Goal: Task Accomplishment & Management: Complete application form

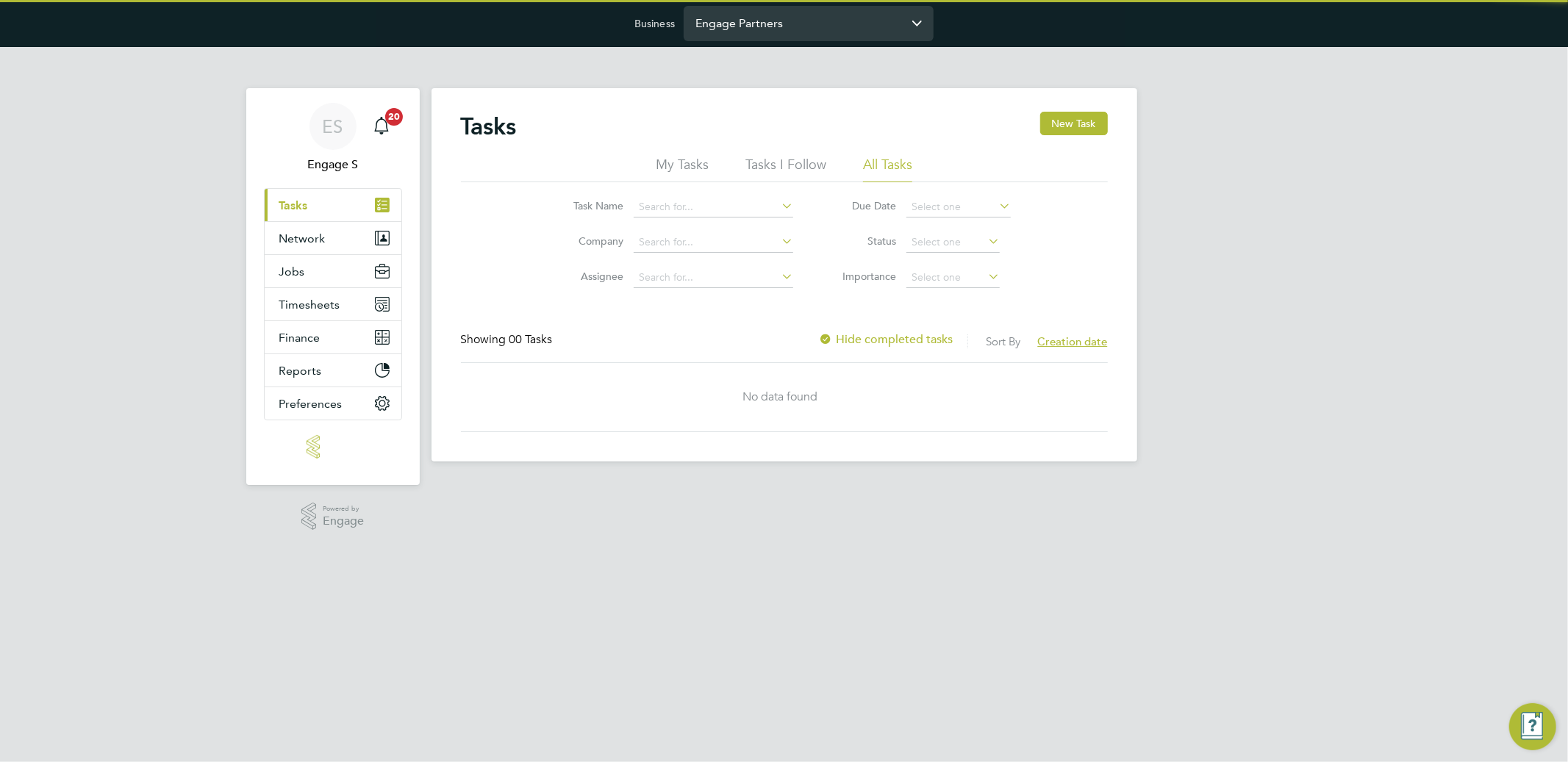
click at [754, 25] on input "Engage Partners" at bounding box center [808, 23] width 250 height 34
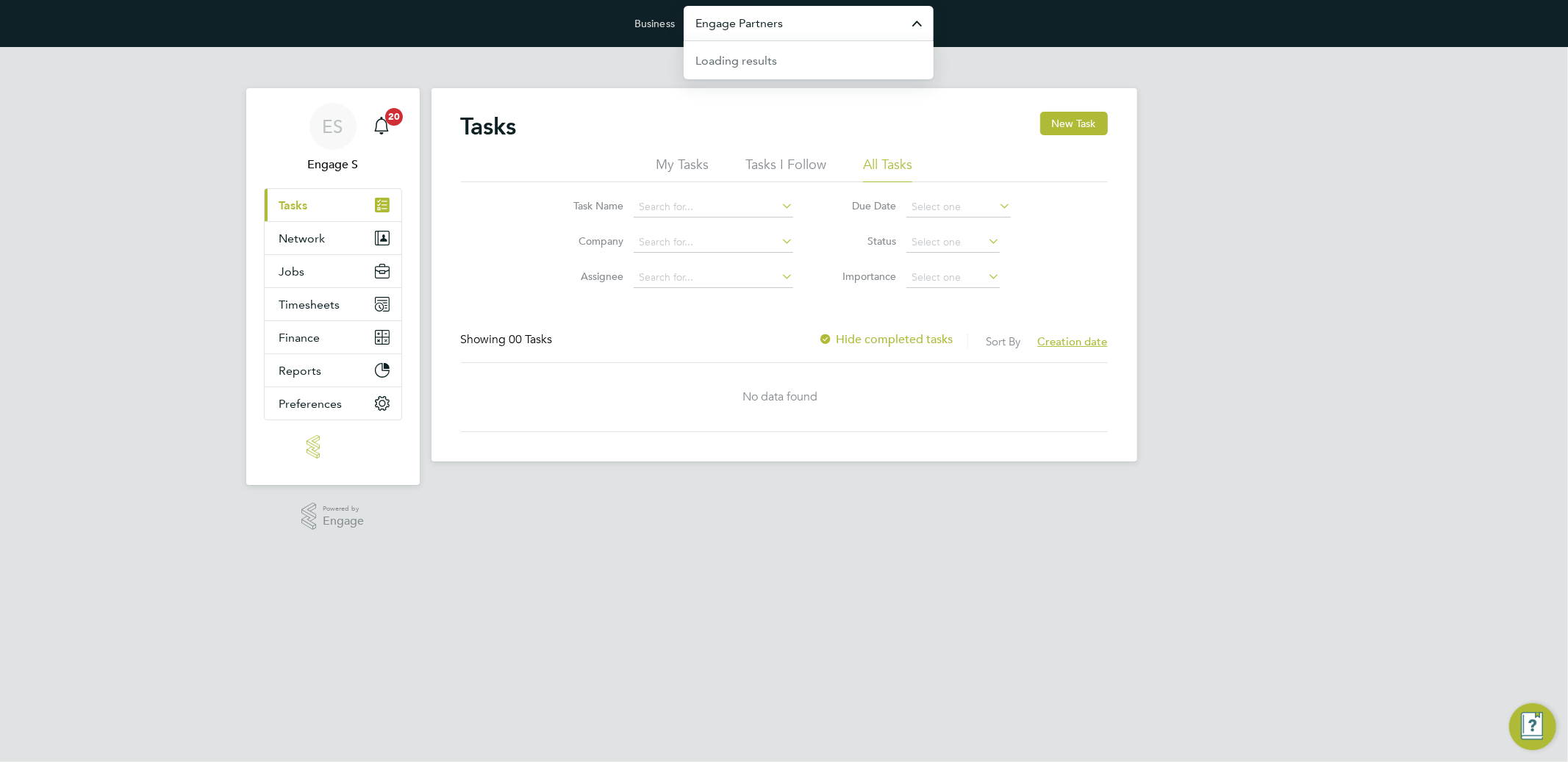
click at [754, 25] on input "Engage Partners" at bounding box center [808, 23] width 250 height 34
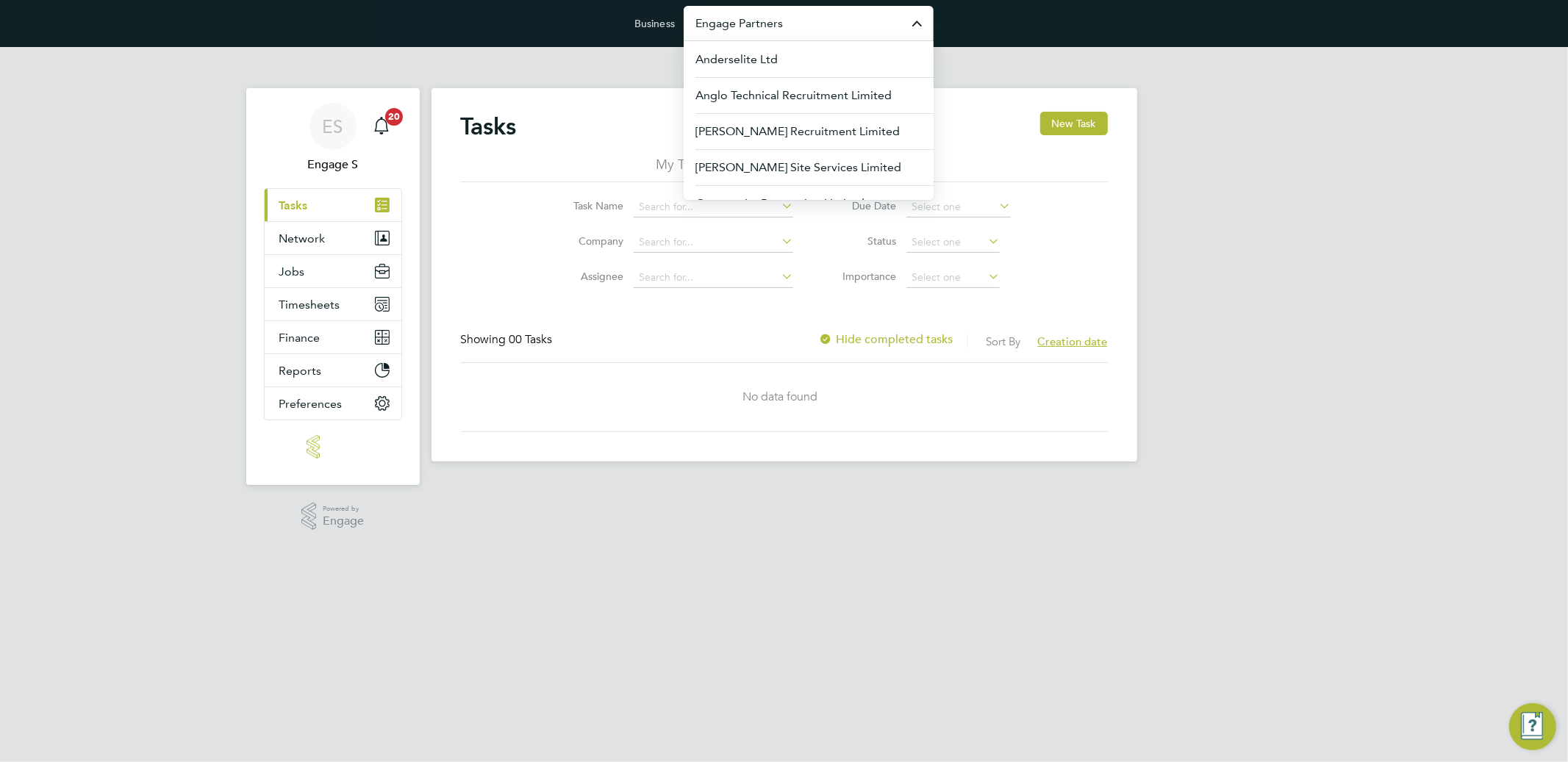
click at [754, 25] on input "Engage Partners" at bounding box center [808, 23] width 250 height 34
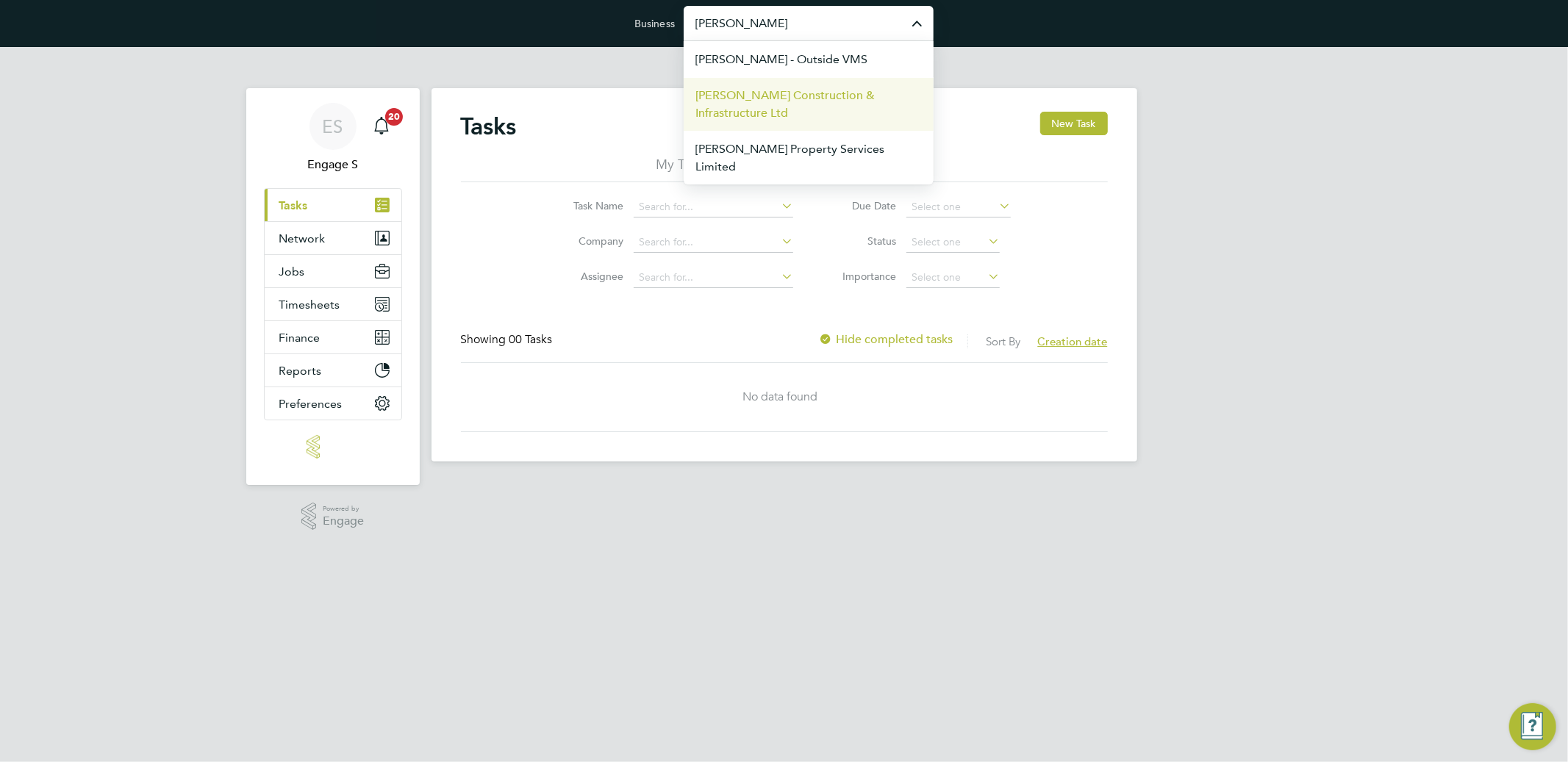
click at [852, 101] on span "[PERSON_NAME] Construction & Infrastructure Ltd" at bounding box center [809, 104] width 226 height 35
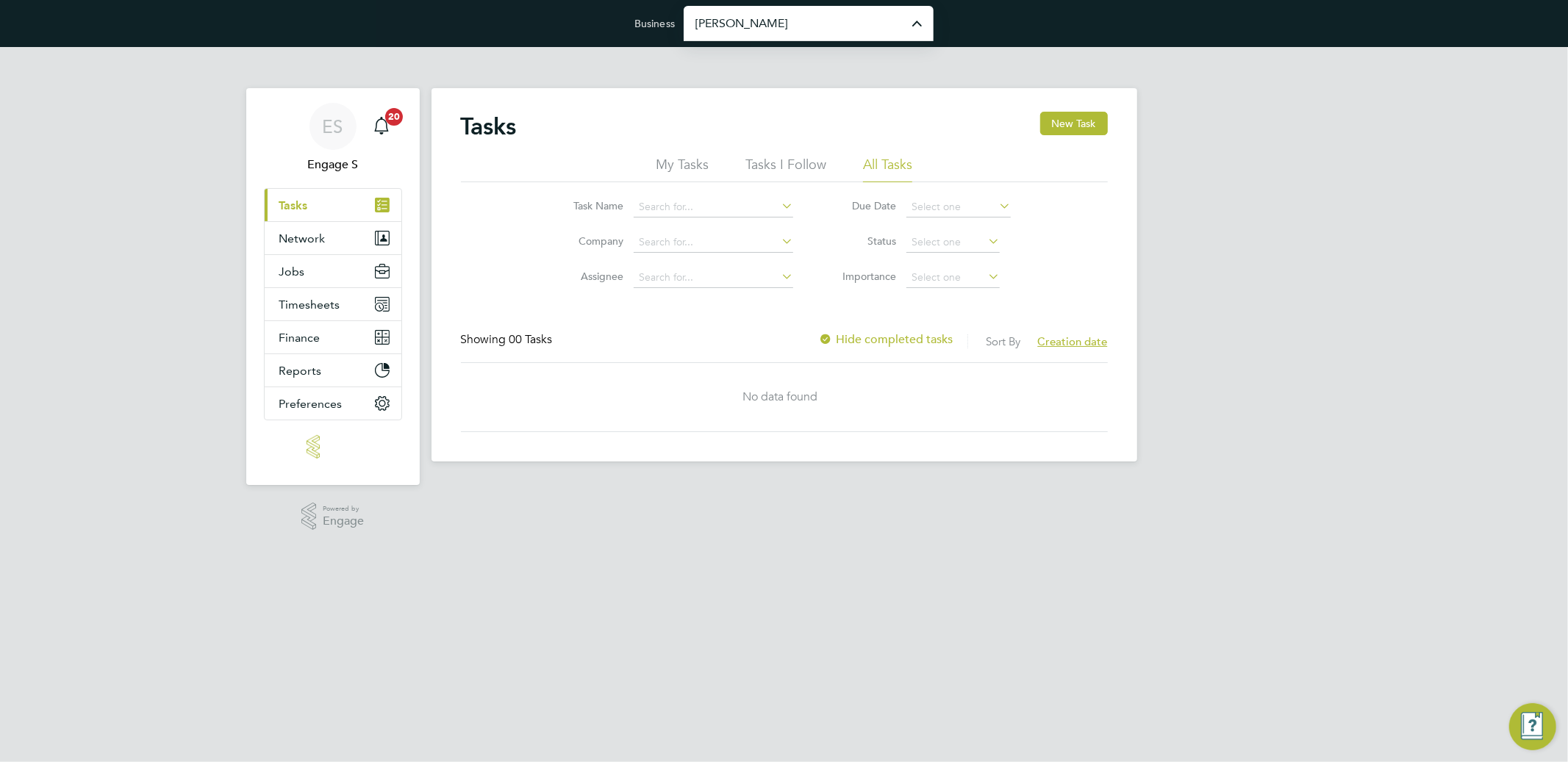
type input "[PERSON_NAME] Construction & Infrastructure Ltd"
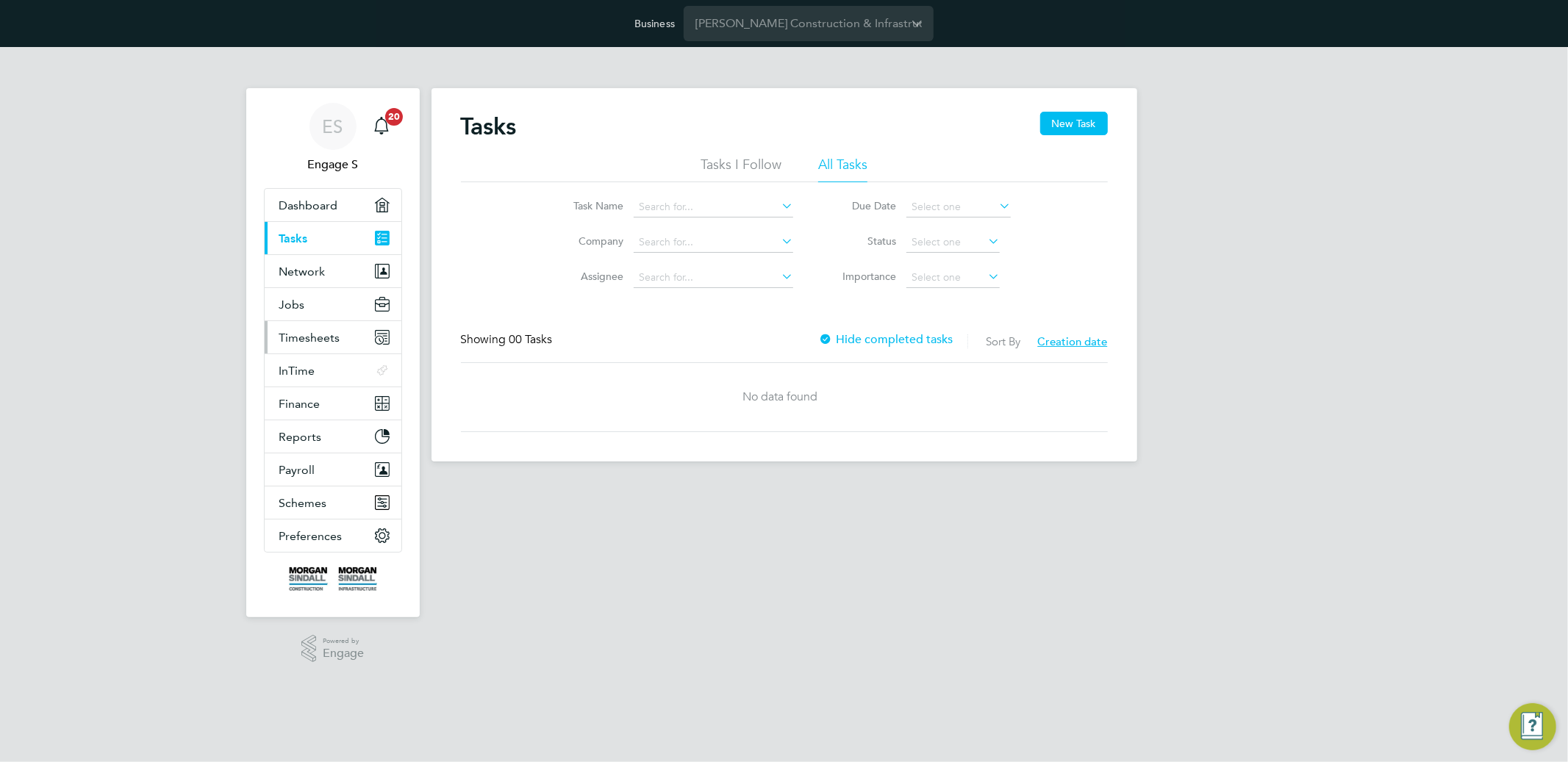
click at [301, 333] on span "Timesheets" at bounding box center [310, 338] width 61 height 14
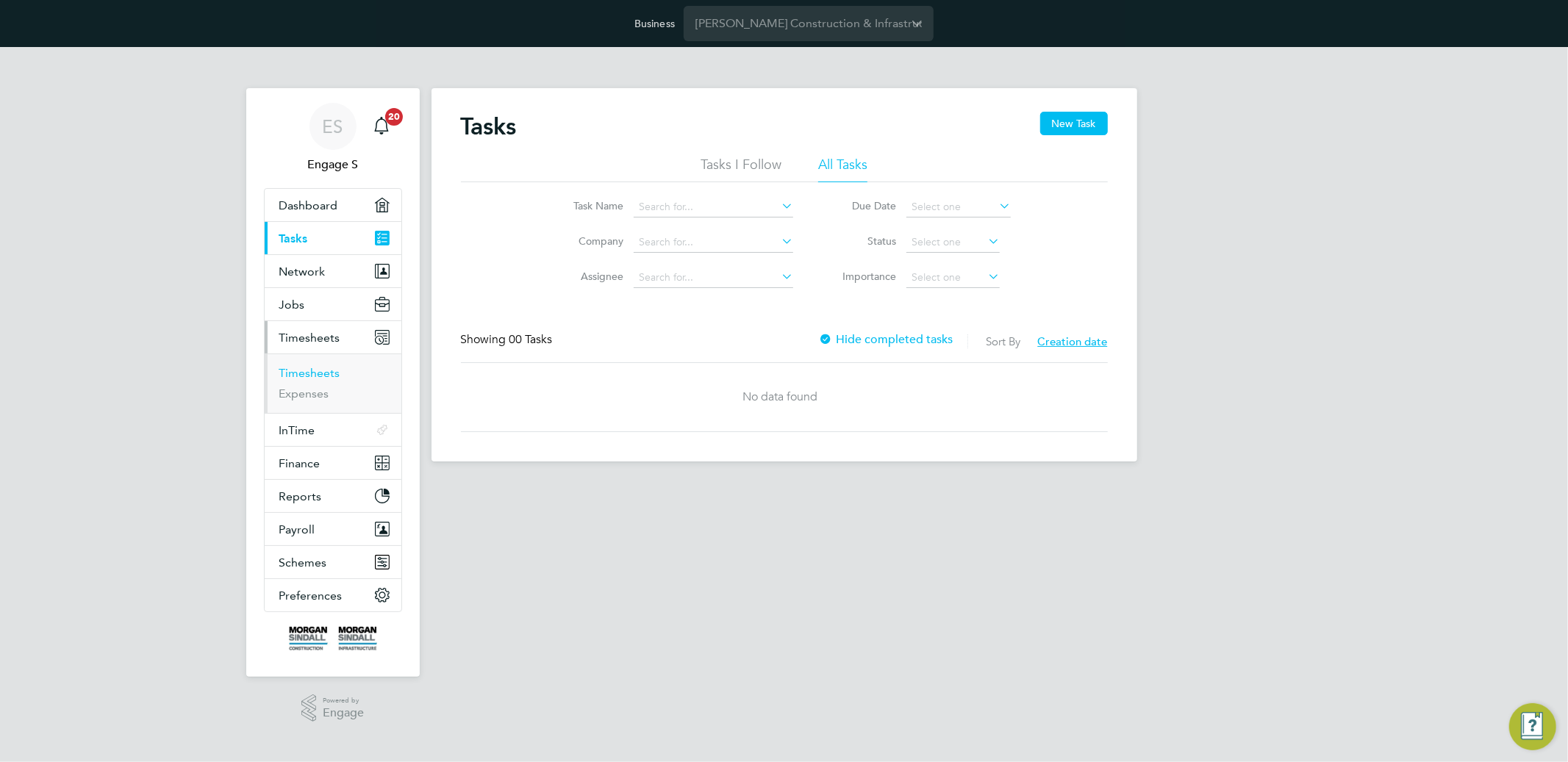
click at [298, 372] on link "Timesheets" at bounding box center [310, 373] width 61 height 14
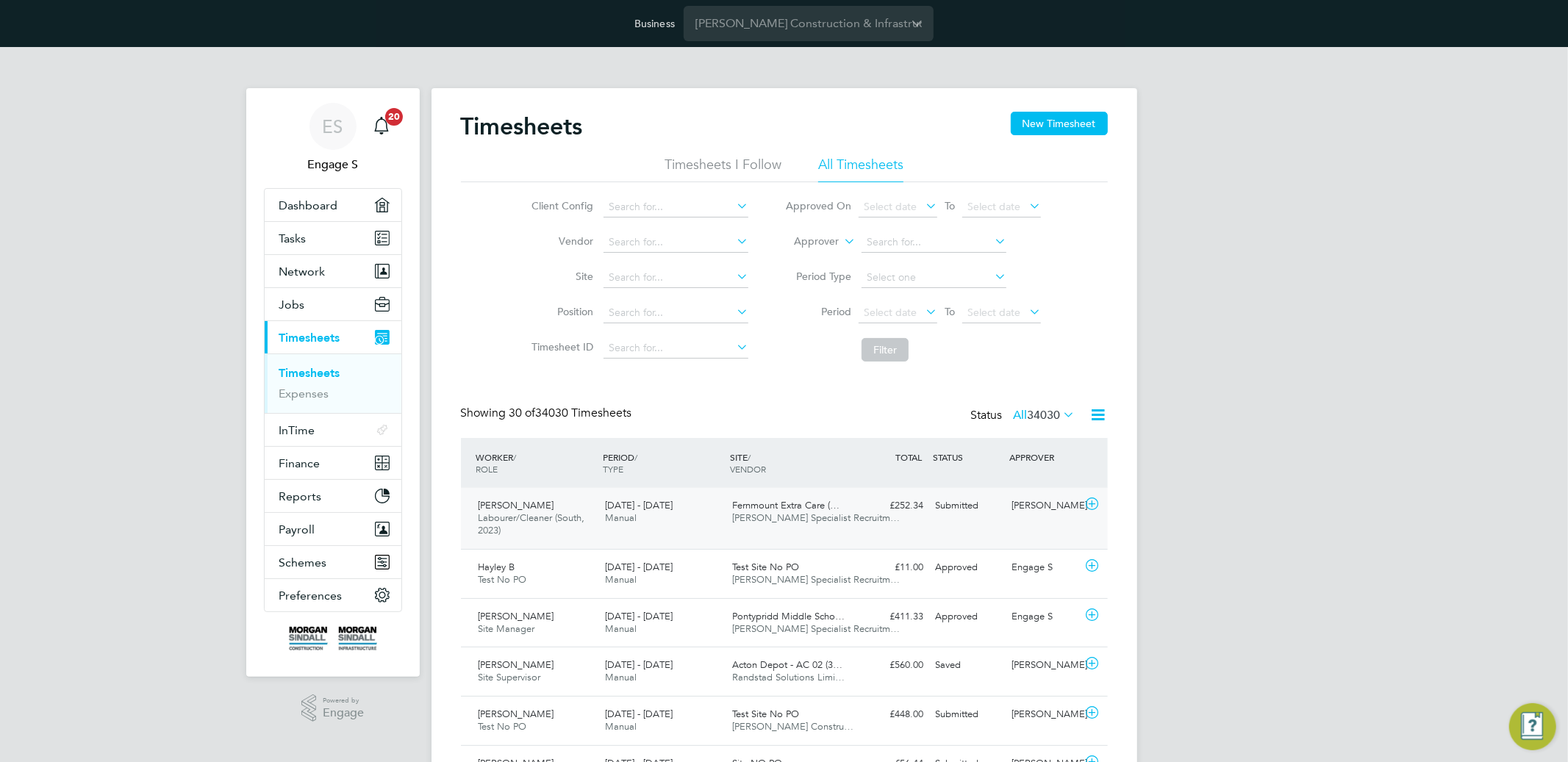
click at [866, 528] on div "James K Labourer/Cleaner (South, 2023) 28 Jun - 4 Jul 2025 28 Jun - 4 Jul 2025 …" at bounding box center [784, 519] width 647 height 61
click at [943, 511] on div "Submitted" at bounding box center [969, 506] width 76 height 24
click at [946, 511] on div "Submitted" at bounding box center [969, 506] width 76 height 24
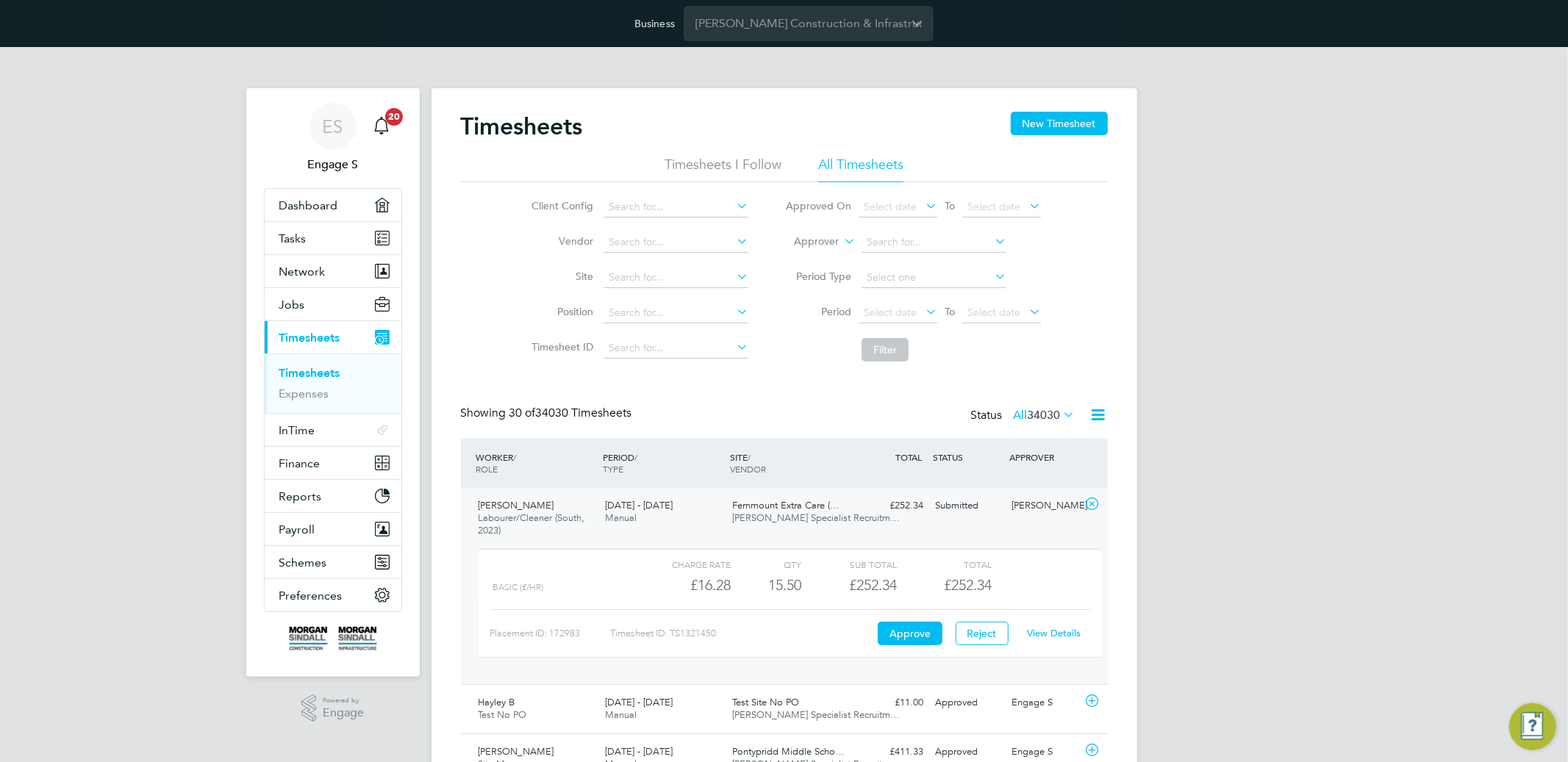
click at [1051, 632] on link "View Details" at bounding box center [1053, 633] width 54 height 12
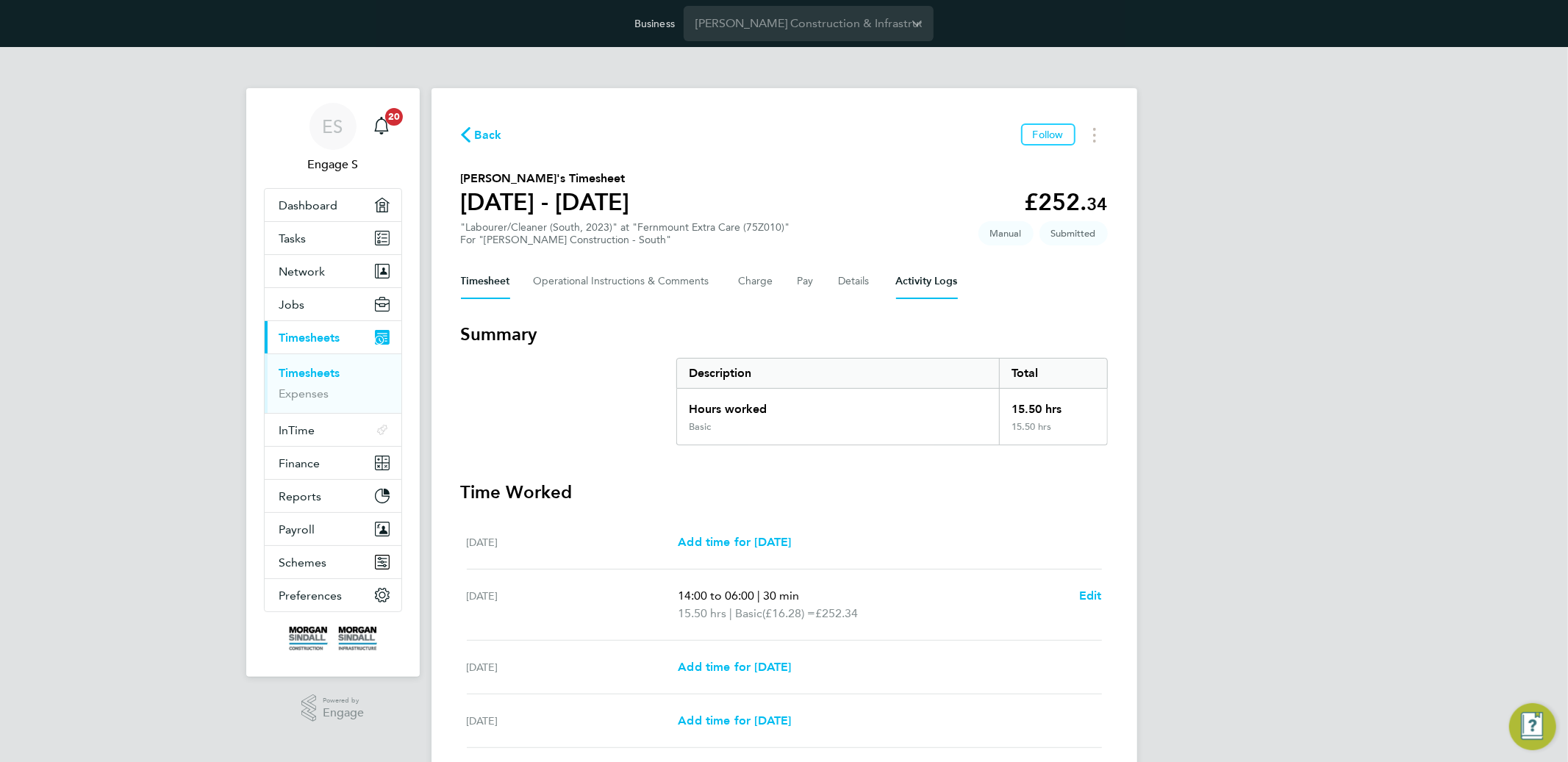
click at [911, 287] on Logs-tab "Activity Logs" at bounding box center [927, 281] width 62 height 35
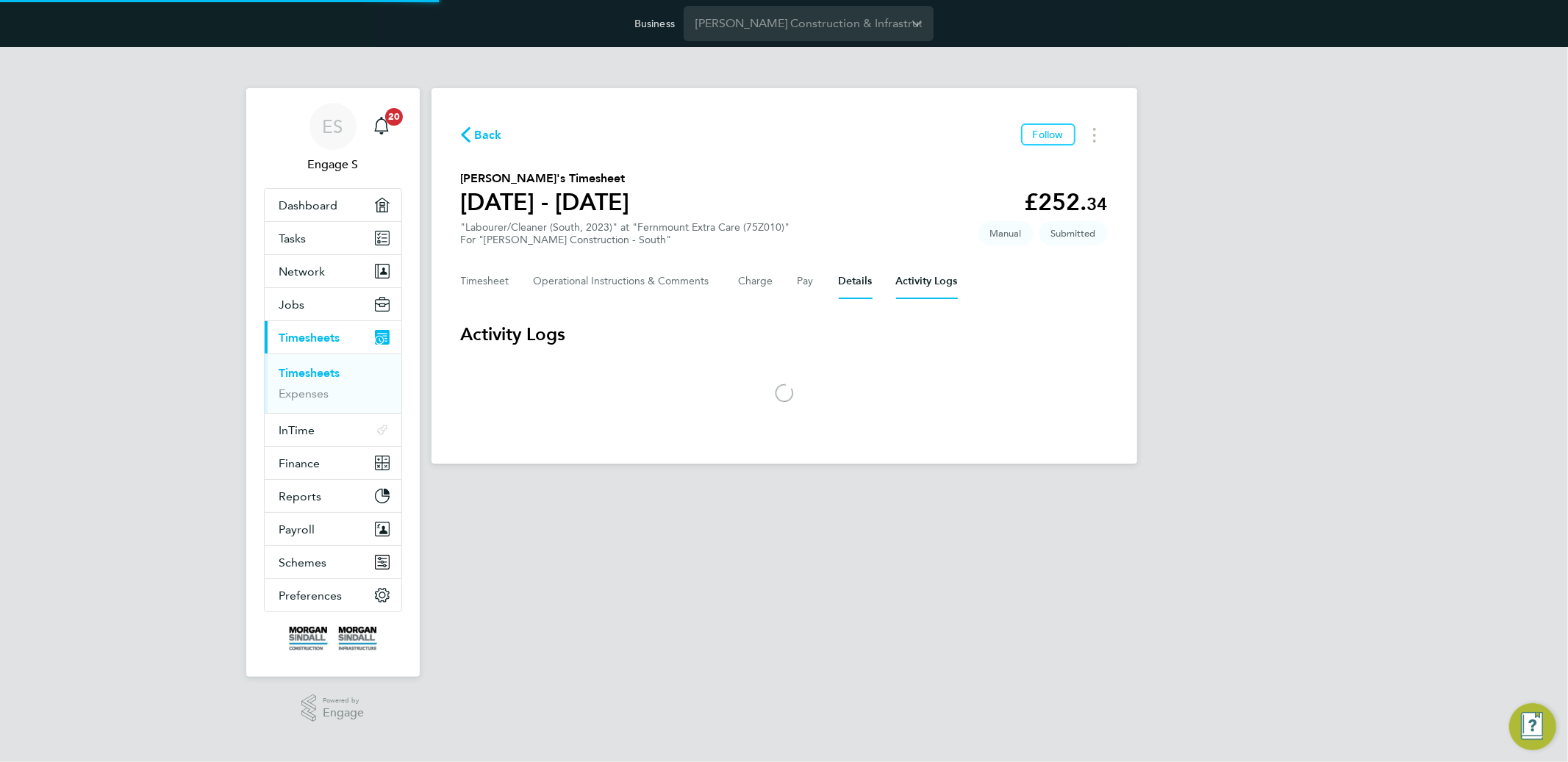
click at [854, 277] on button "Details" at bounding box center [855, 281] width 34 height 35
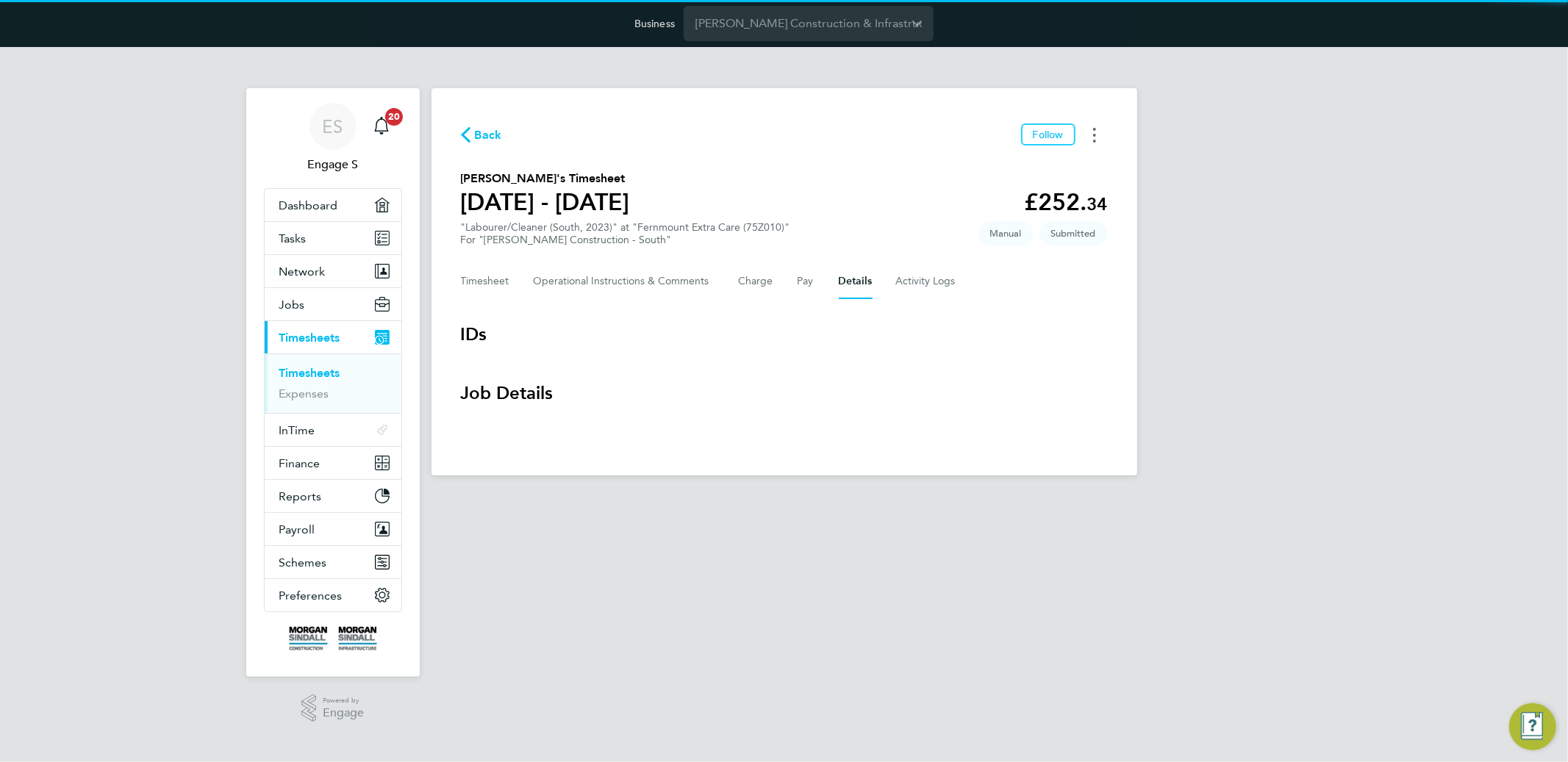
click at [1091, 138] on button "Timesheets Menu" at bounding box center [1095, 135] width 27 height 23
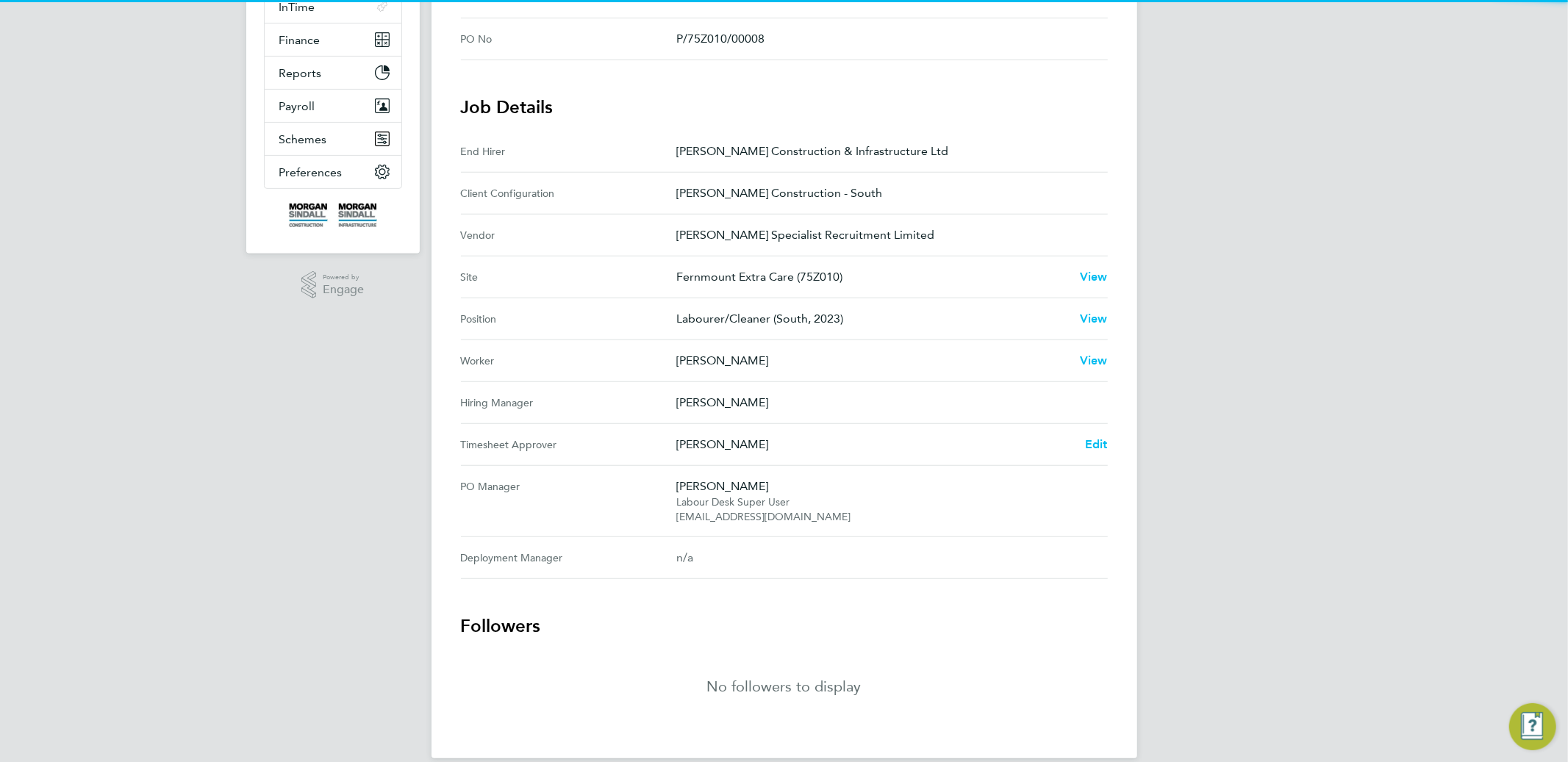
scroll to position [442, 0]
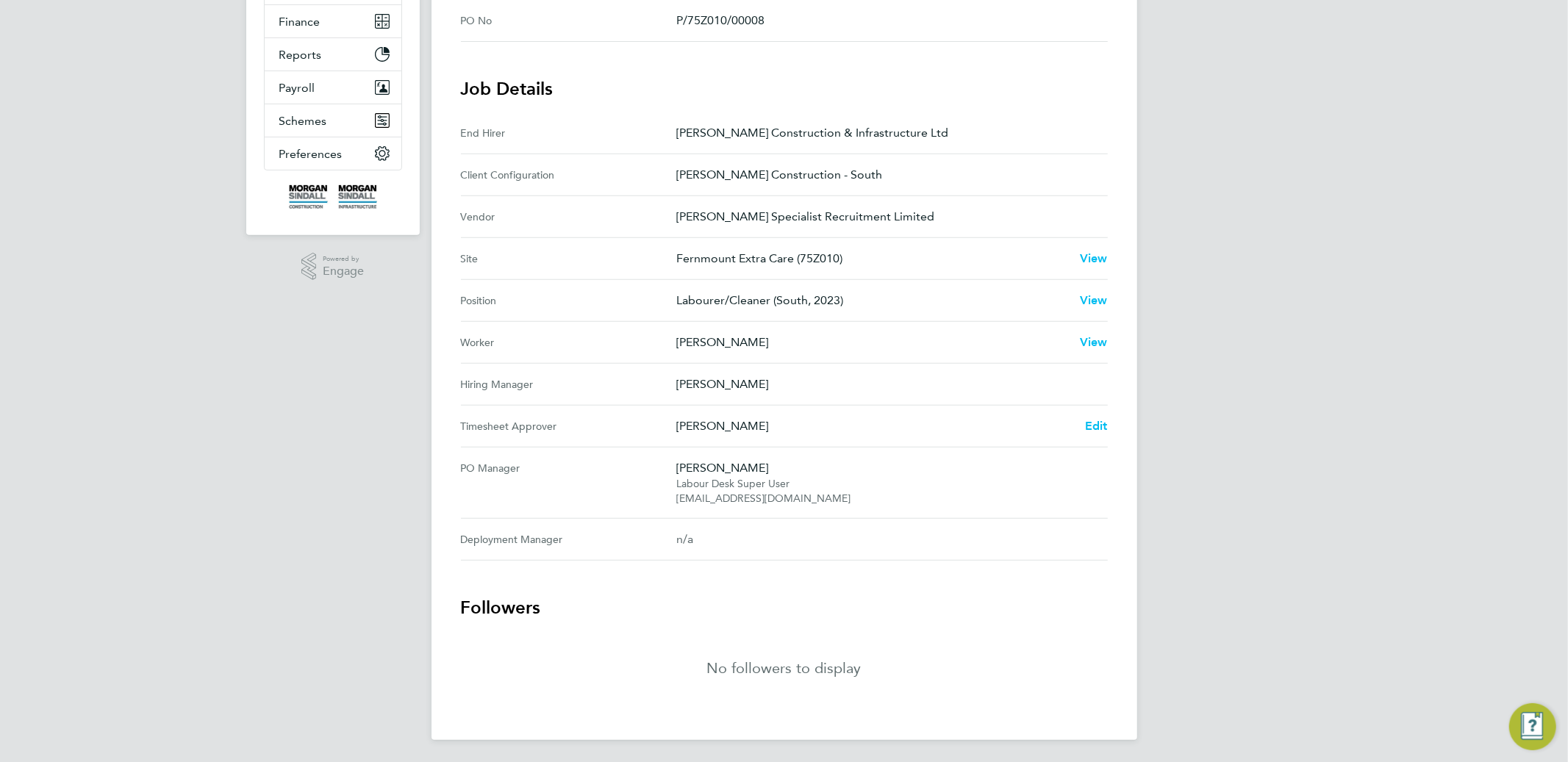
click at [794, 355] on div "Worker James K View" at bounding box center [784, 342] width 647 height 42
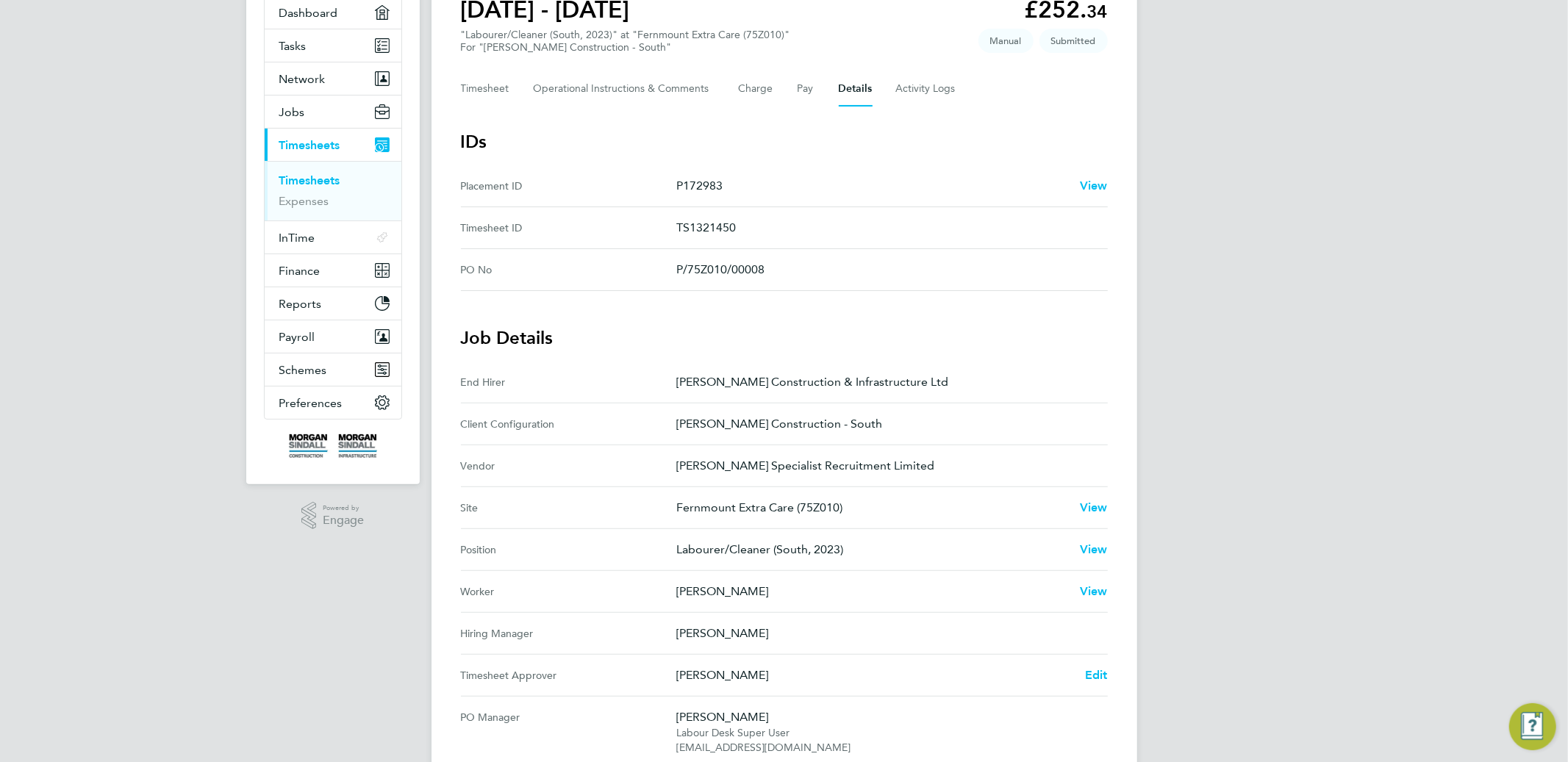
scroll to position [0, 0]
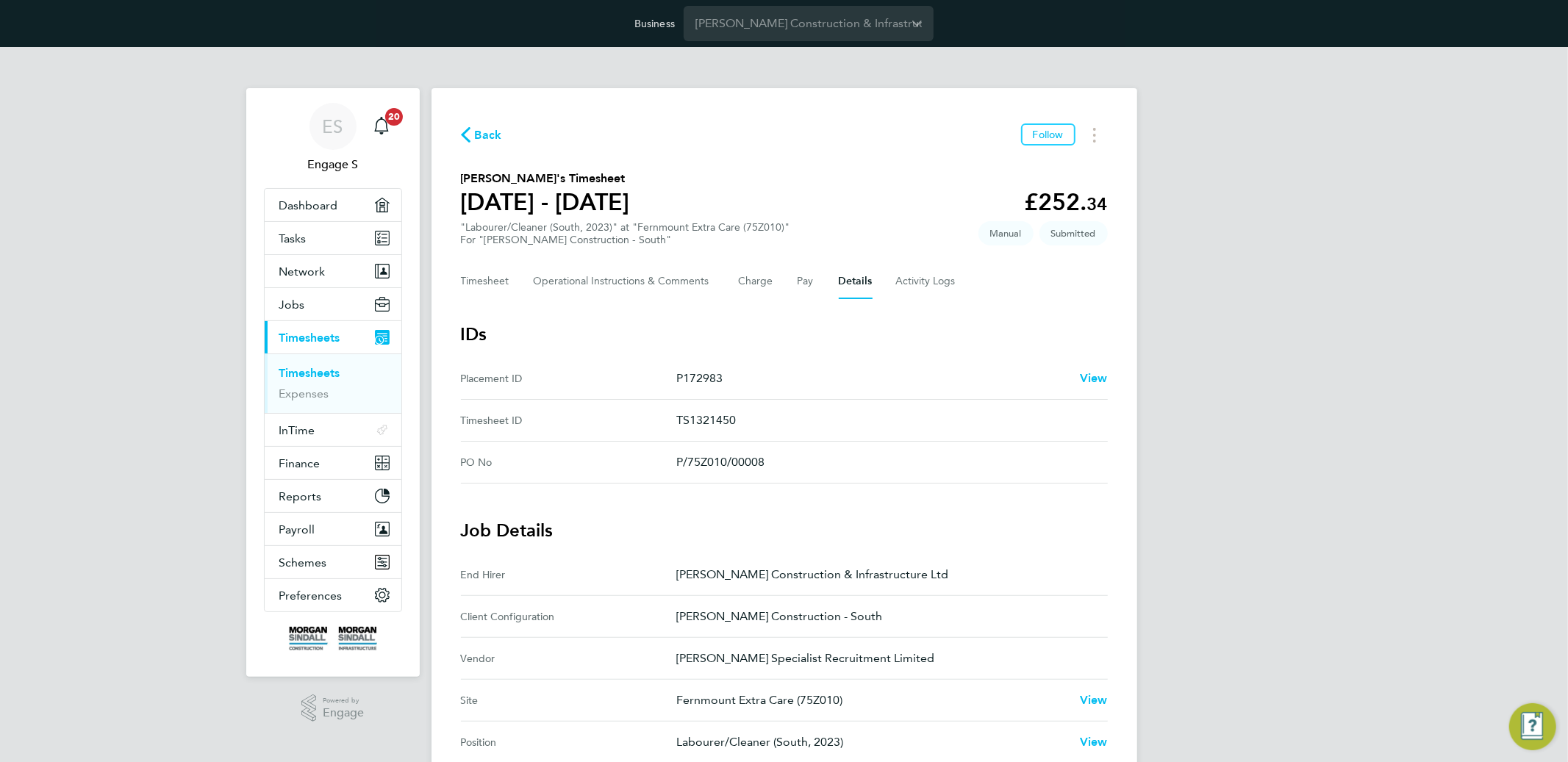
click at [339, 376] on link "Timesheets" at bounding box center [310, 373] width 61 height 14
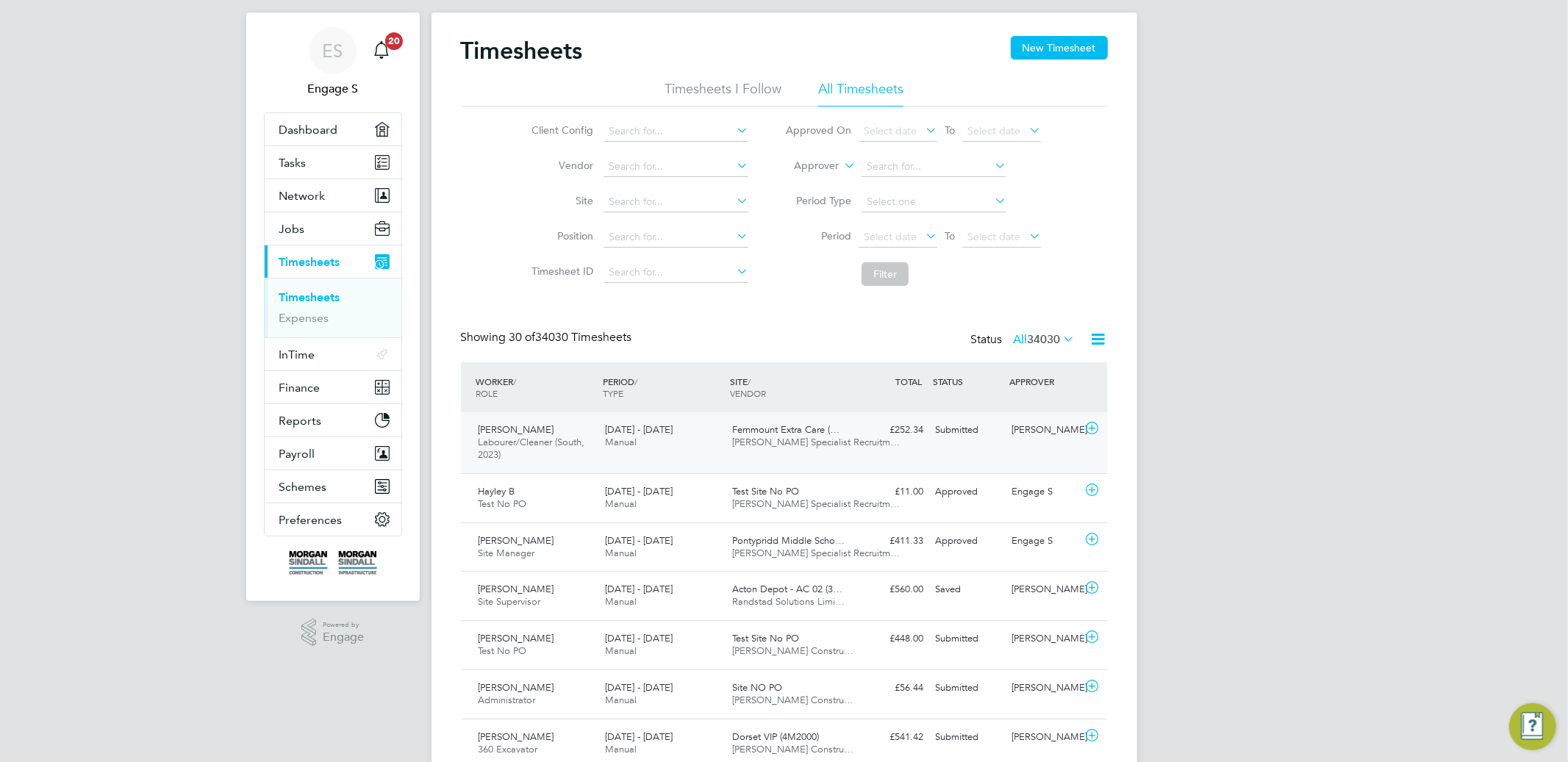
click at [861, 450] on div "James K Labourer/Cleaner (South, 2023) 28 Jun - 4 Jul 2025 28 Jun - 4 Jul 2025 …" at bounding box center [784, 443] width 647 height 61
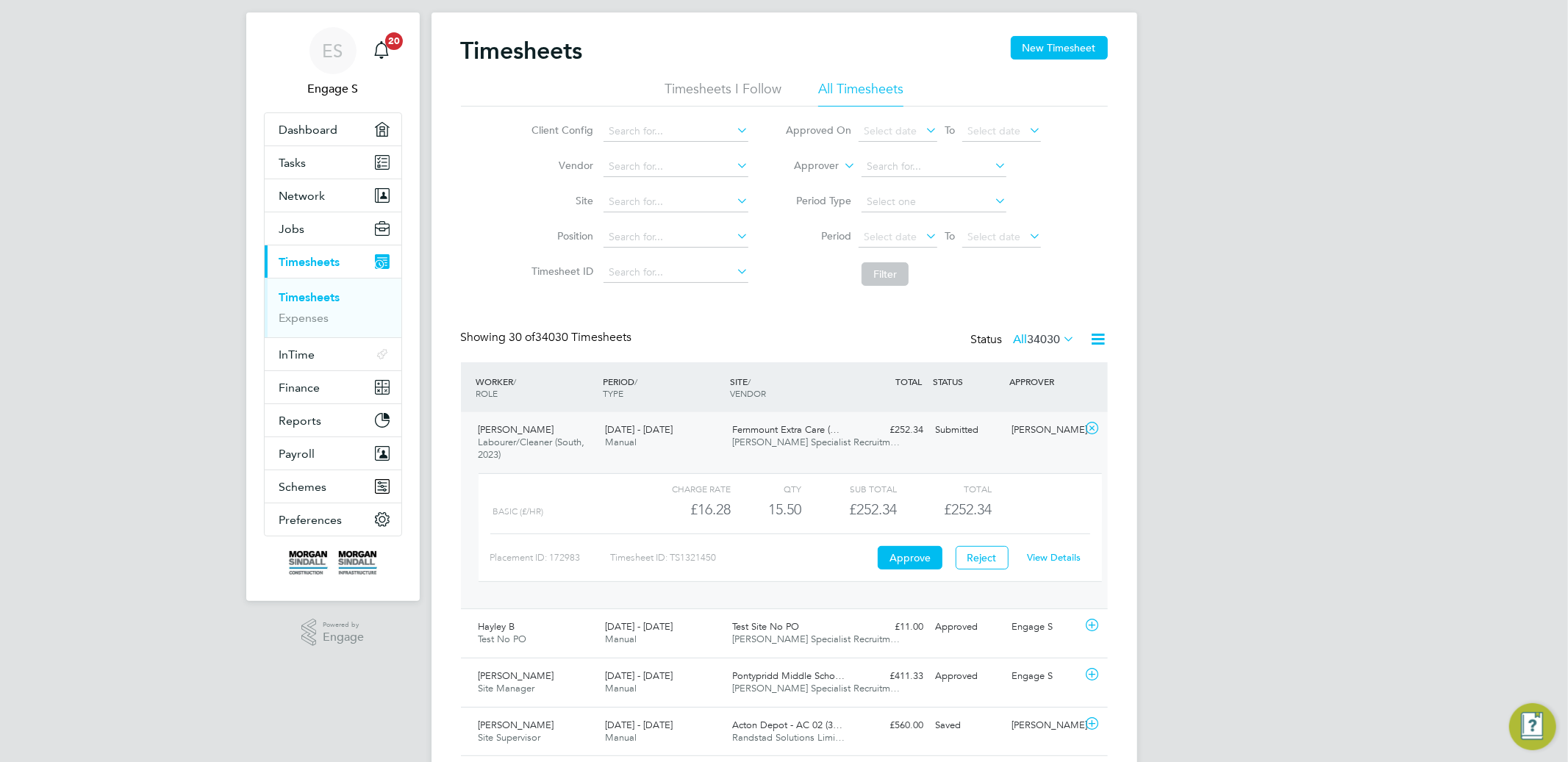
click at [1065, 561] on link "View Details" at bounding box center [1053, 557] width 54 height 12
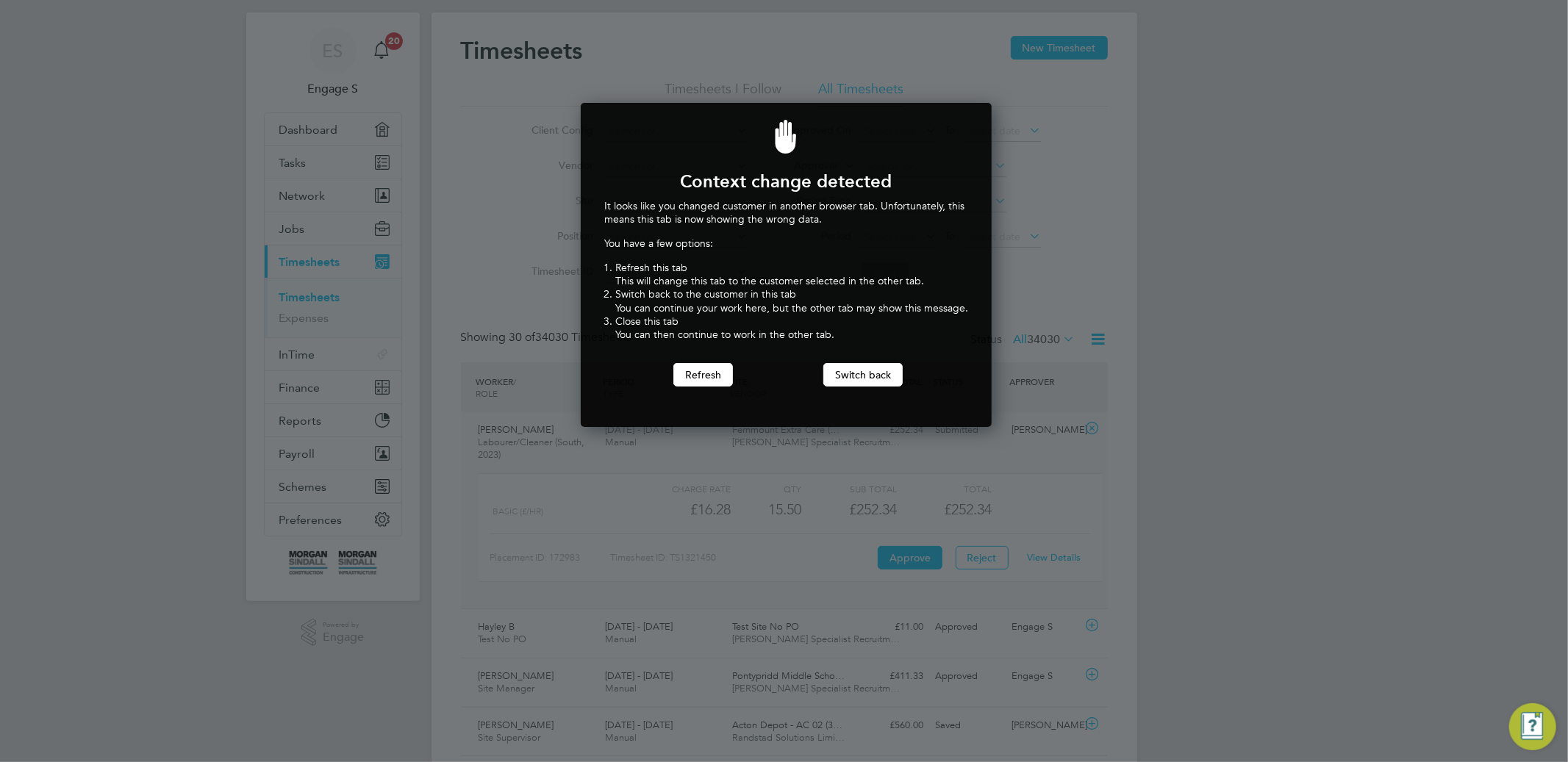
scroll to position [325, 406]
click at [676, 368] on button "Refresh" at bounding box center [703, 375] width 60 height 24
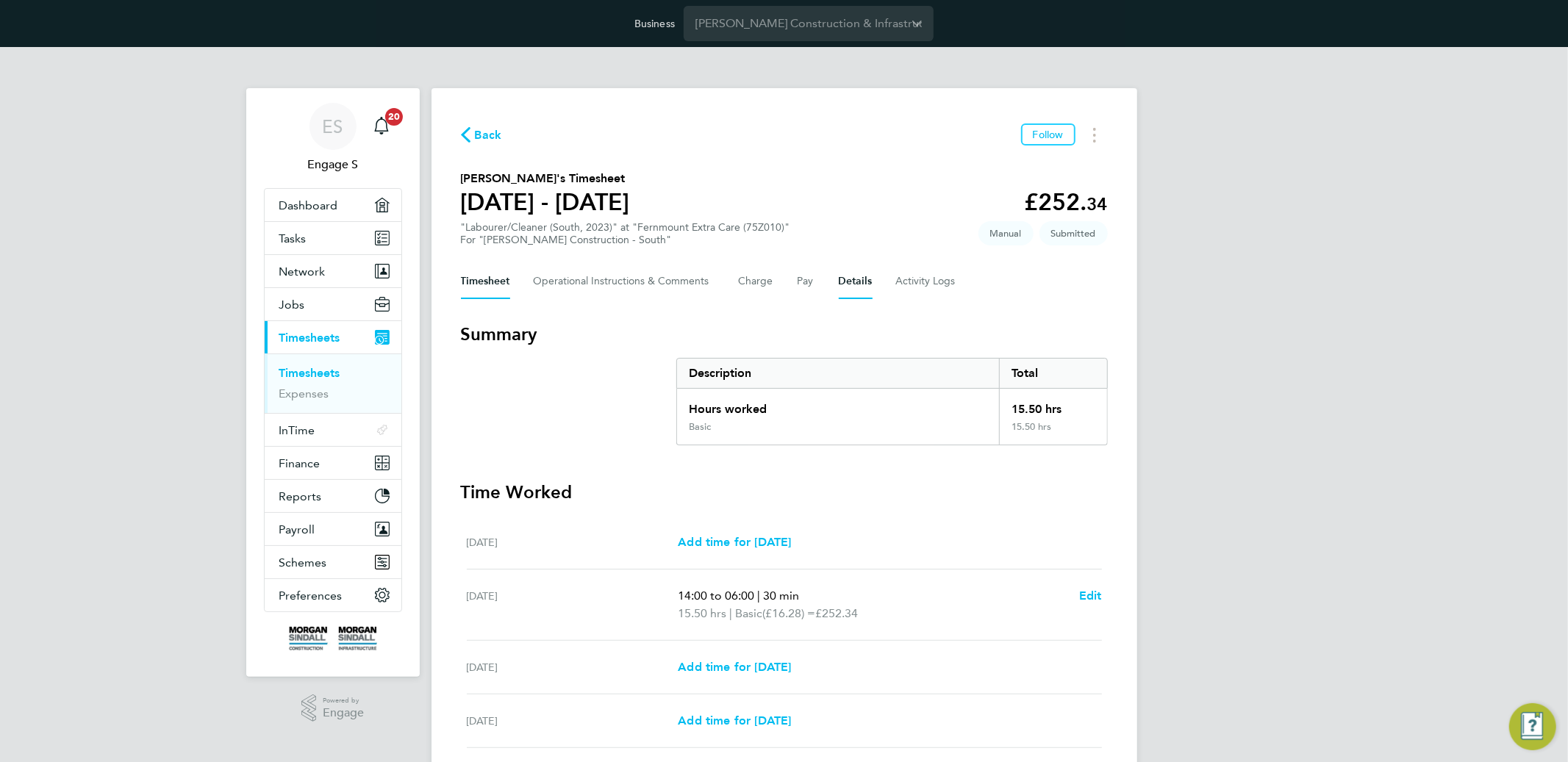
click at [855, 283] on button "Details" at bounding box center [855, 281] width 34 height 35
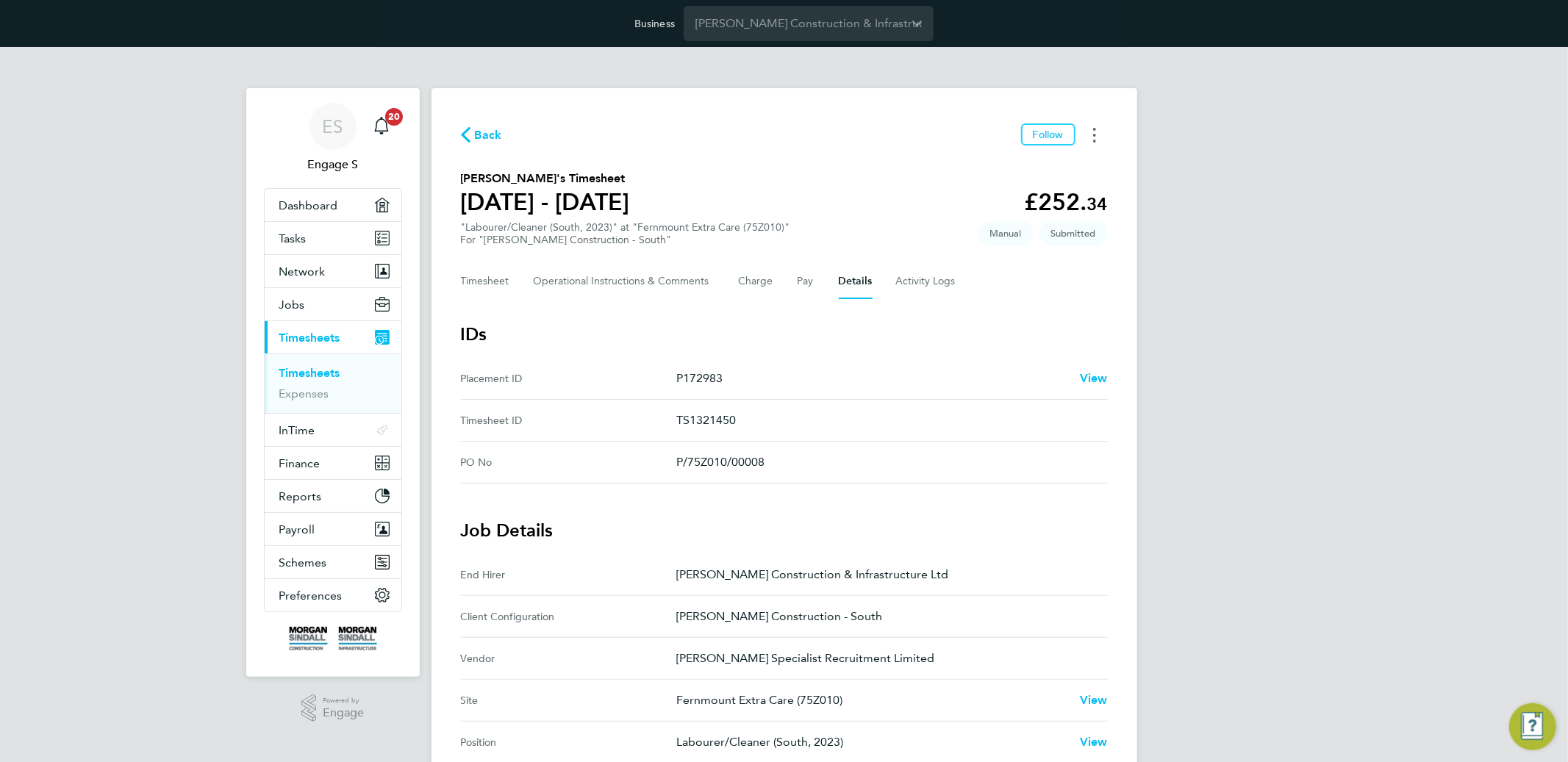
click at [1101, 133] on button "Timesheets Menu" at bounding box center [1095, 135] width 27 height 23
click at [1213, 212] on div "ES Engage S Notifications 20 Applications: Dashboard Tasks Network Team Members…" at bounding box center [784, 627] width 1568 height 1159
click at [1048, 135] on span "Follow" at bounding box center [1048, 134] width 31 height 13
click at [1098, 137] on button "Timesheets Menu" at bounding box center [1095, 135] width 27 height 23
click at [1175, 163] on div "ES Engage S Notifications 20 Applications: Dashboard Tasks Network Team Members…" at bounding box center [784, 638] width 1568 height 1182
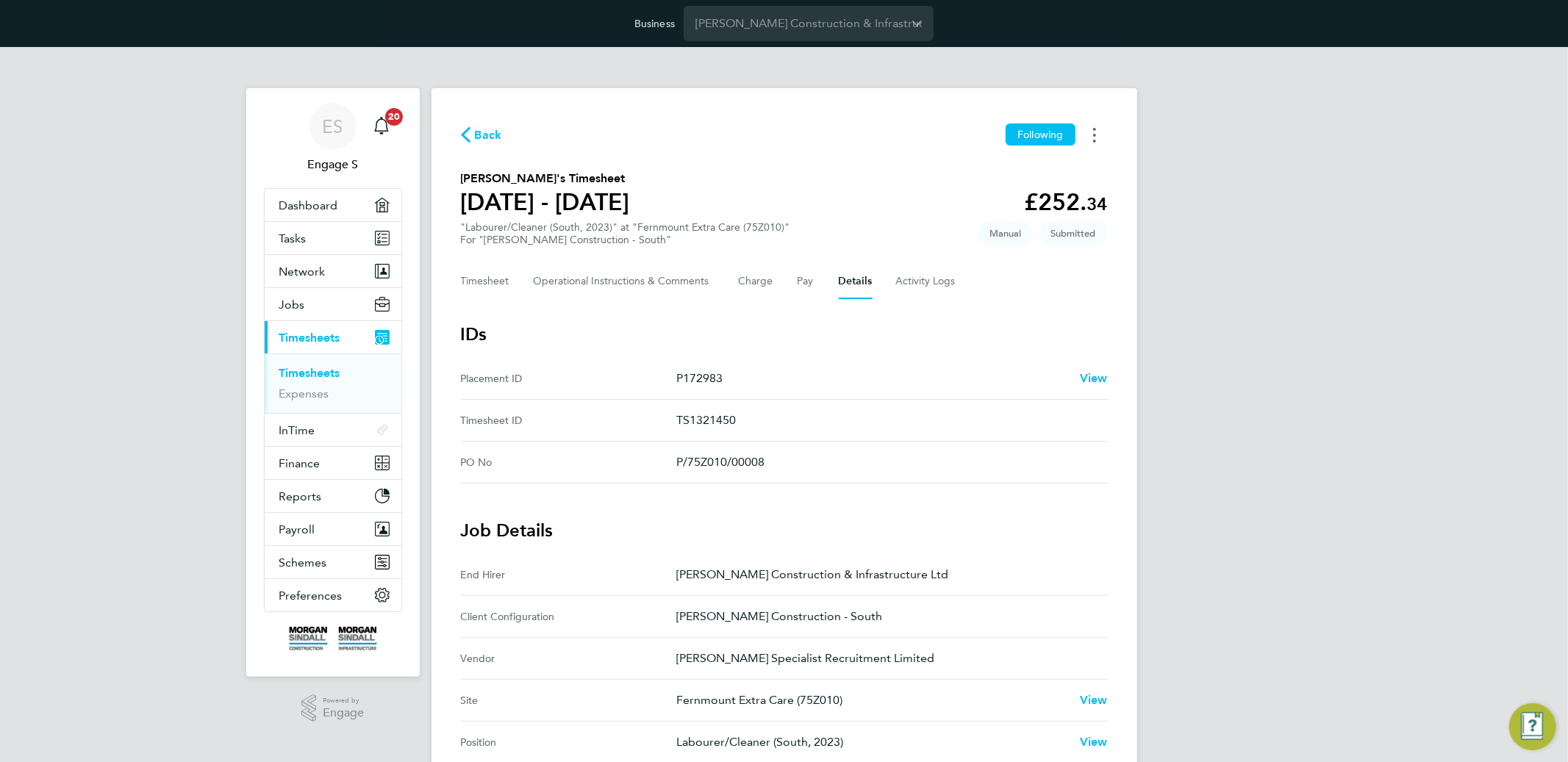
click at [1095, 134] on icon "Timesheets Menu" at bounding box center [1095, 135] width 3 height 15
click at [1222, 282] on div "ES Engage S Notifications 20 Applications: Dashboard Tasks Network Team Members…" at bounding box center [784, 638] width 1568 height 1182
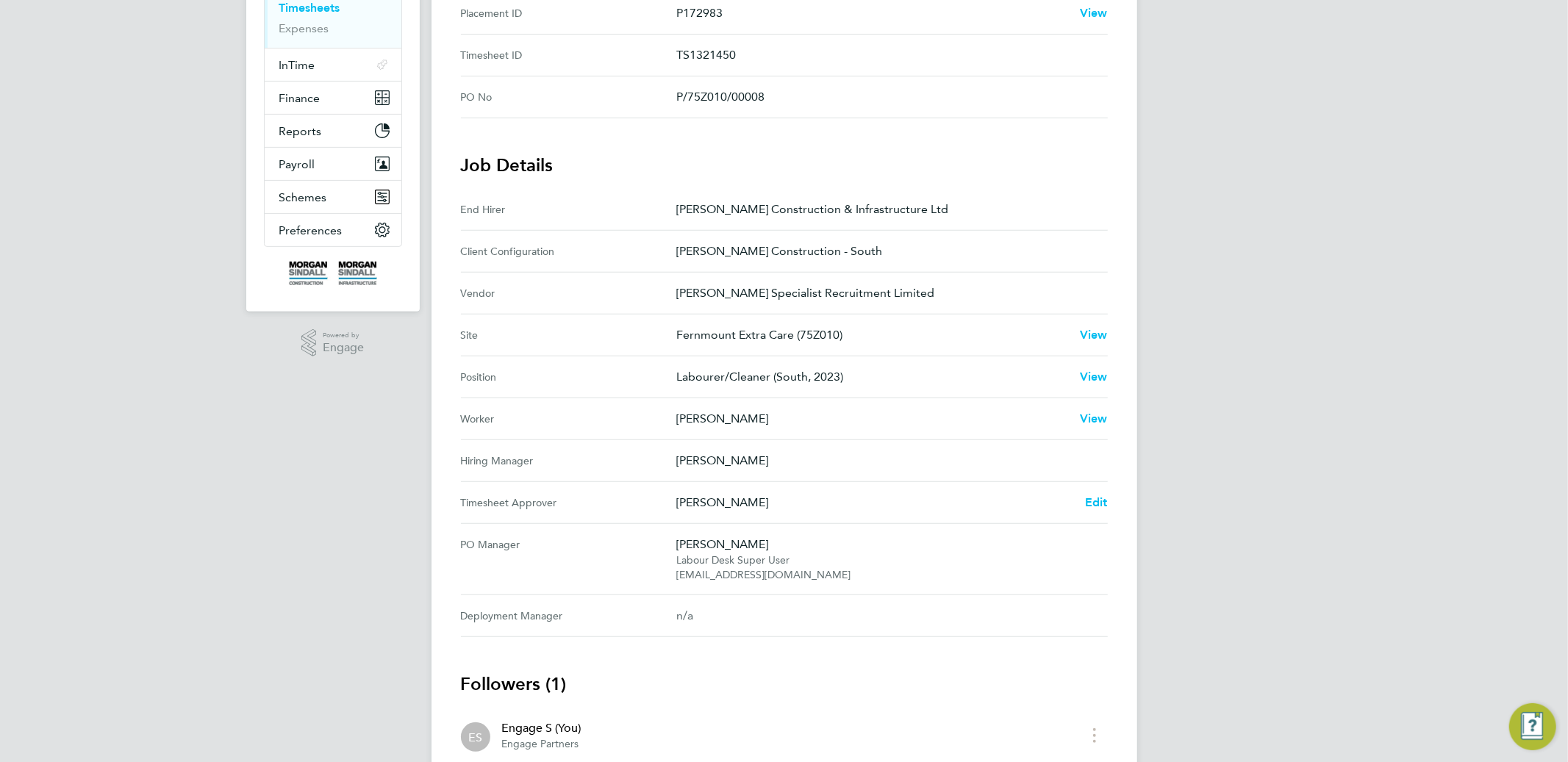
scroll to position [465, 0]
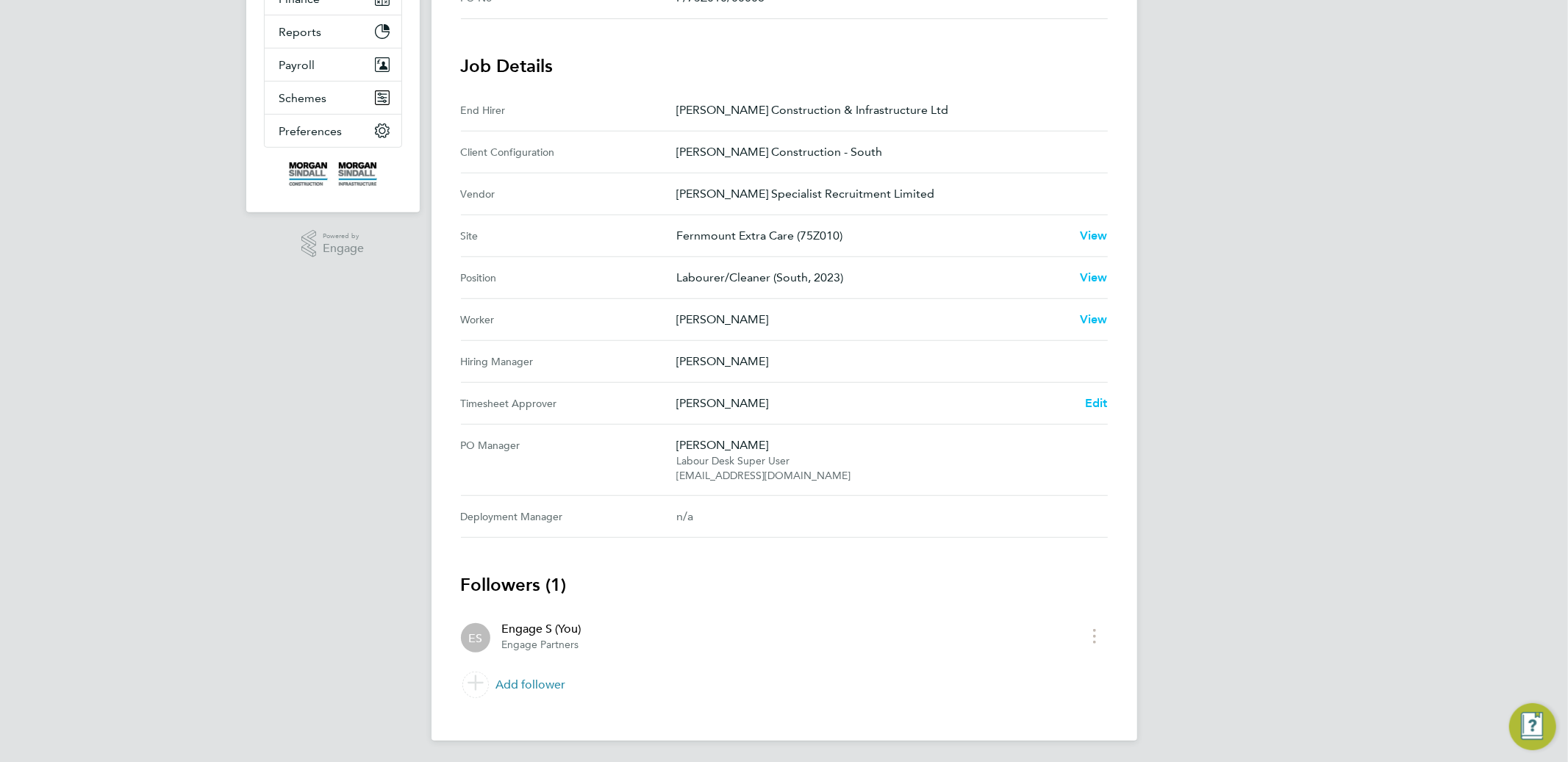
click at [550, 686] on link "Add follower" at bounding box center [784, 685] width 647 height 41
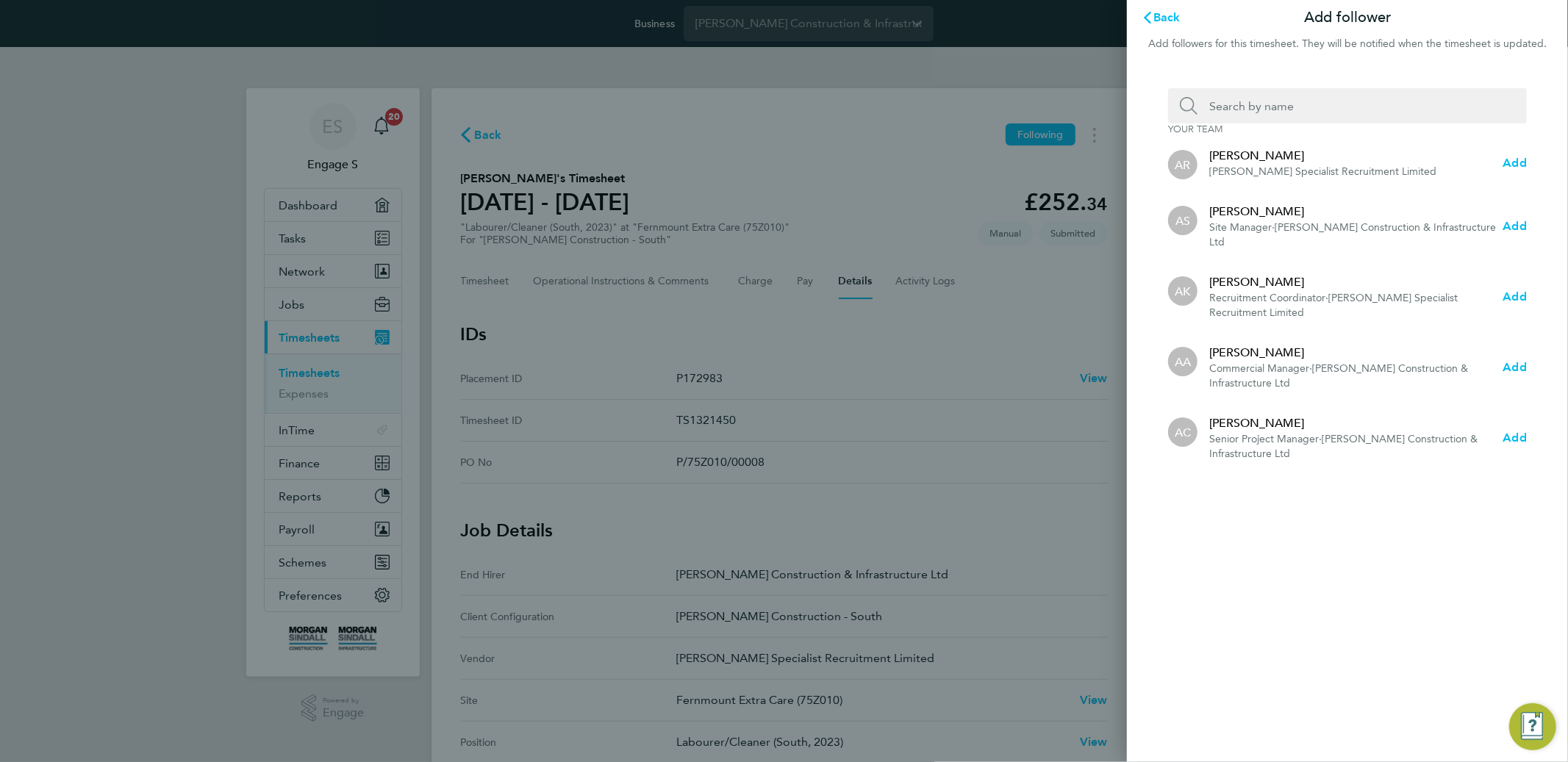
click at [1264, 99] on input "Search team member by name:" at bounding box center [1354, 105] width 312 height 35
click at [1515, 163] on span "Add" at bounding box center [1515, 163] width 24 height 14
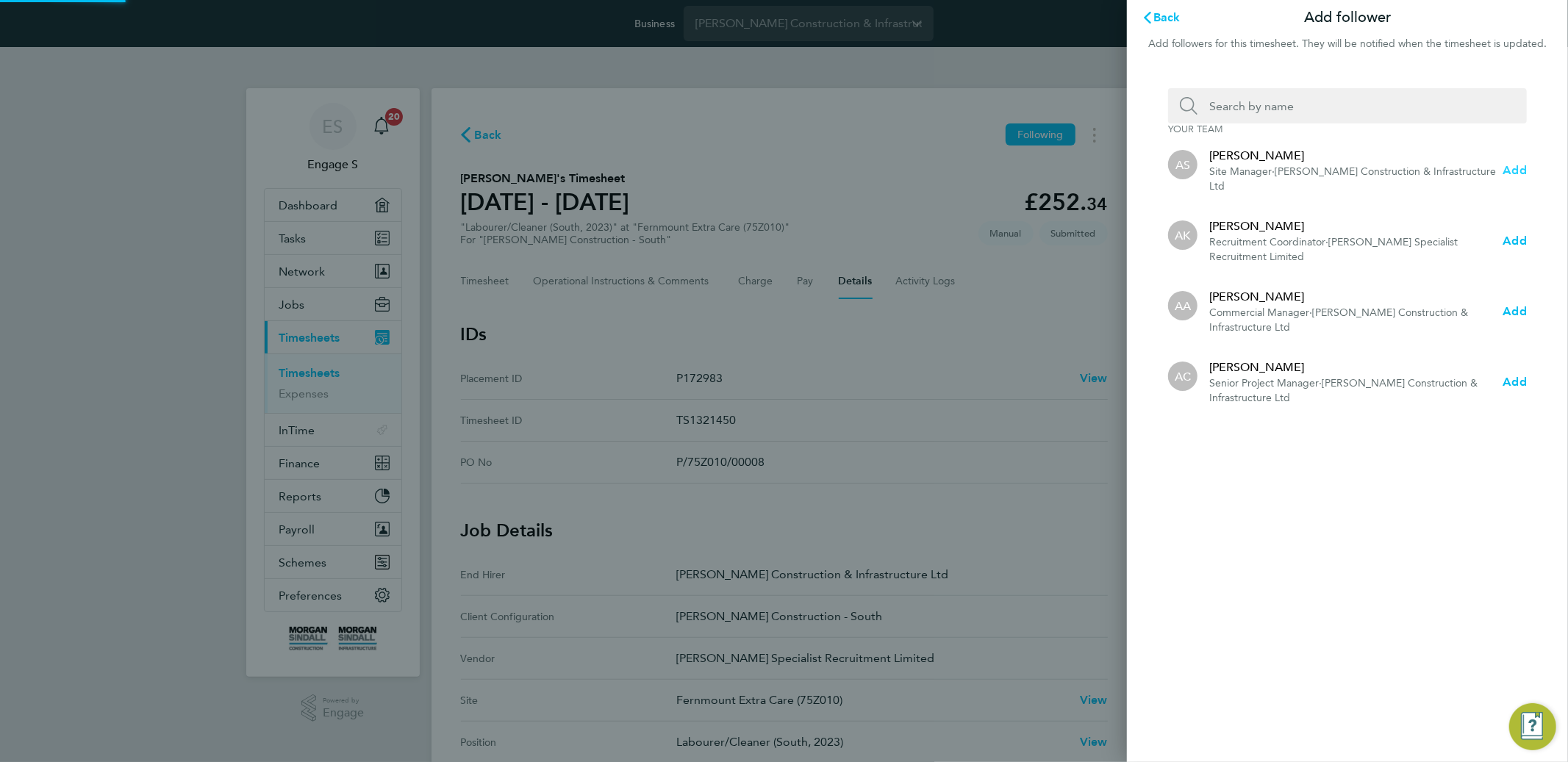
click at [1515, 162] on button "Add" at bounding box center [1515, 170] width 24 height 18
click at [1511, 165] on span "Add" at bounding box center [1515, 170] width 24 height 14
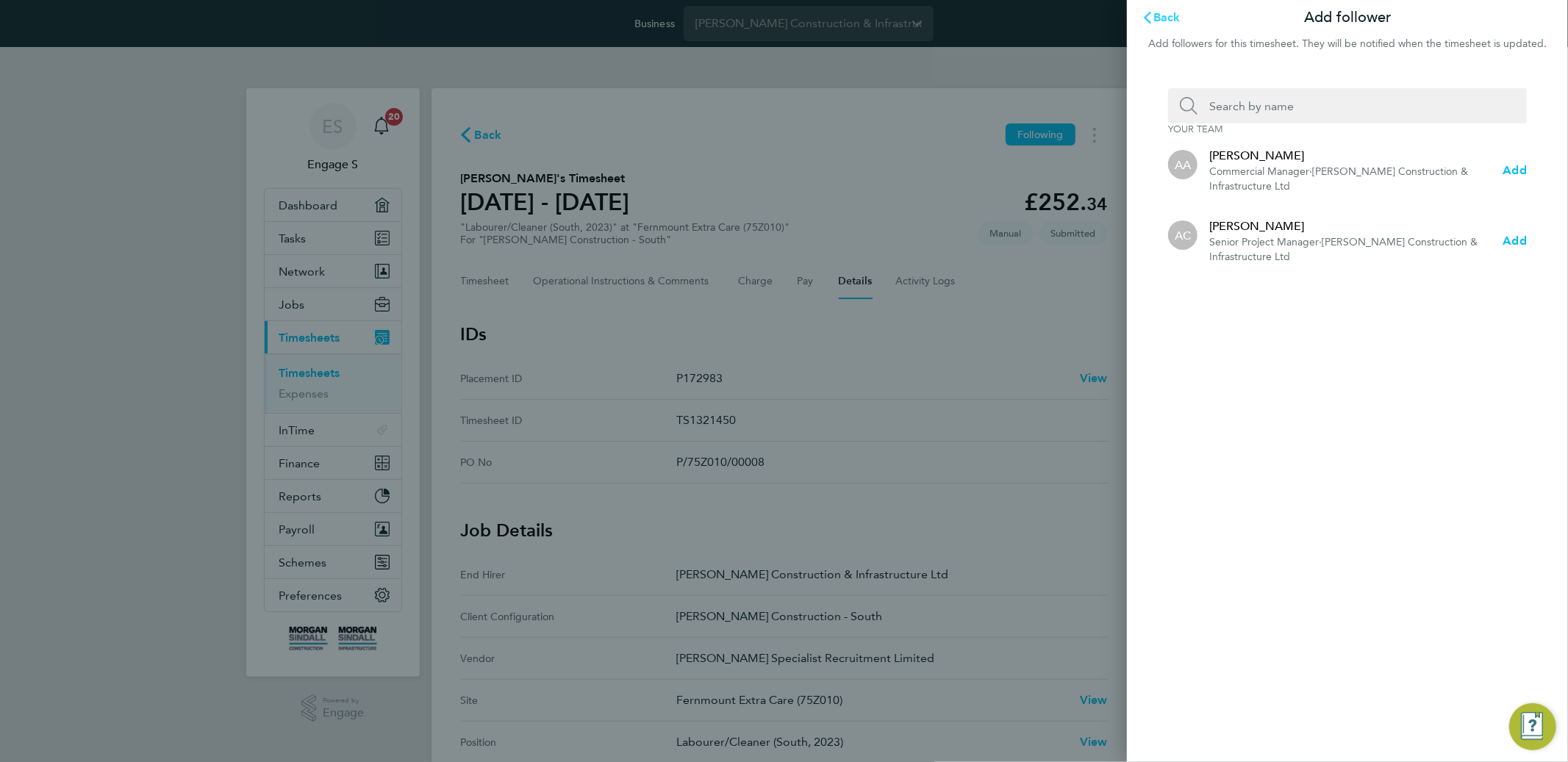
click at [1161, 16] on span "Back" at bounding box center [1167, 17] width 28 height 14
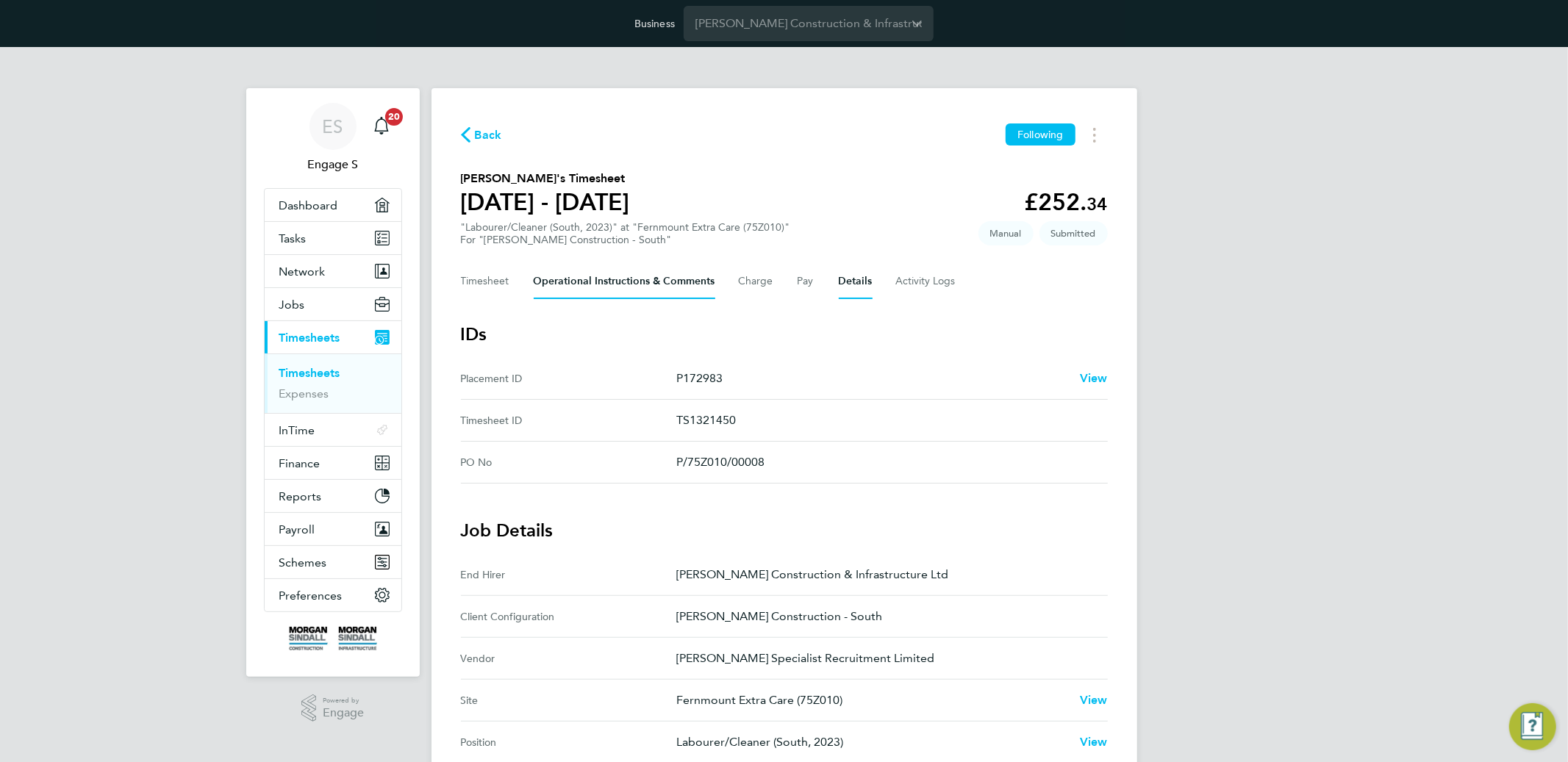
click at [637, 292] on Comments-tab "Operational Instructions & Comments" at bounding box center [625, 281] width 182 height 35
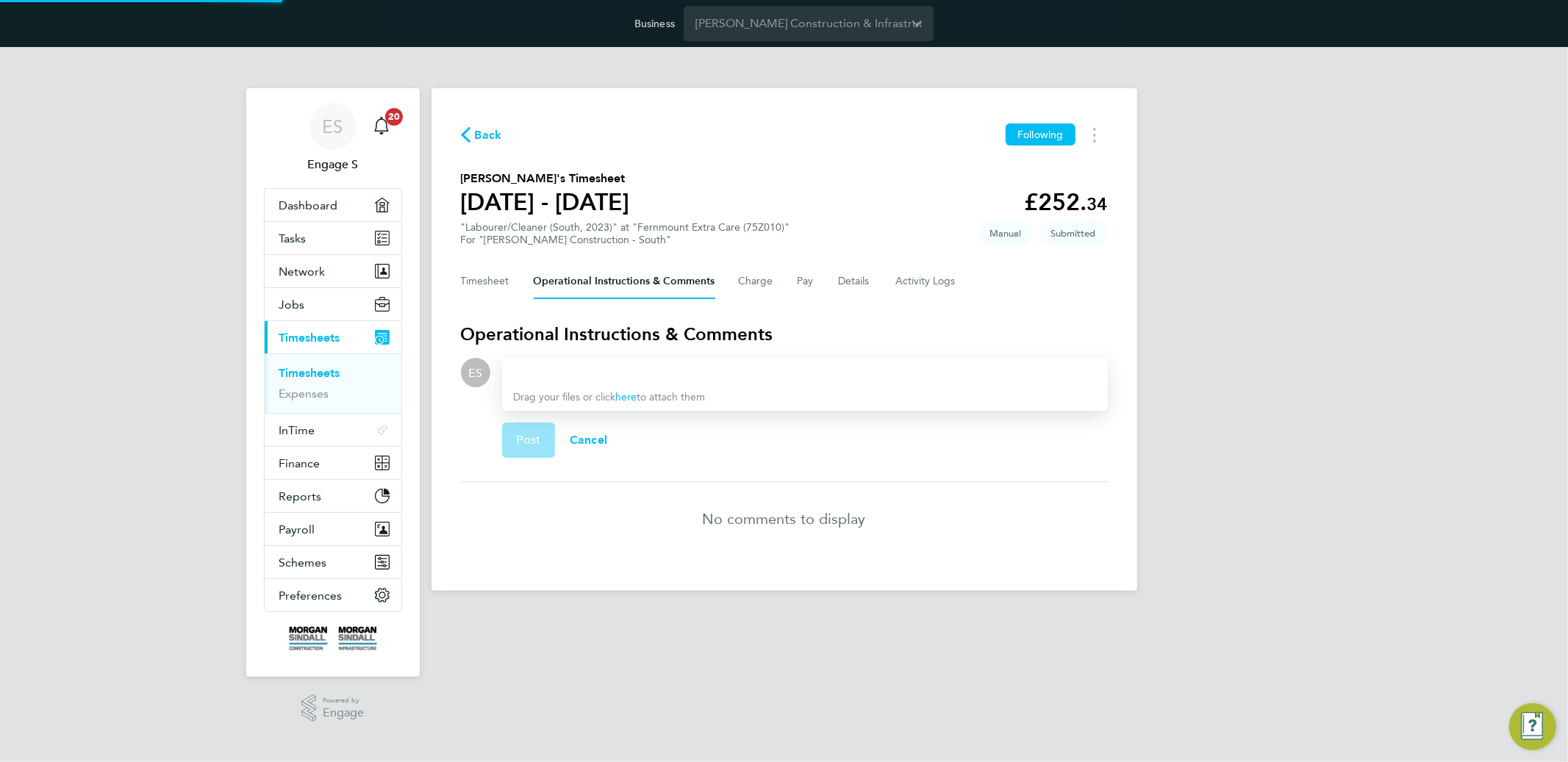
click at [615, 374] on div at bounding box center [805, 372] width 583 height 18
click at [546, 429] on button "Post" at bounding box center [529, 440] width 54 height 35
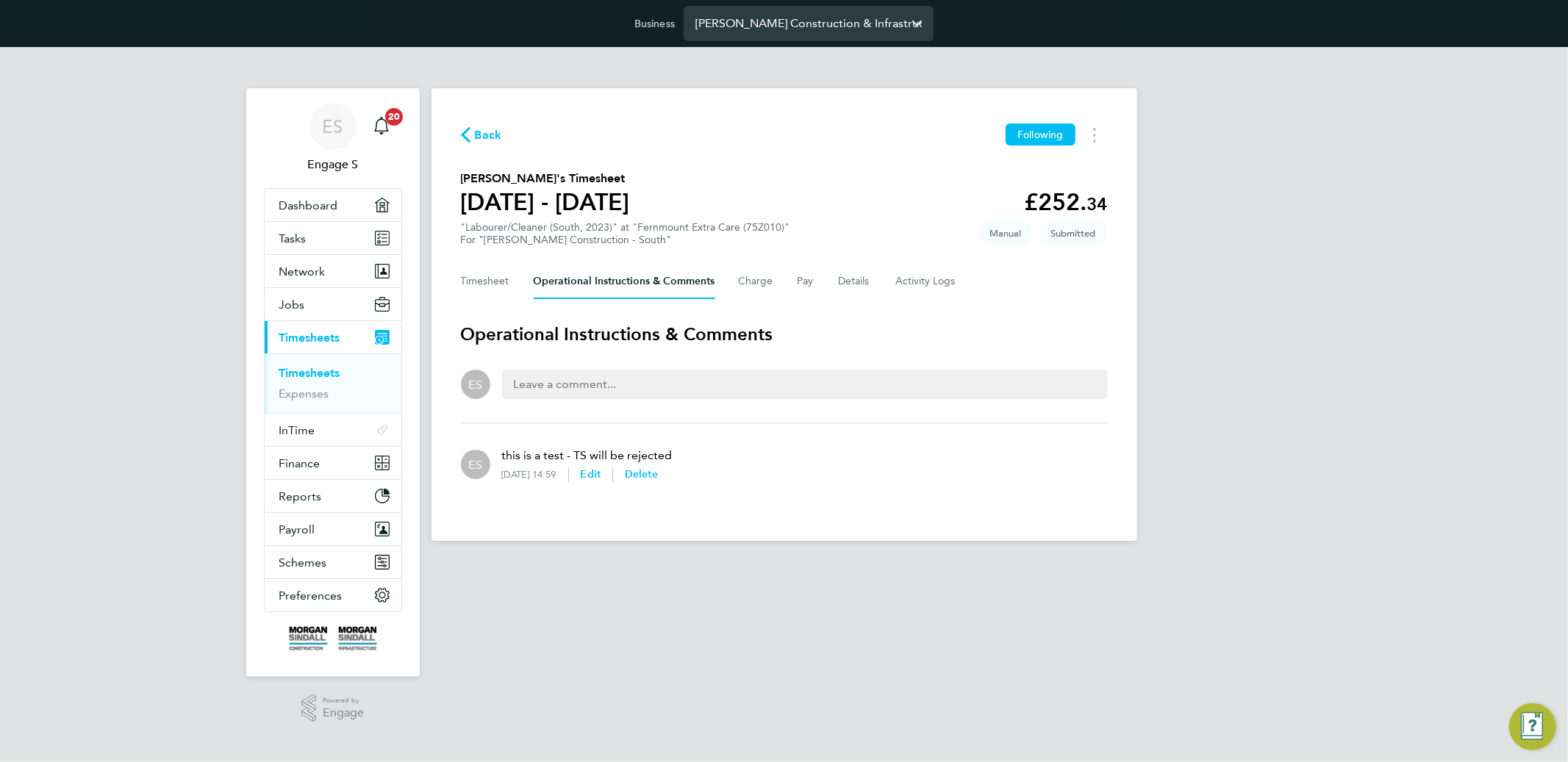
click at [727, 36] on input "[PERSON_NAME] Construction & Infrastructure Ltd" at bounding box center [808, 23] width 250 height 34
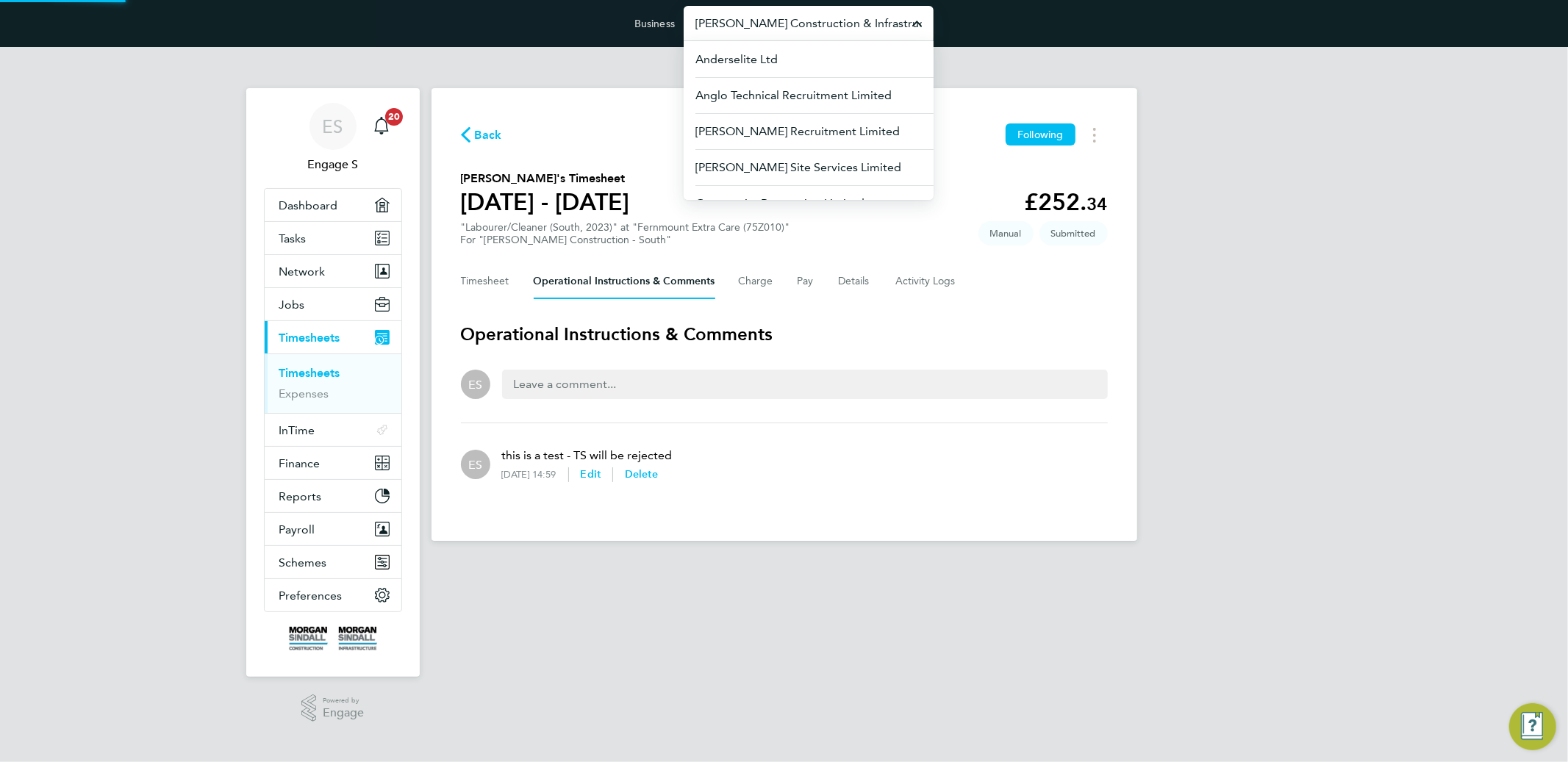
click at [727, 36] on input "[PERSON_NAME] Construction & Infrastructure Ltd" at bounding box center [808, 23] width 250 height 34
click at [718, 18] on input "rand" at bounding box center [808, 23] width 250 height 34
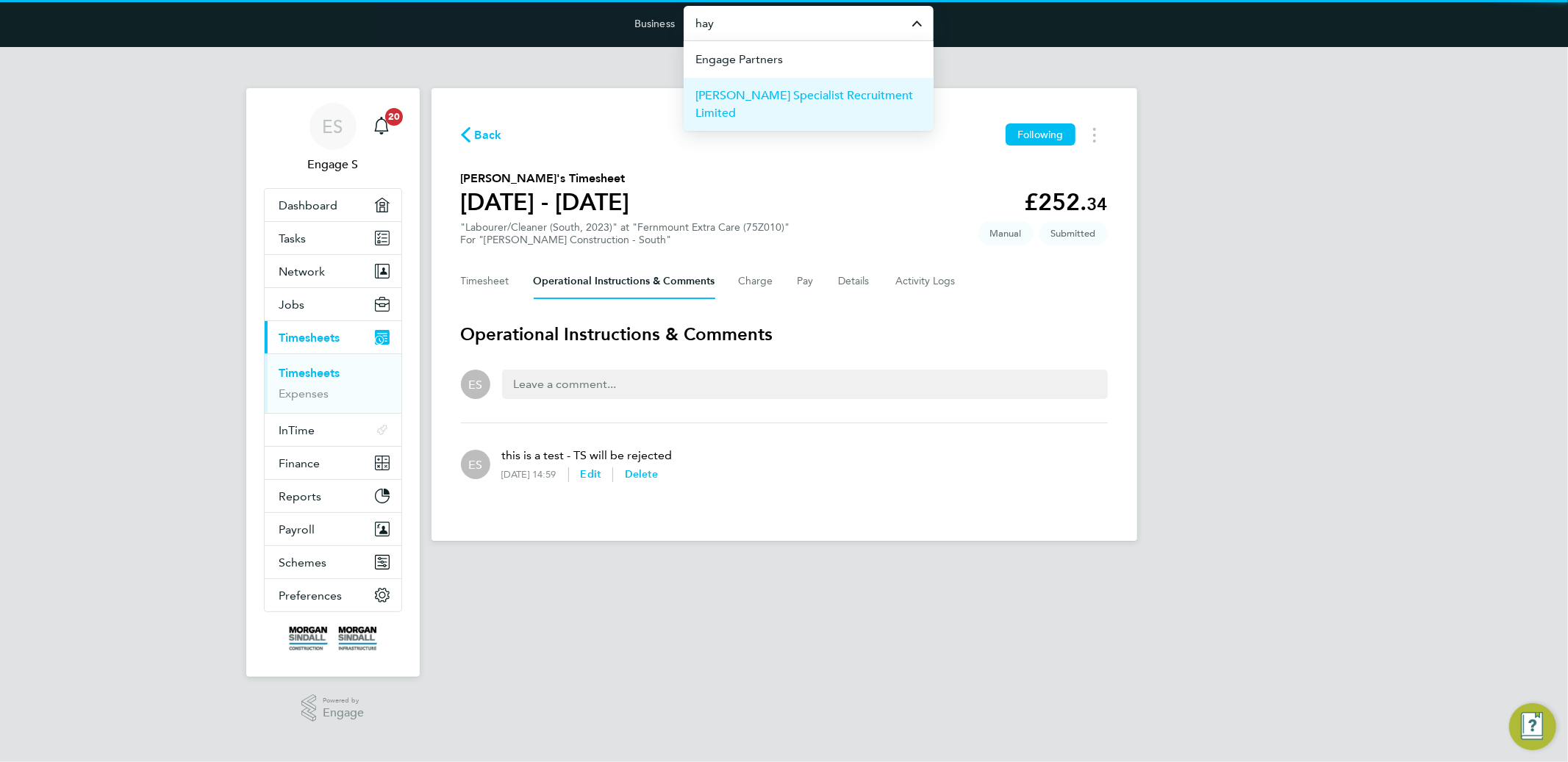
click at [750, 94] on span "[PERSON_NAME] Specialist Recruitment Limited" at bounding box center [809, 104] width 226 height 35
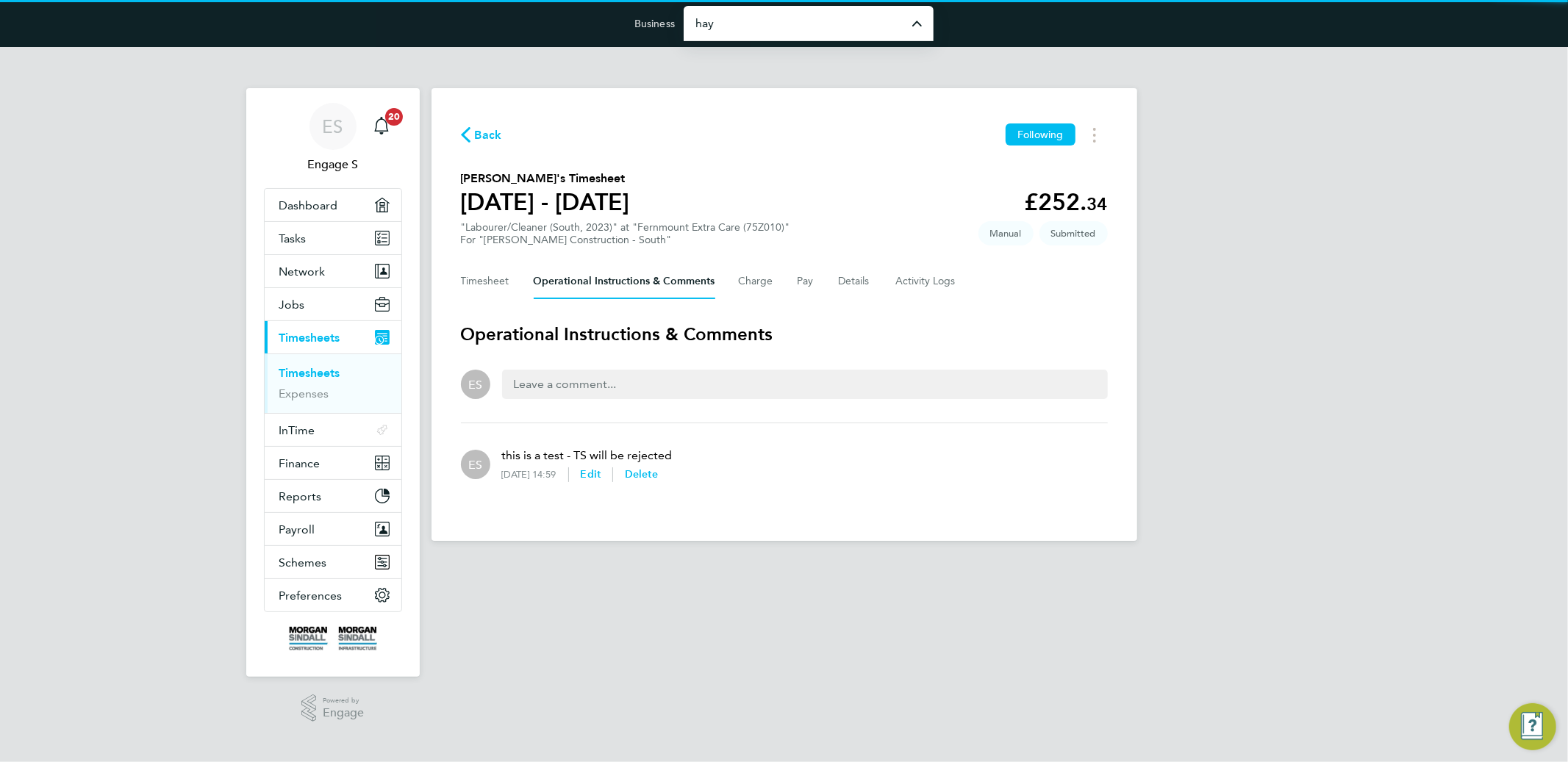
type input "[PERSON_NAME] Specialist Recruitment Limited"
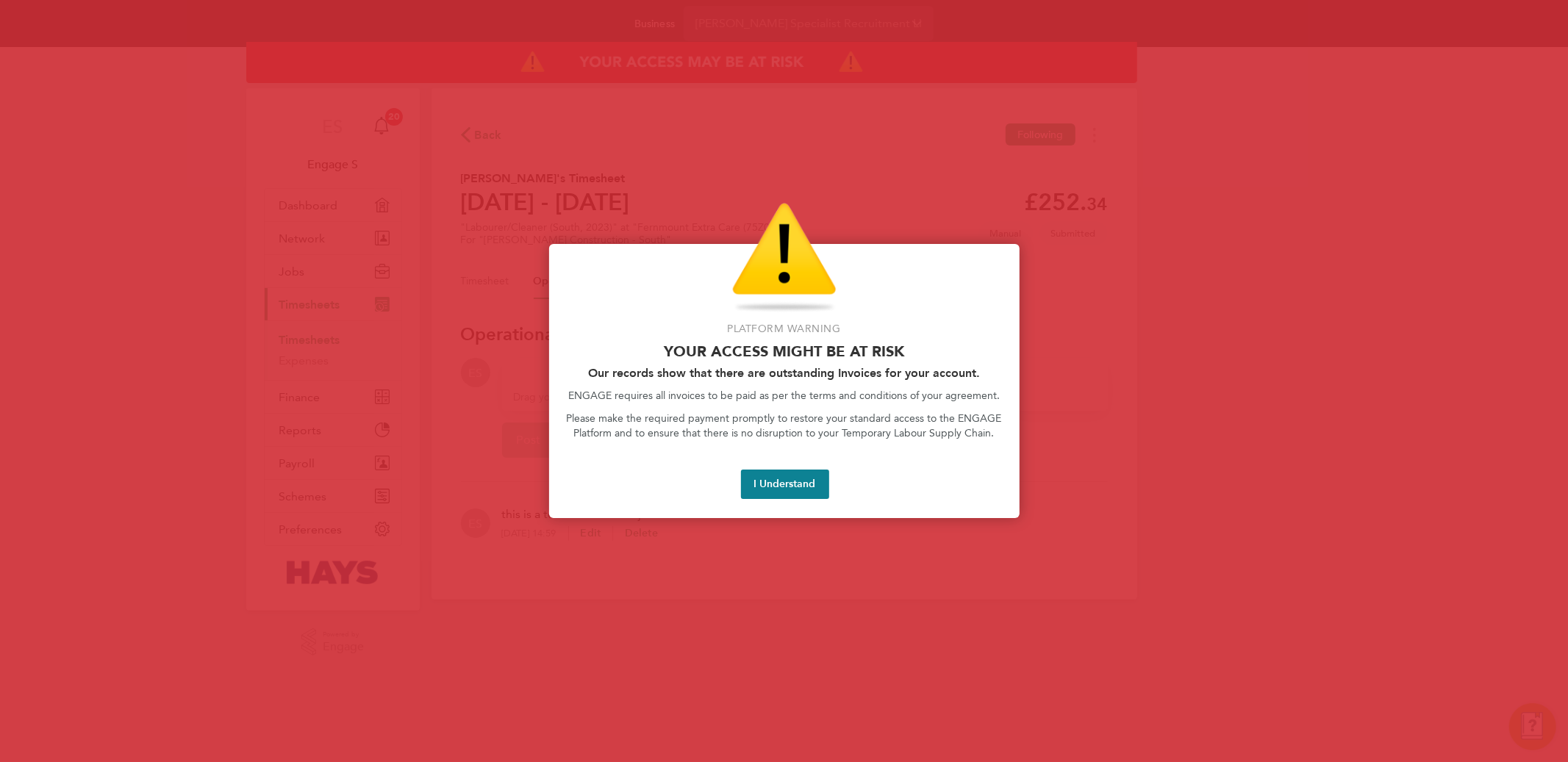
click at [638, 151] on div at bounding box center [784, 381] width 1568 height 762
click at [783, 485] on button "I Understand" at bounding box center [784, 485] width 88 height 29
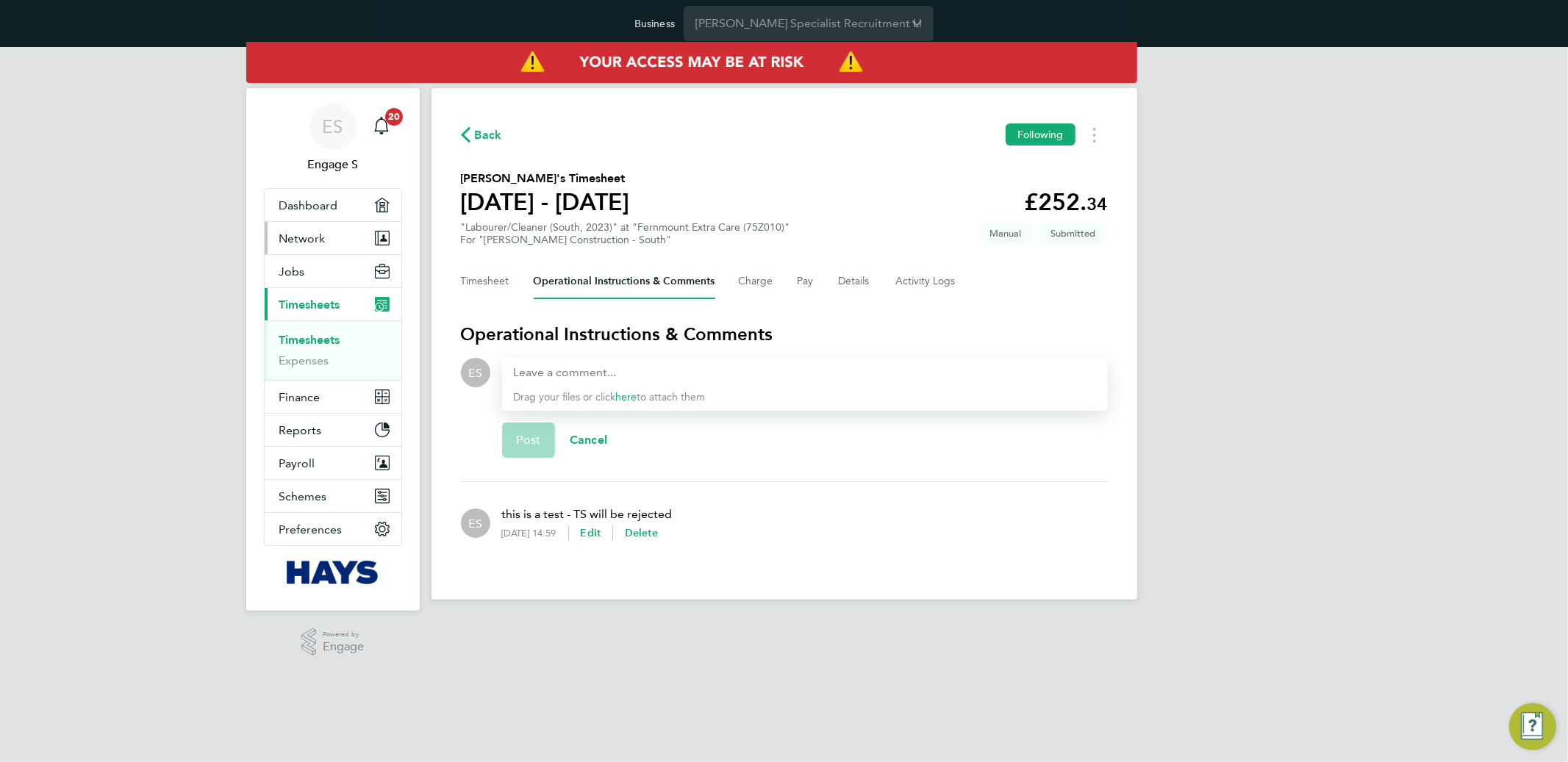
click at [318, 233] on span "Network" at bounding box center [302, 238] width 47 height 14
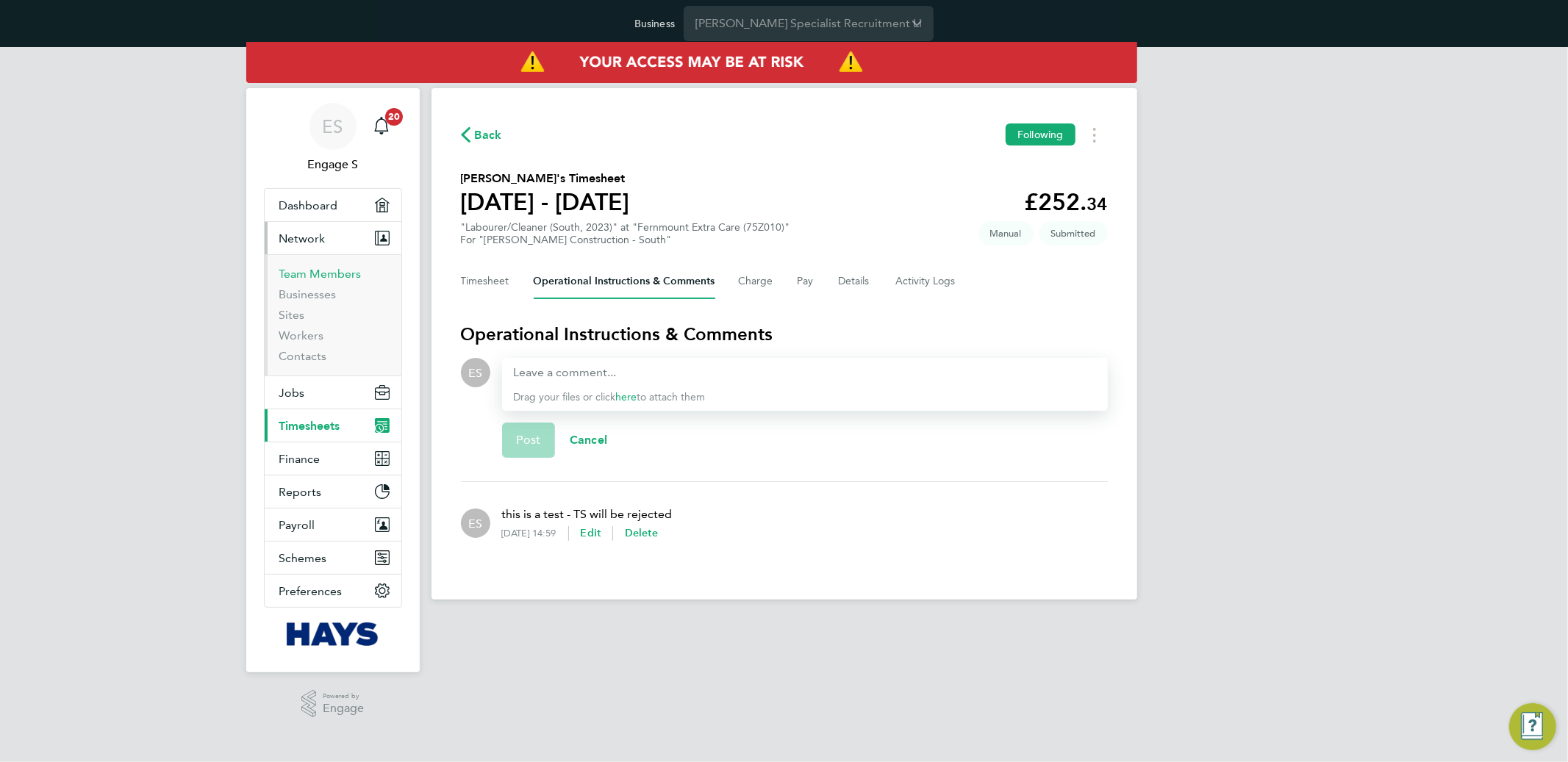
click at [341, 274] on link "Team Members" at bounding box center [320, 274] width 83 height 14
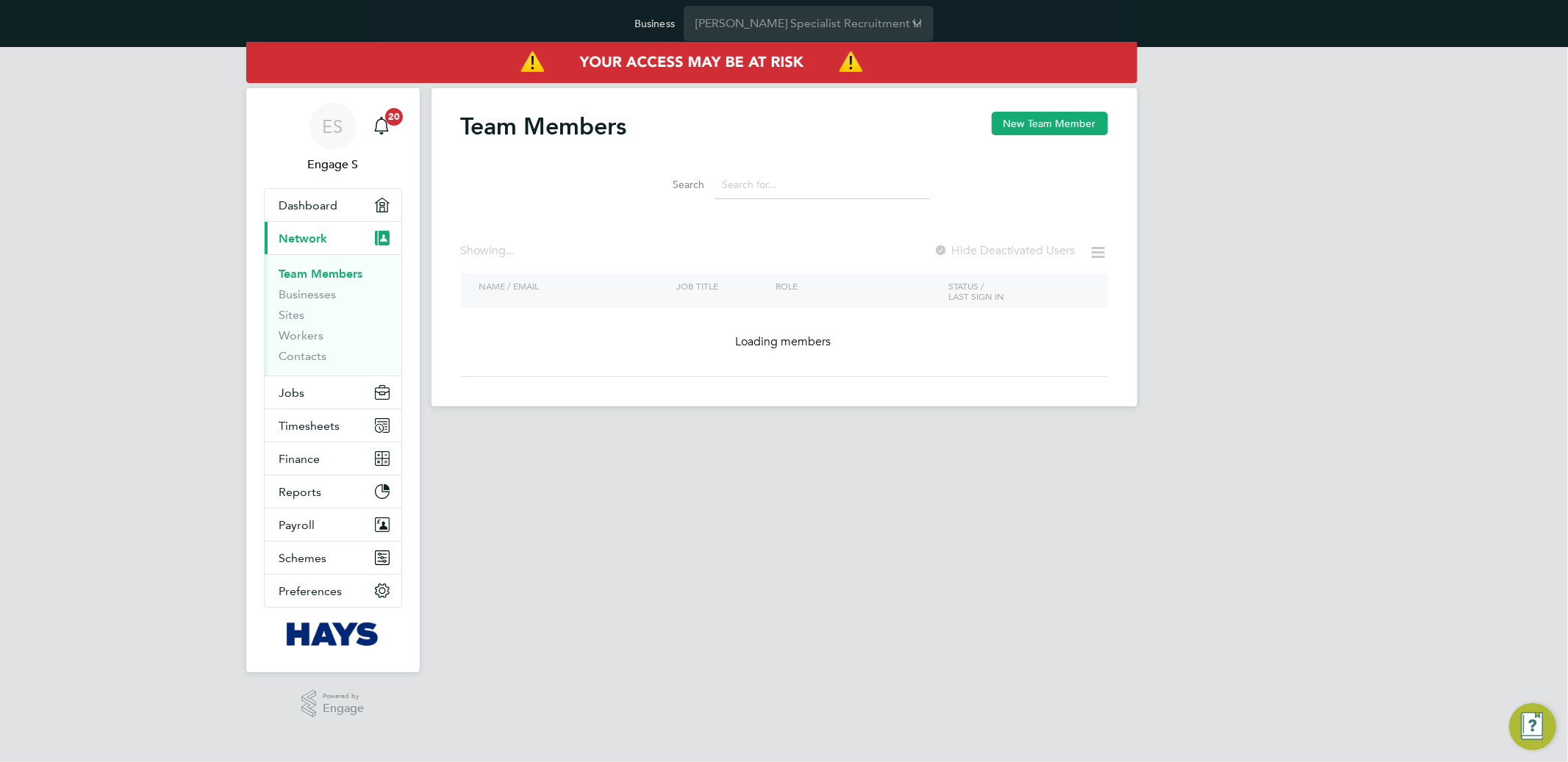
click at [758, 179] on input at bounding box center [823, 185] width 215 height 29
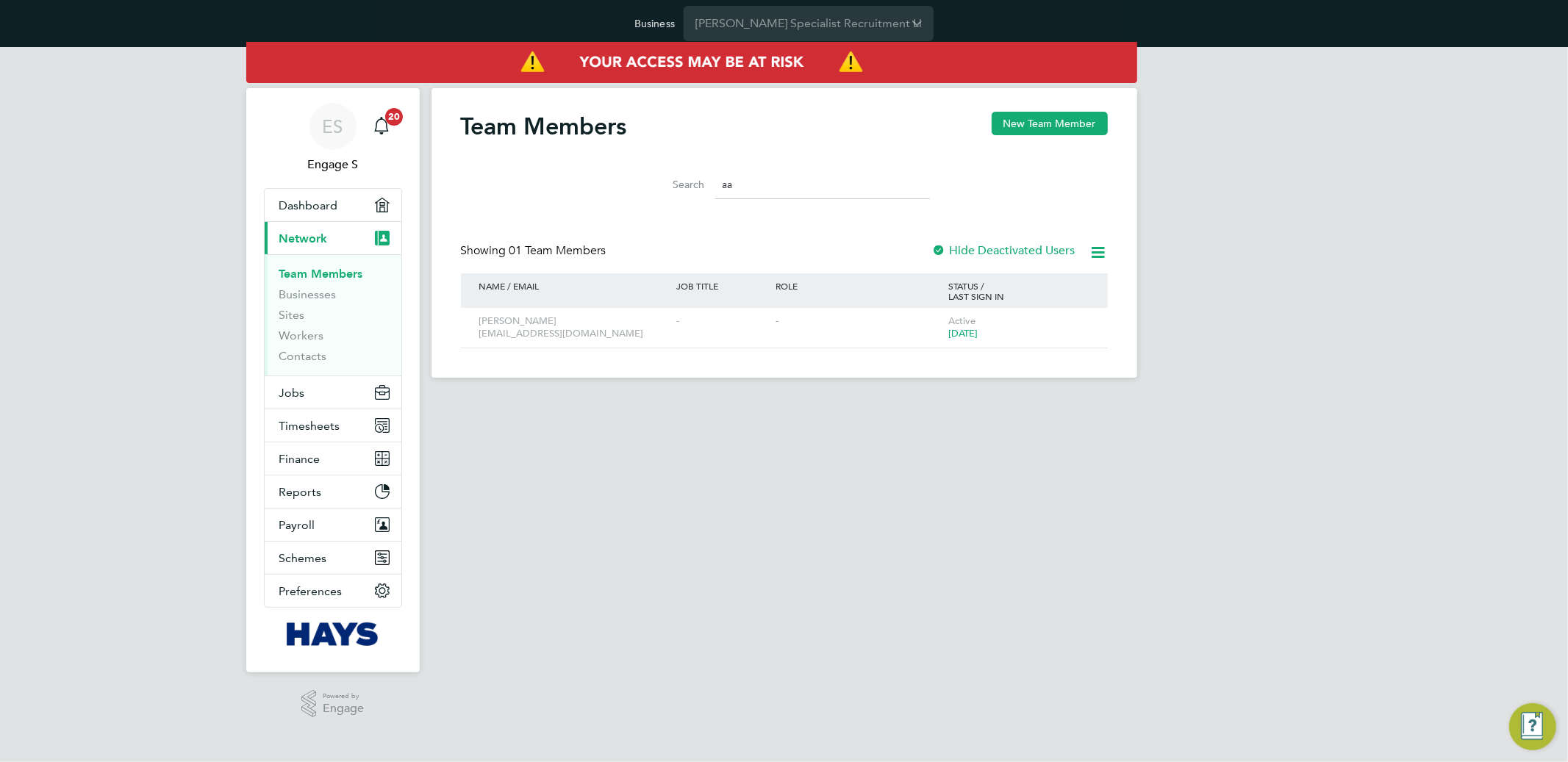
click at [770, 181] on input "aa" at bounding box center [823, 185] width 215 height 29
type input "aar"
click at [1070, 326] on icon at bounding box center [1075, 322] width 15 height 18
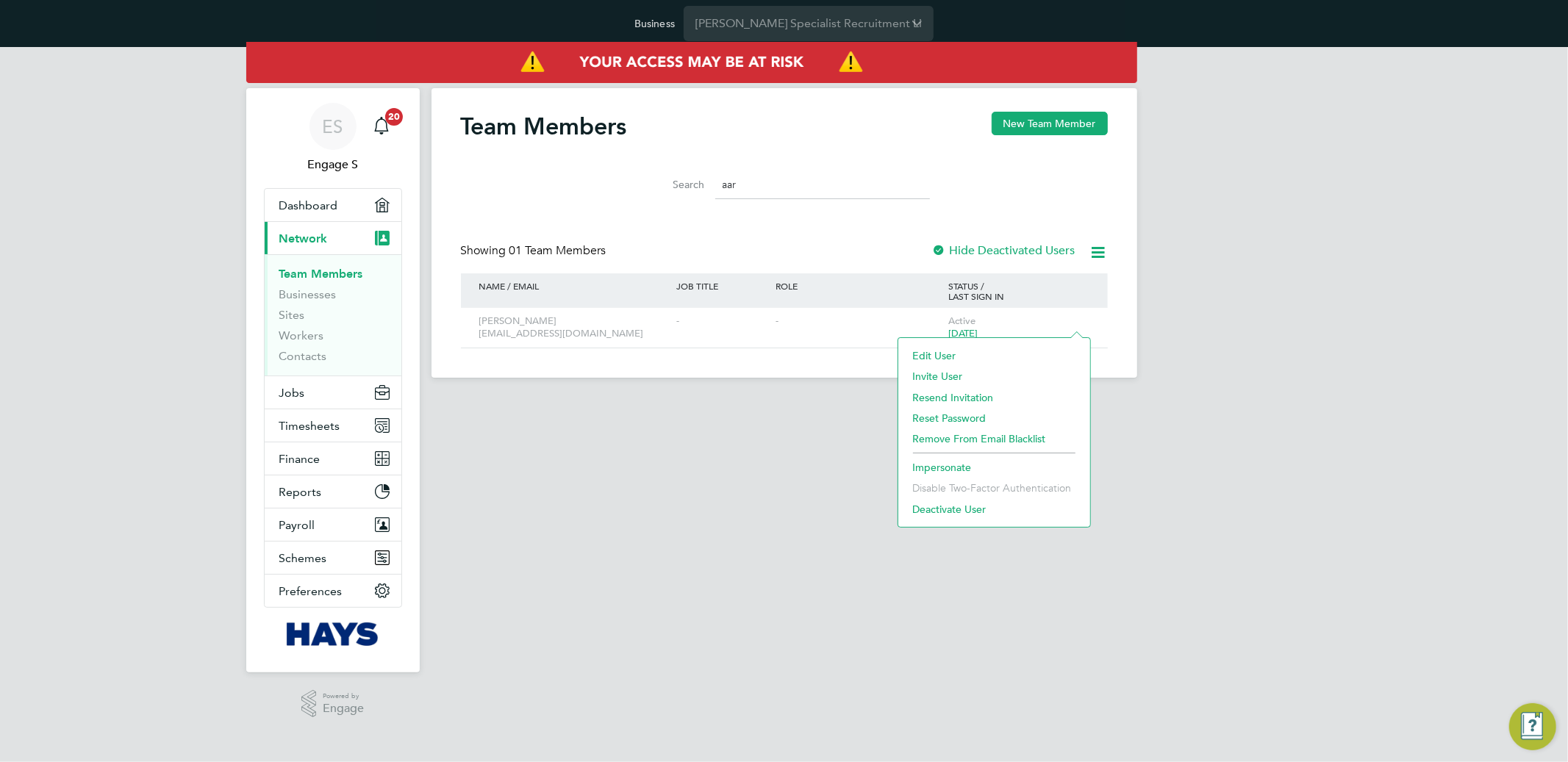
click at [955, 462] on li "Impersonate" at bounding box center [995, 467] width 177 height 21
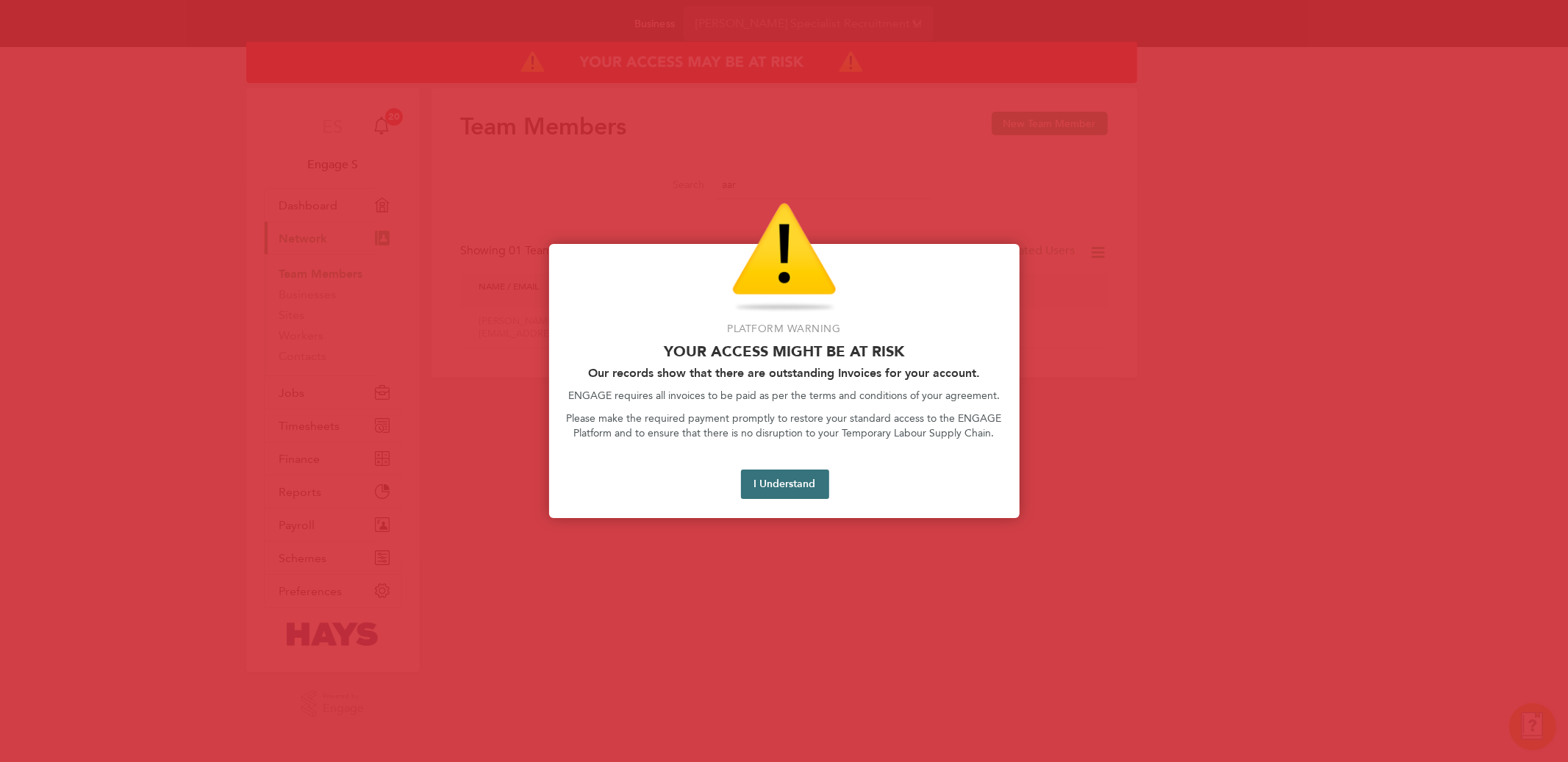
click at [811, 475] on button "I Understand" at bounding box center [784, 485] width 88 height 29
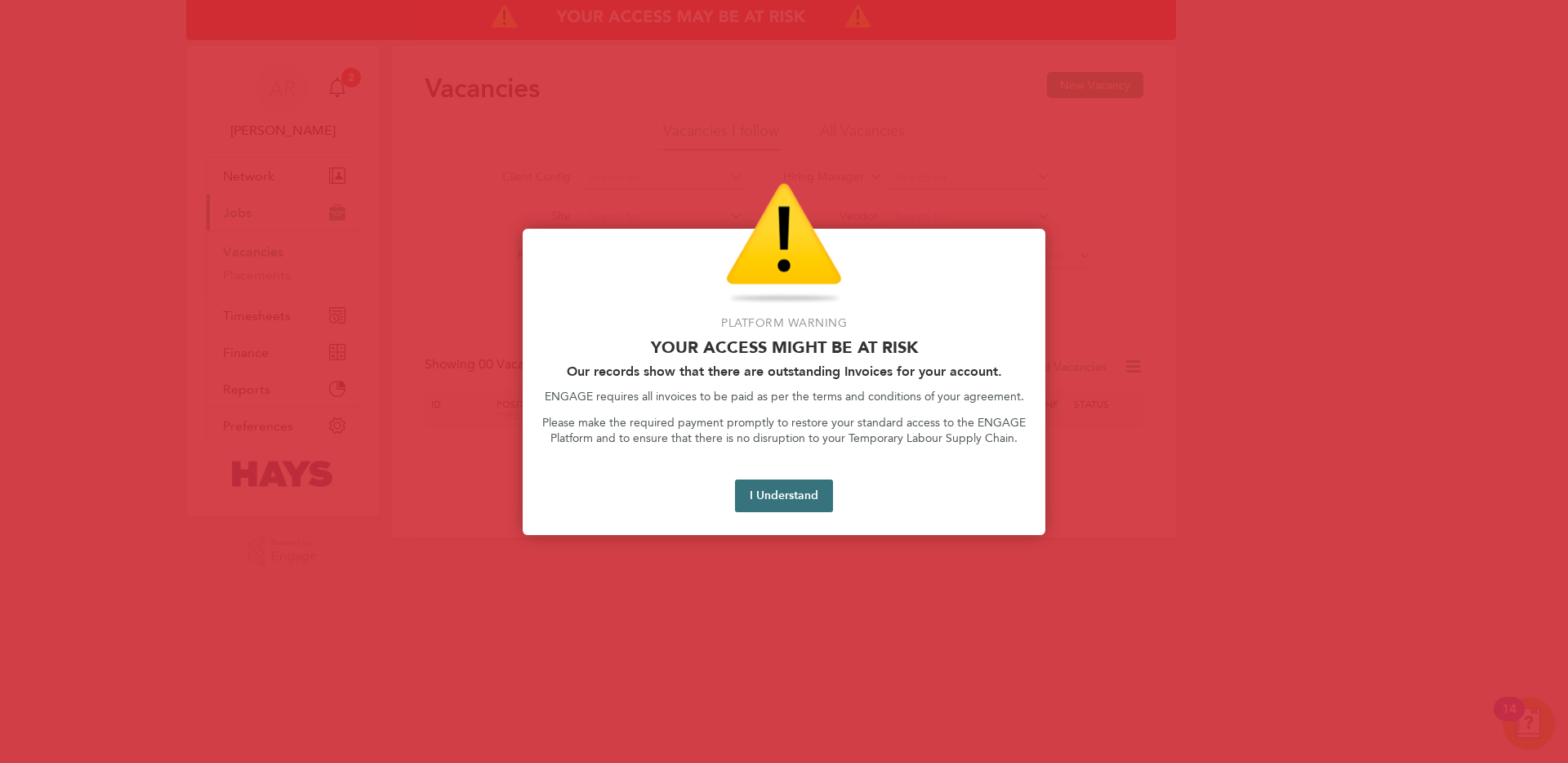
click at [798, 500] on button "I Understand" at bounding box center [784, 496] width 98 height 32
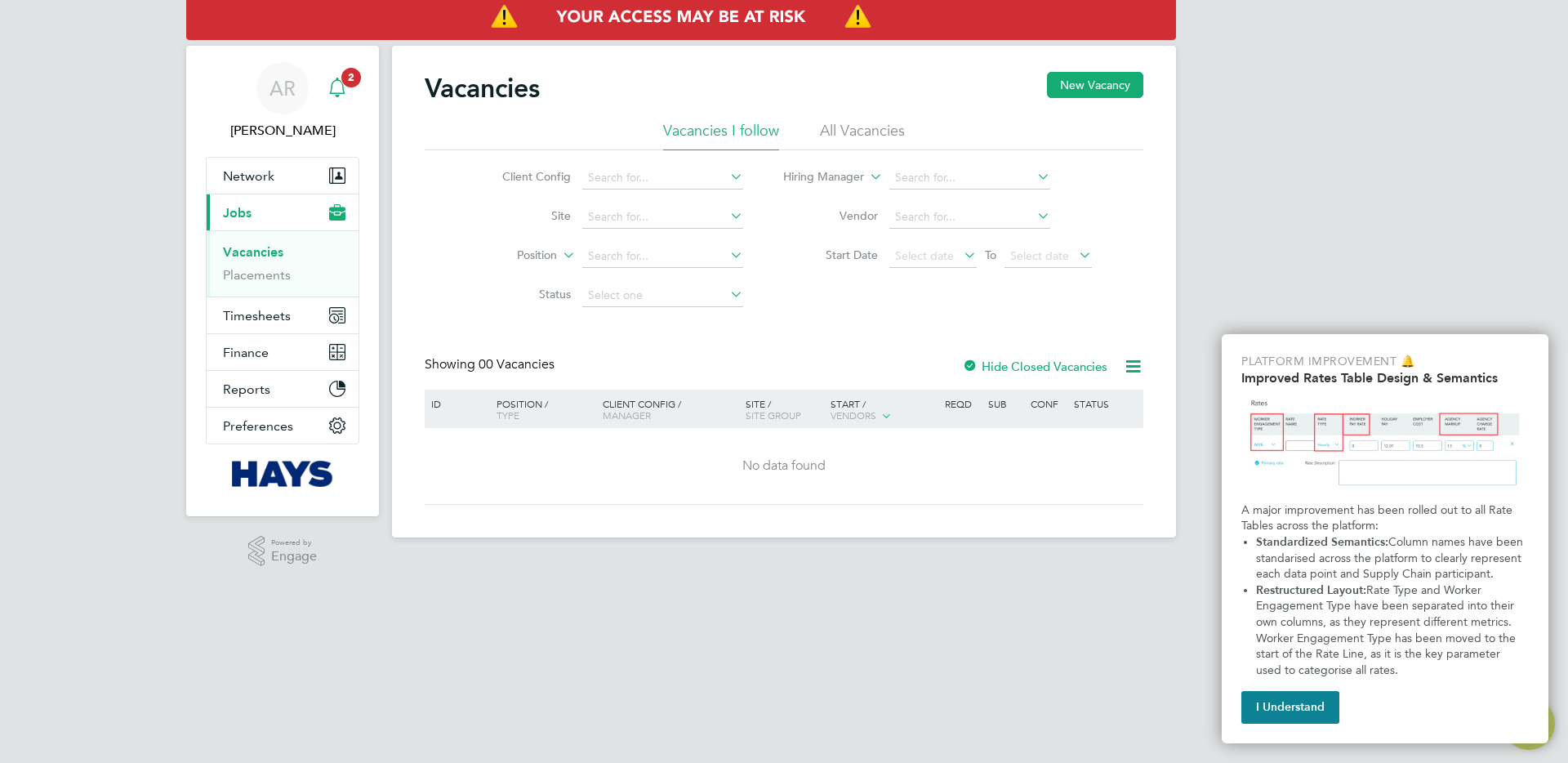
click at [343, 83] on span "2" at bounding box center [351, 77] width 20 height 20
click at [341, 79] on app-badge "2" at bounding box center [351, 76] width 20 height 15
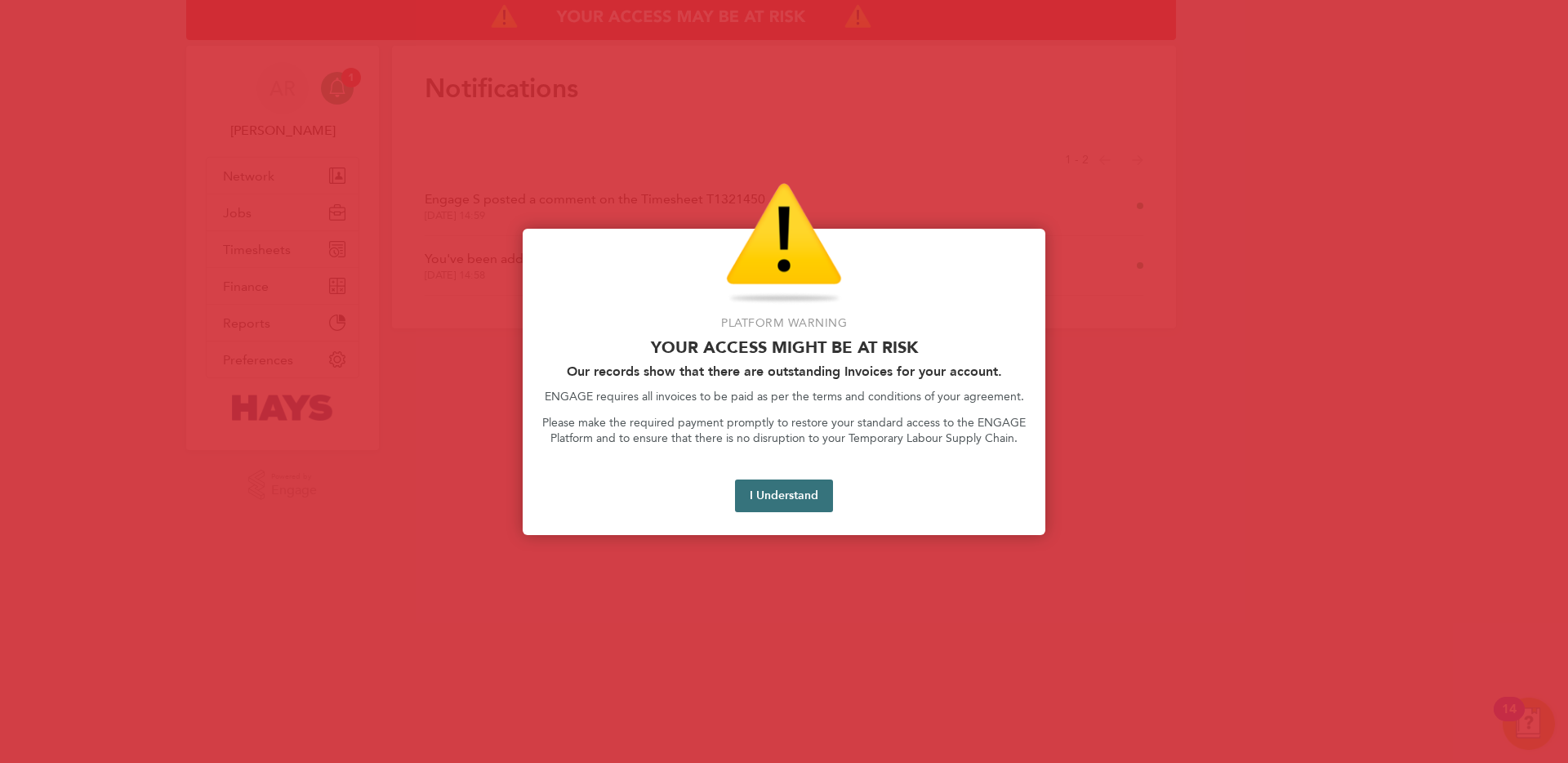
click at [793, 500] on button "I Understand" at bounding box center [784, 496] width 98 height 32
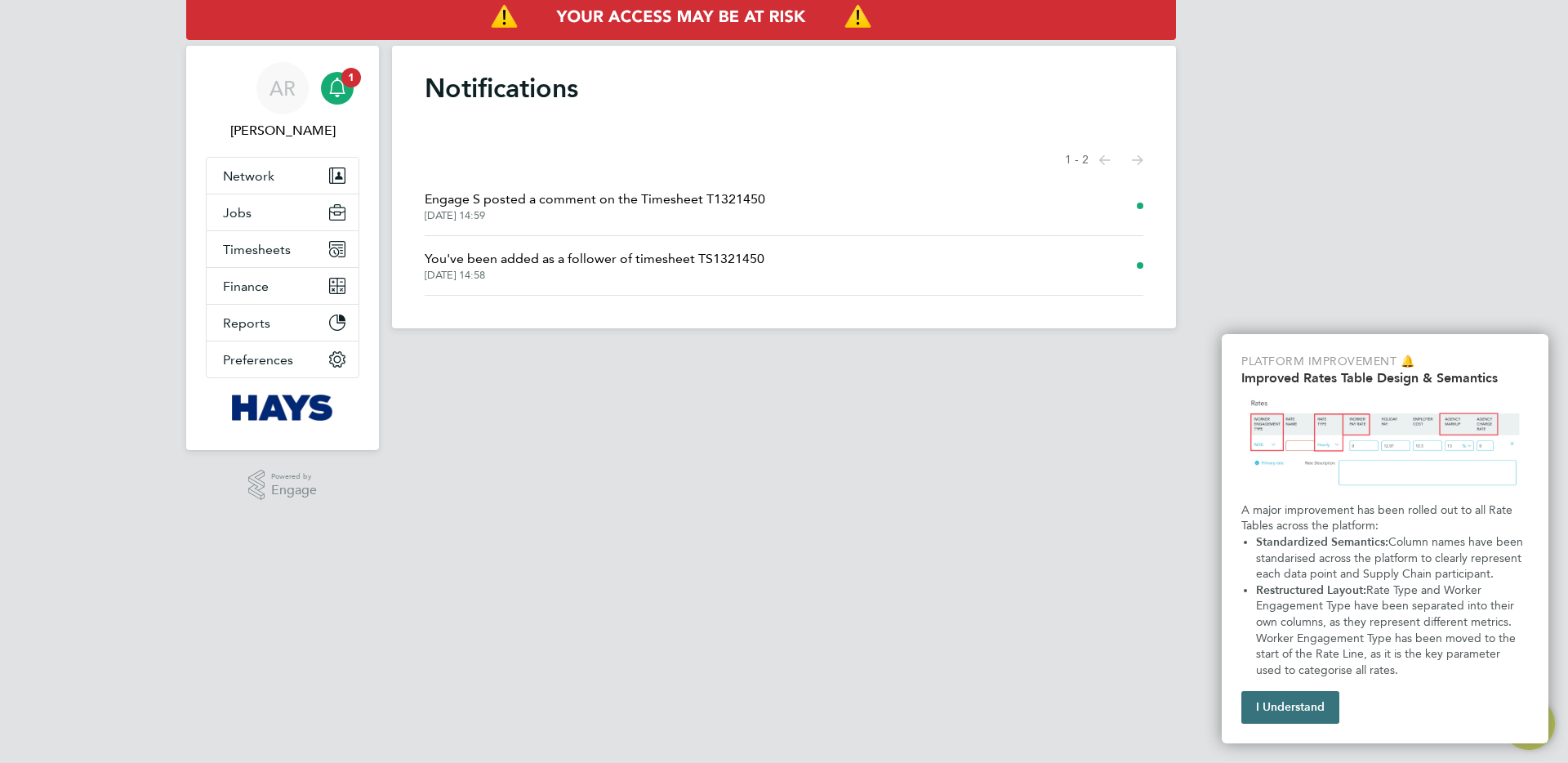
click at [1263, 696] on button "I Understand" at bounding box center [1290, 708] width 98 height 32
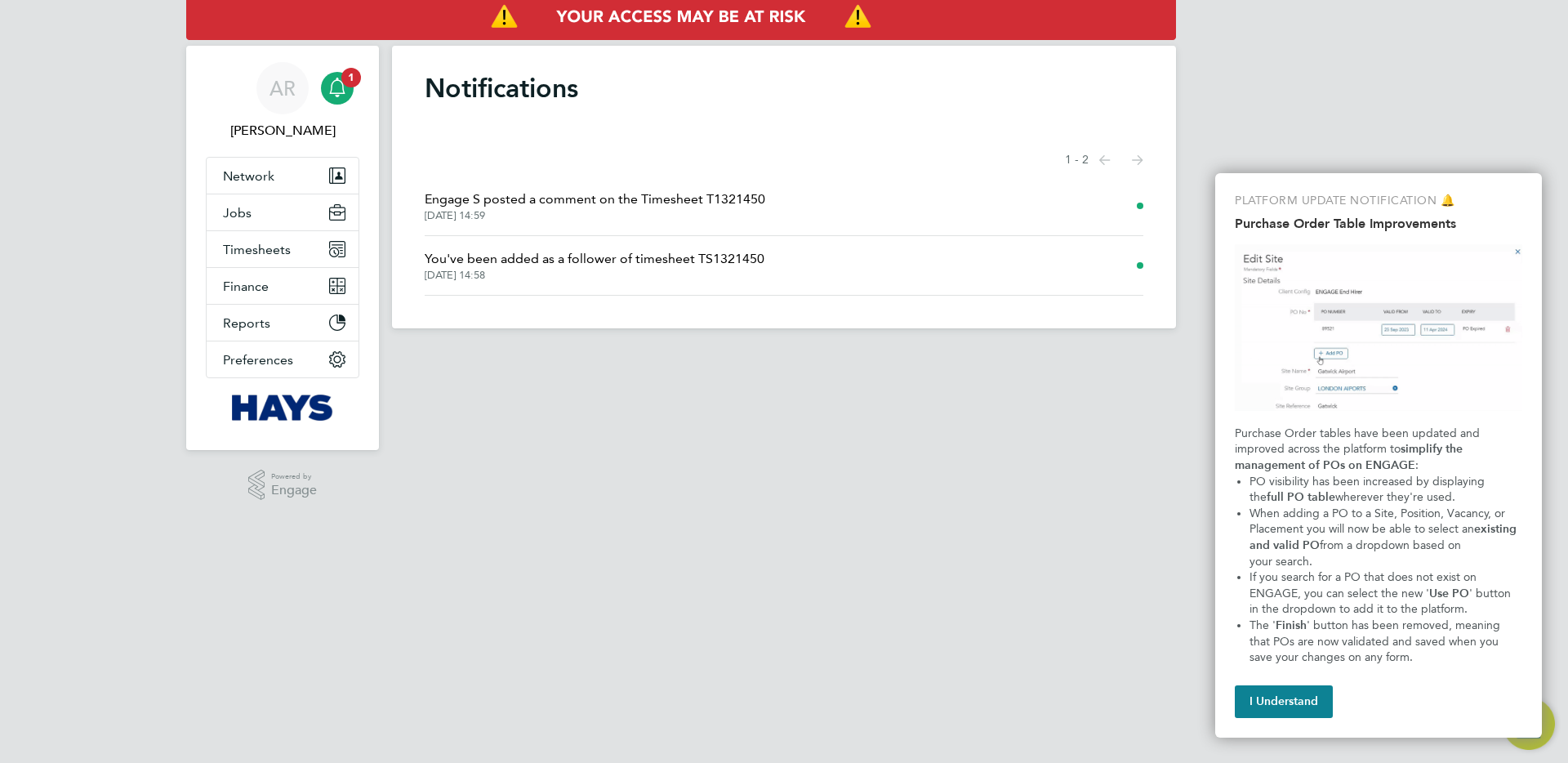
click at [1232, 701] on div "PLATFORM UPDATE NOTIFICATION 🔔 Purchase Order Table Improvements Purchase Order…" at bounding box center [1379, 455] width 327 height 565
click at [1255, 701] on button "I Understand" at bounding box center [1283, 702] width 98 height 32
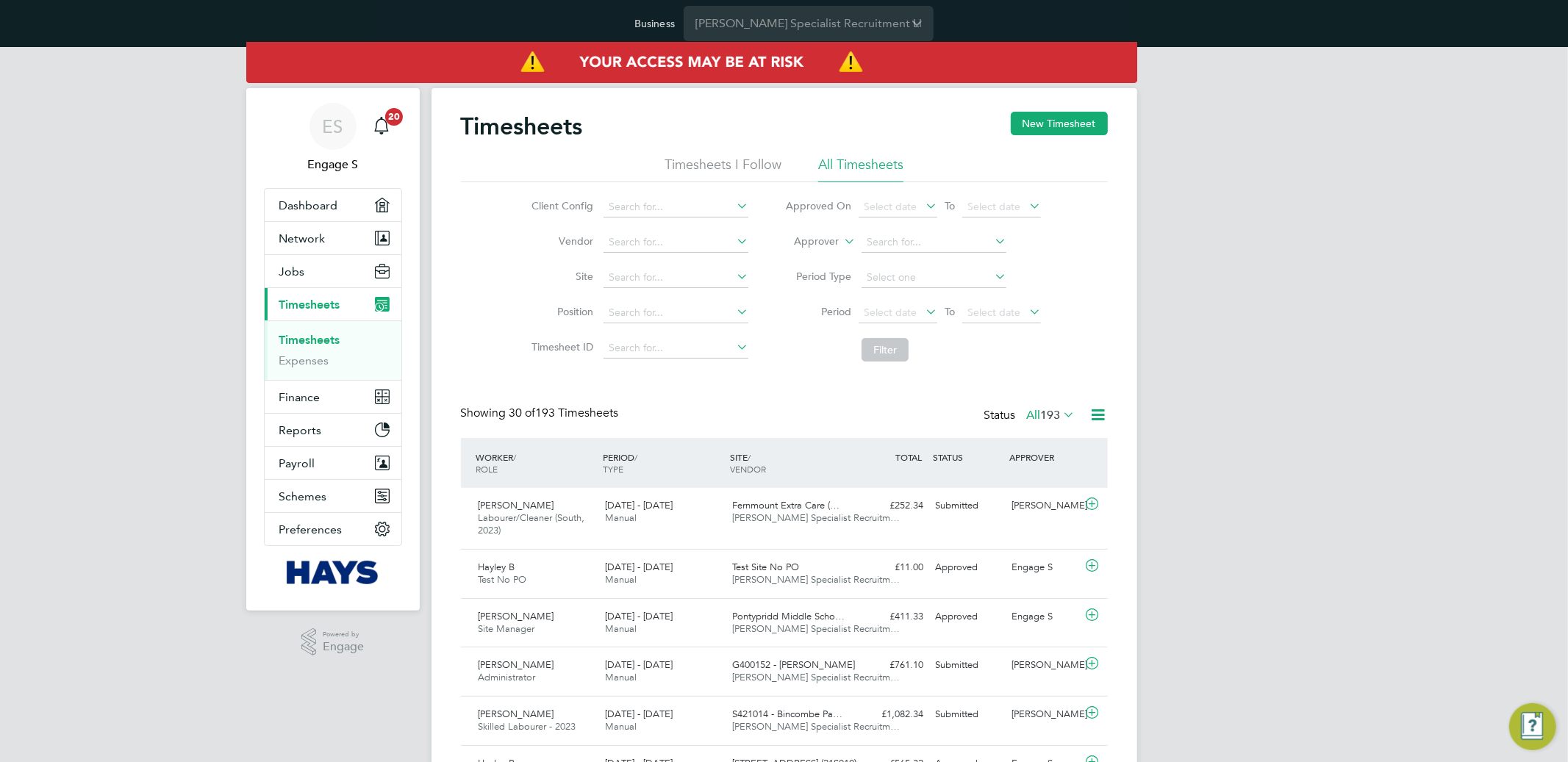
click at [1017, 126] on button "New Timesheet" at bounding box center [1059, 123] width 97 height 24
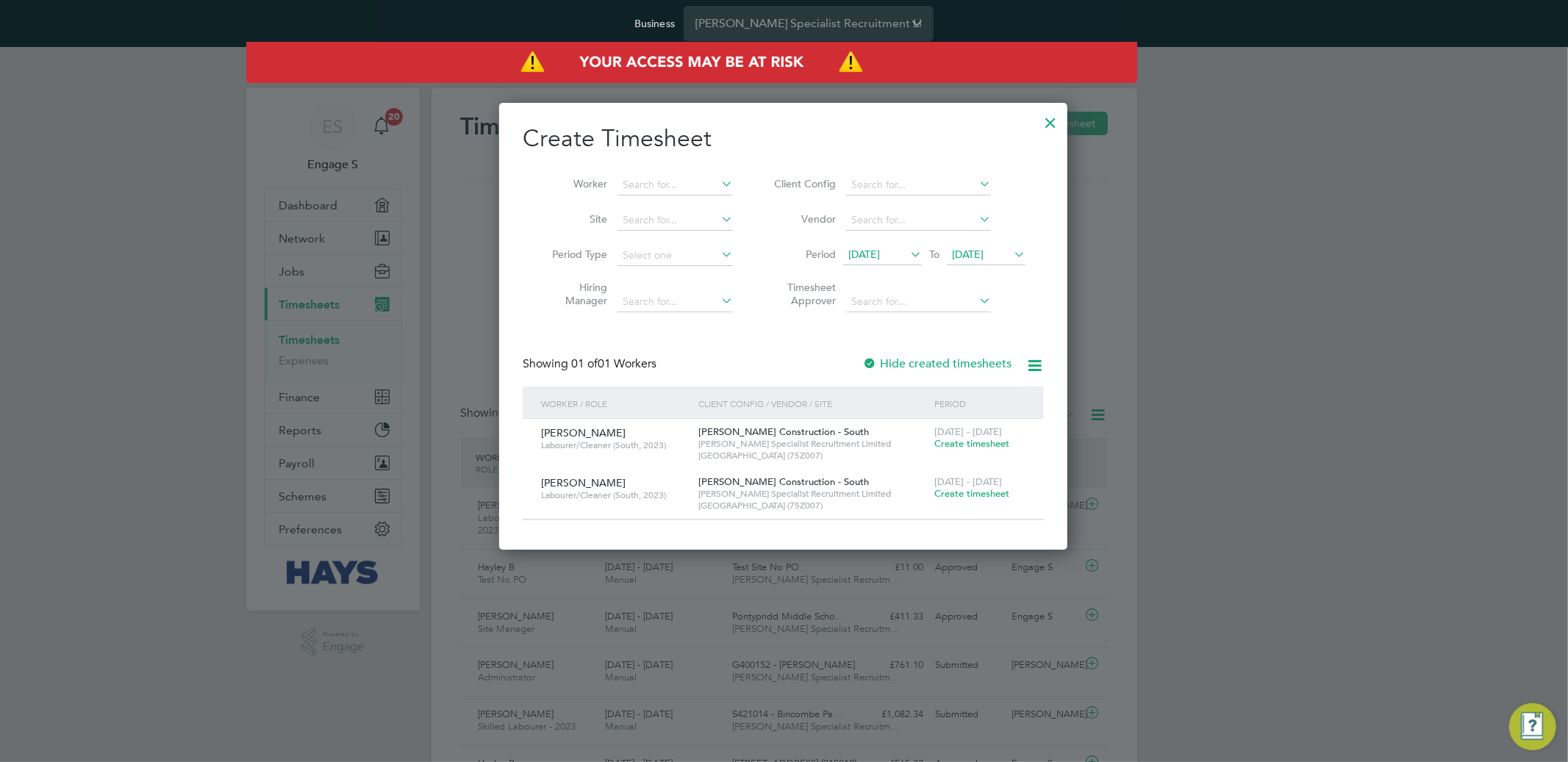
click at [957, 443] on span "Create timesheet" at bounding box center [972, 443] width 75 height 12
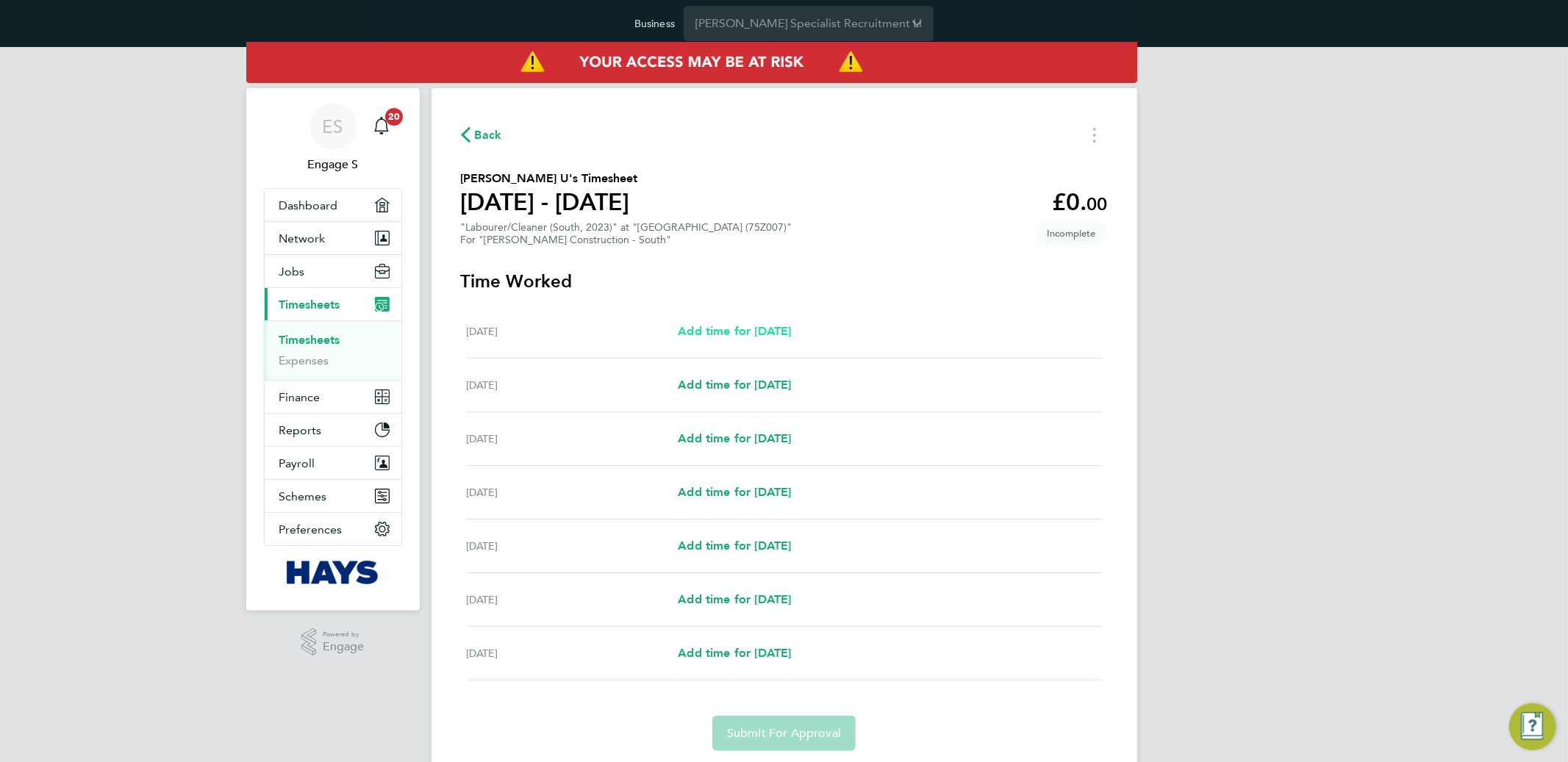
click at [734, 329] on span "Add time for [DATE]" at bounding box center [735, 331] width 113 height 14
select select "30"
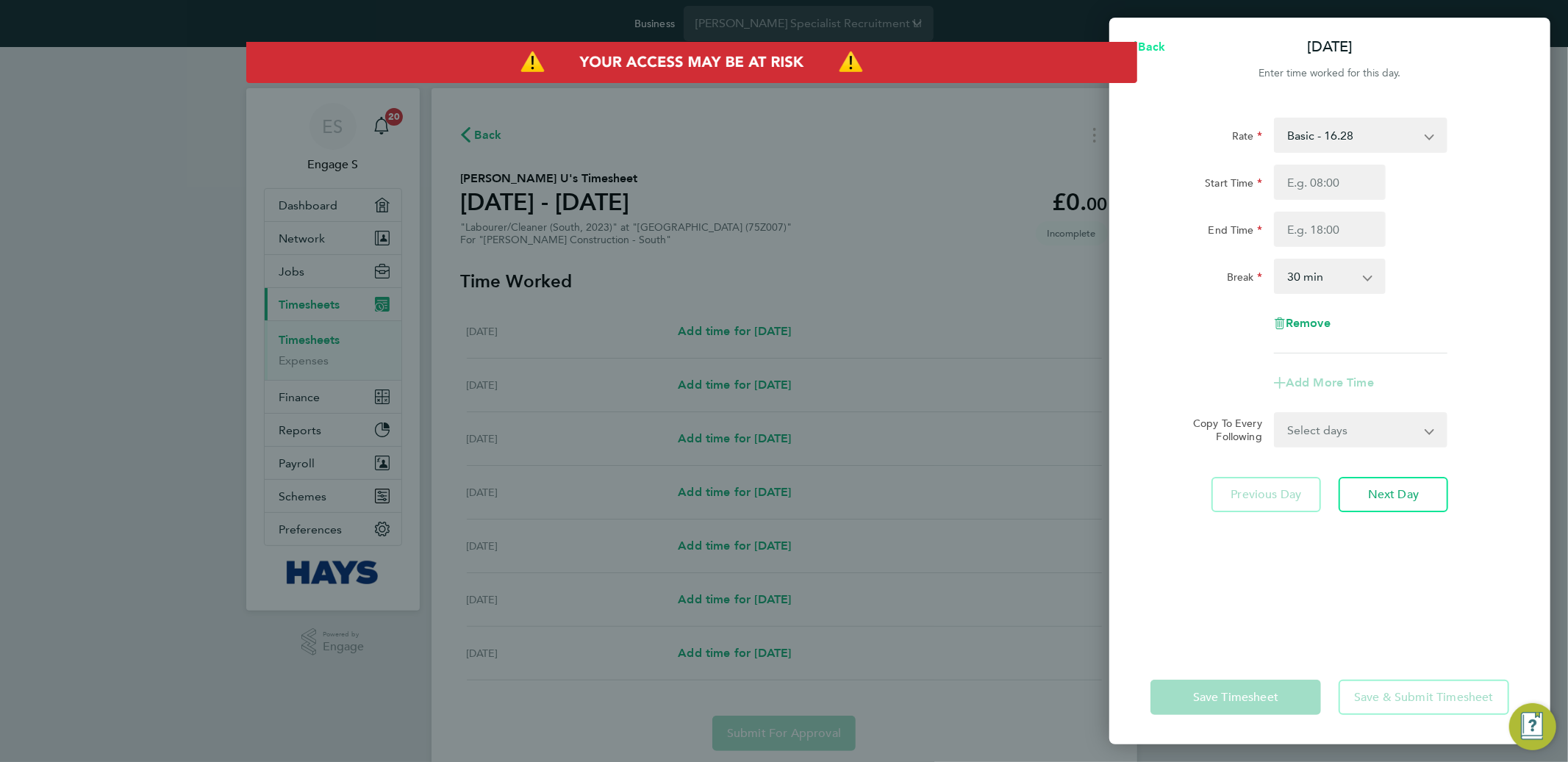
click at [1146, 46] on span "Back" at bounding box center [1153, 47] width 28 height 14
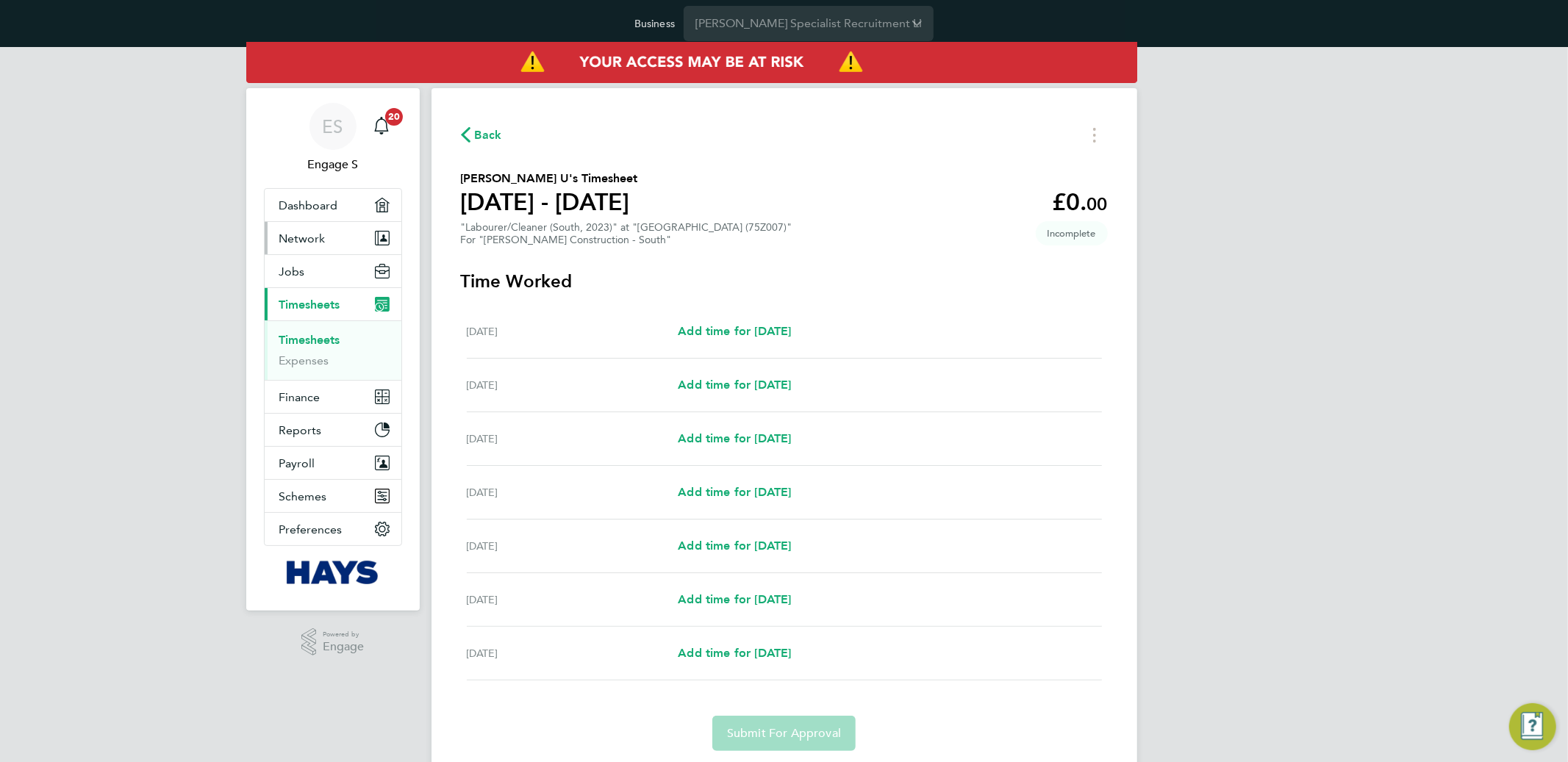
click at [317, 240] on span "Network" at bounding box center [302, 238] width 47 height 14
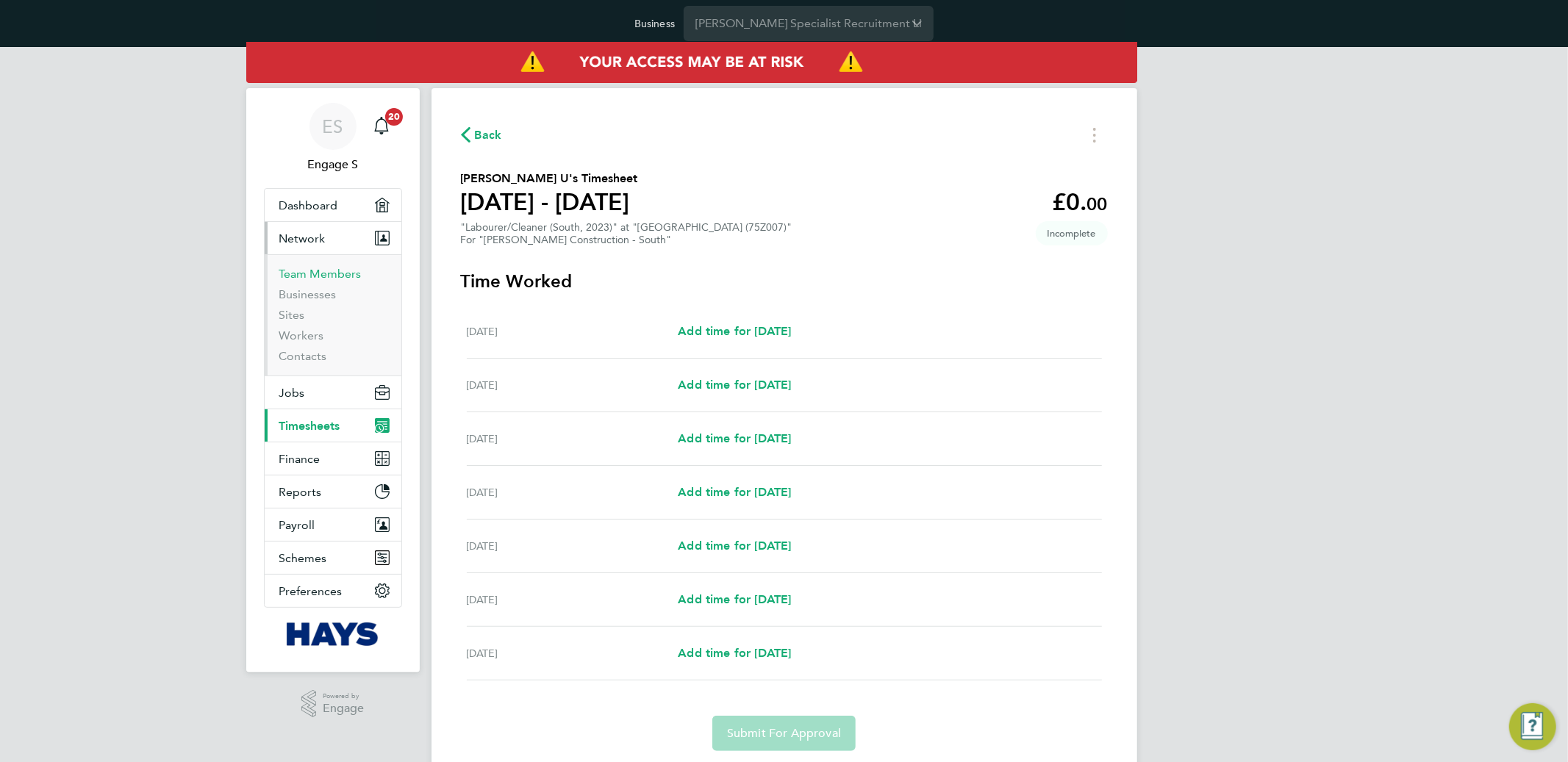
click at [336, 274] on link "Team Members" at bounding box center [320, 274] width 83 height 14
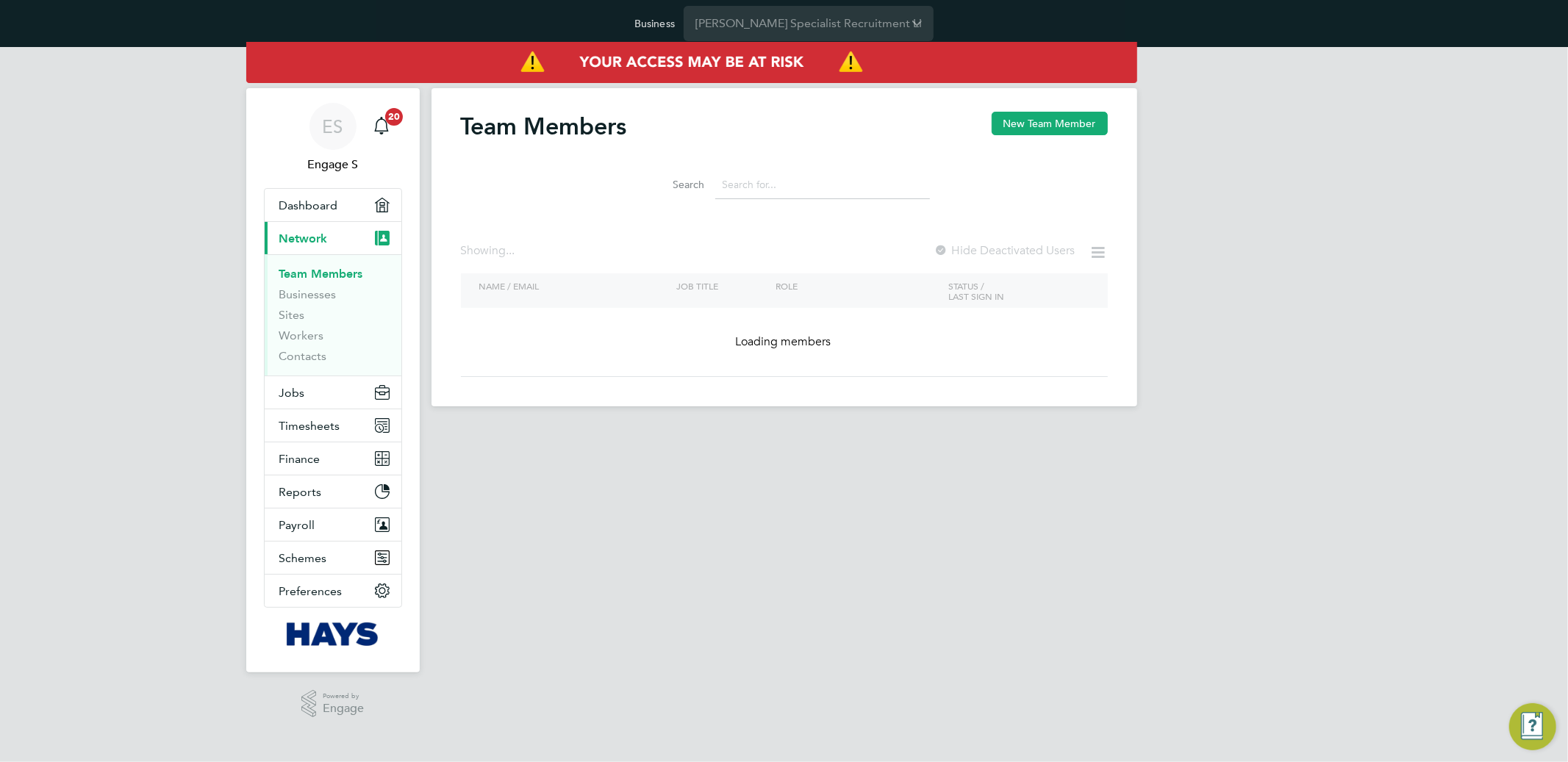
click at [755, 184] on input at bounding box center [823, 185] width 215 height 29
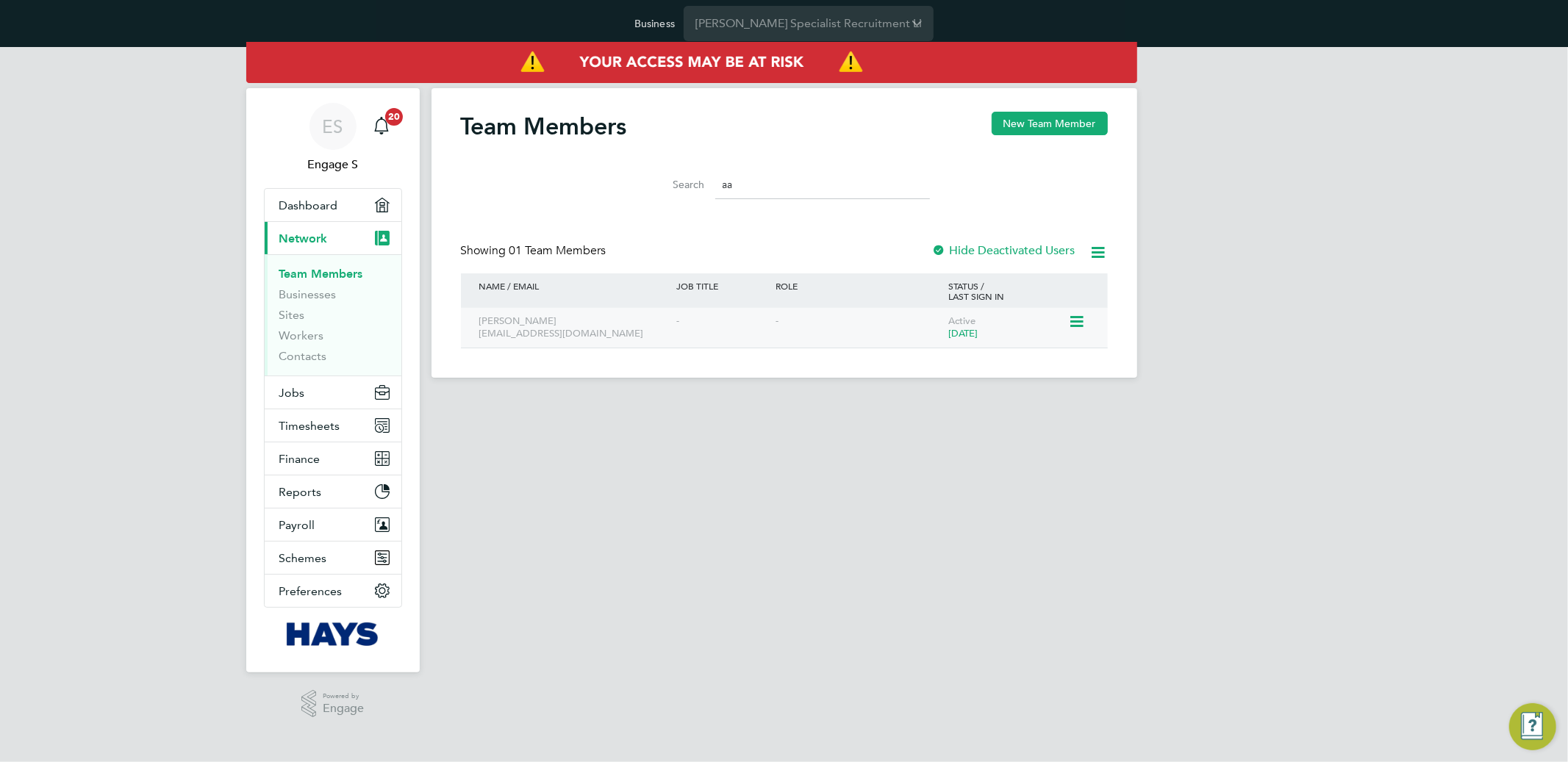
type input "aa"
click at [1075, 323] on icon at bounding box center [1075, 322] width 15 height 18
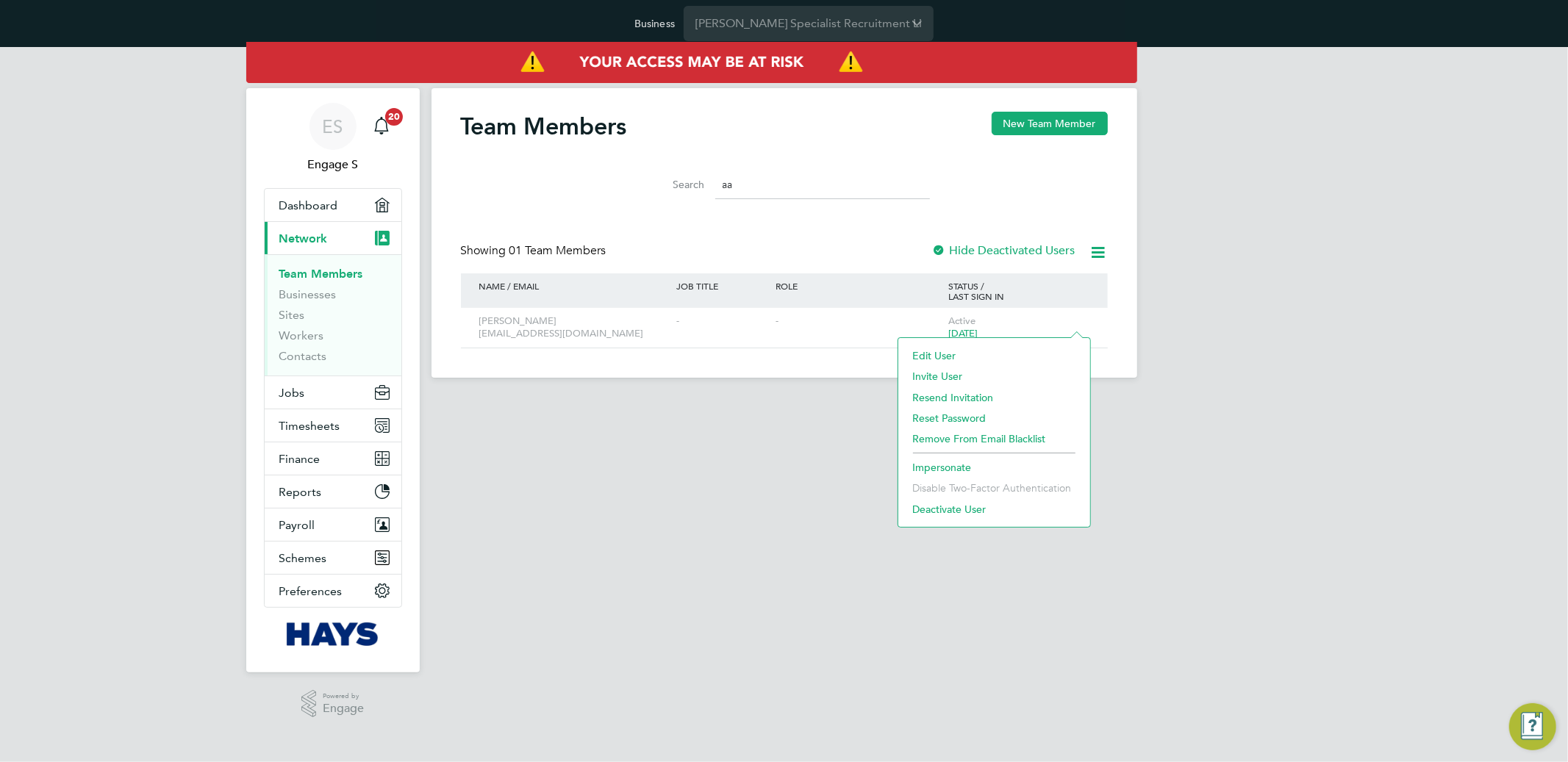
click at [956, 473] on li "Impersonate" at bounding box center [995, 467] width 177 height 21
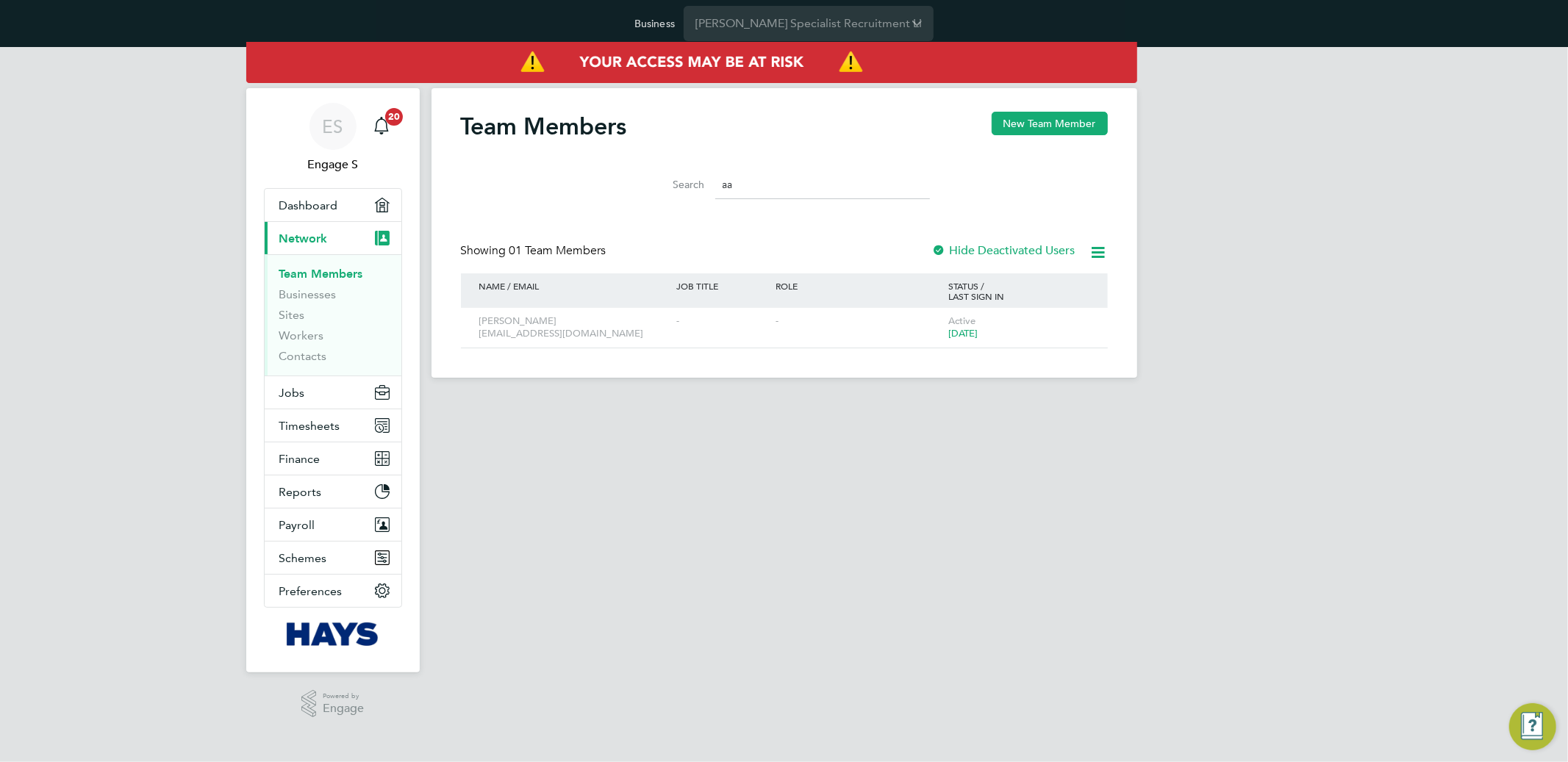
click at [786, 185] on input "aa" at bounding box center [823, 185] width 215 height 29
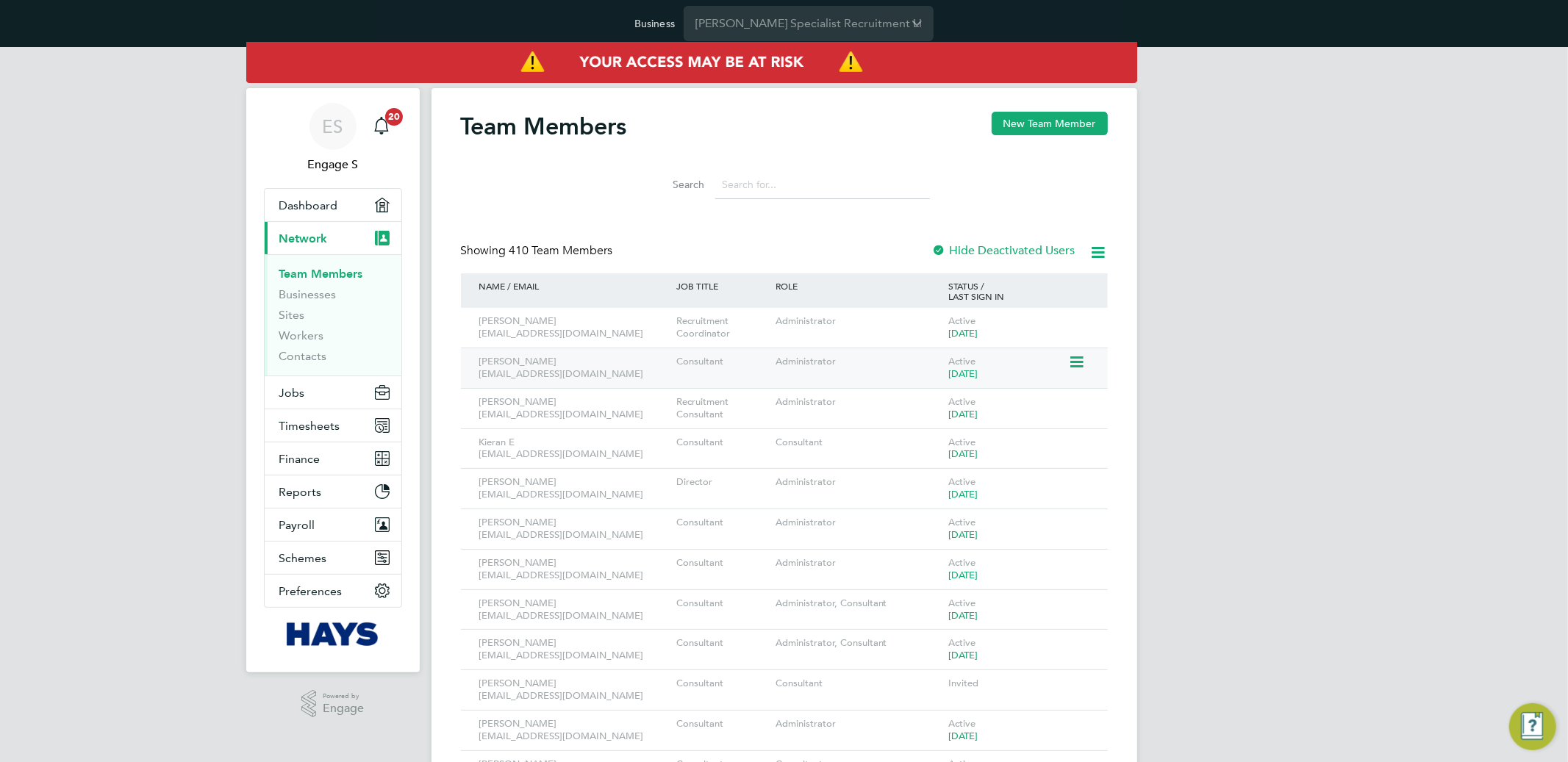
click at [1075, 358] on icon at bounding box center [1075, 362] width 15 height 18
click at [763, 180] on input at bounding box center [823, 185] width 215 height 29
click at [1072, 403] on icon at bounding box center [1075, 402] width 15 height 18
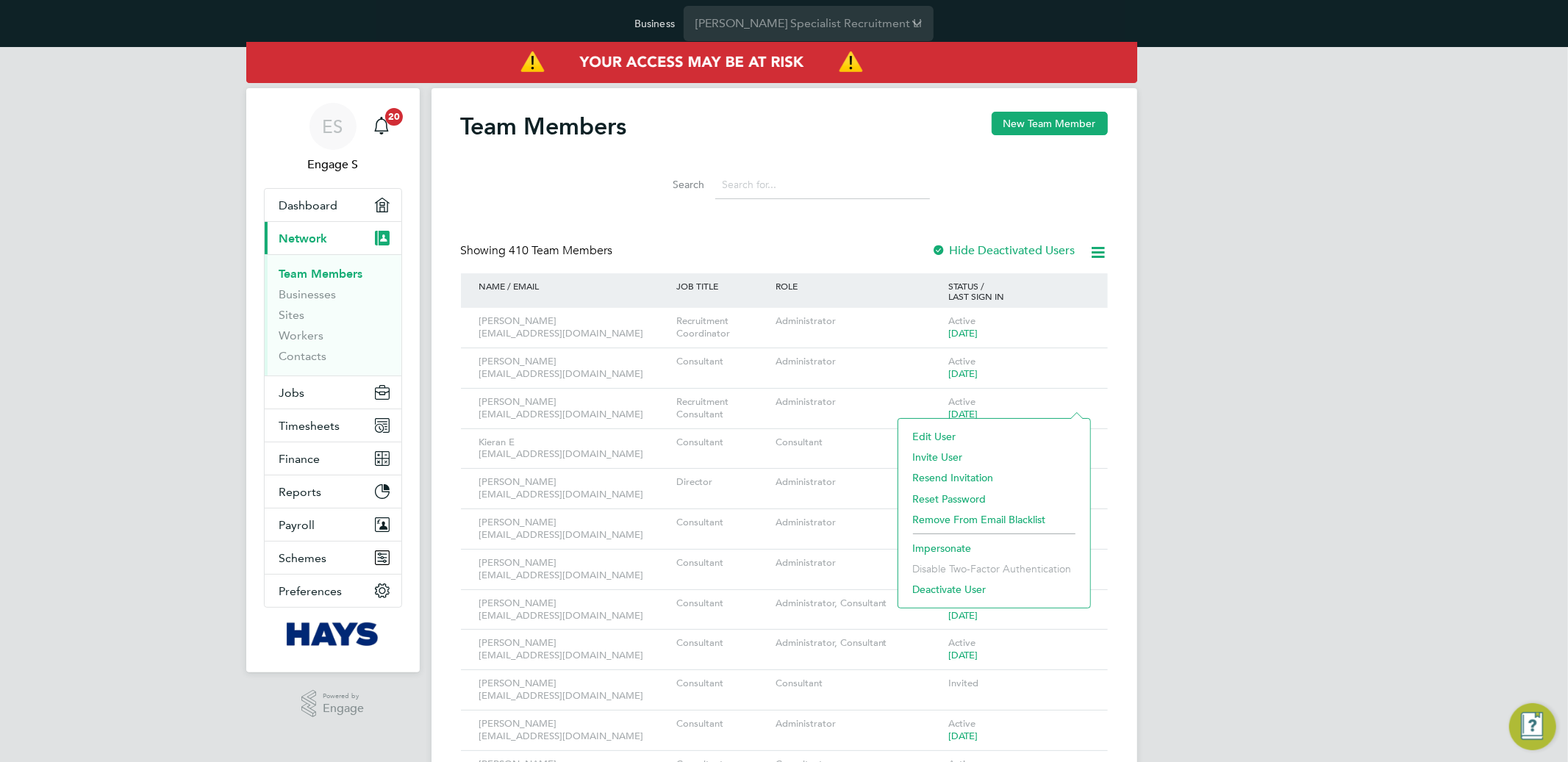
click at [950, 550] on li "Impersonate" at bounding box center [995, 548] width 177 height 21
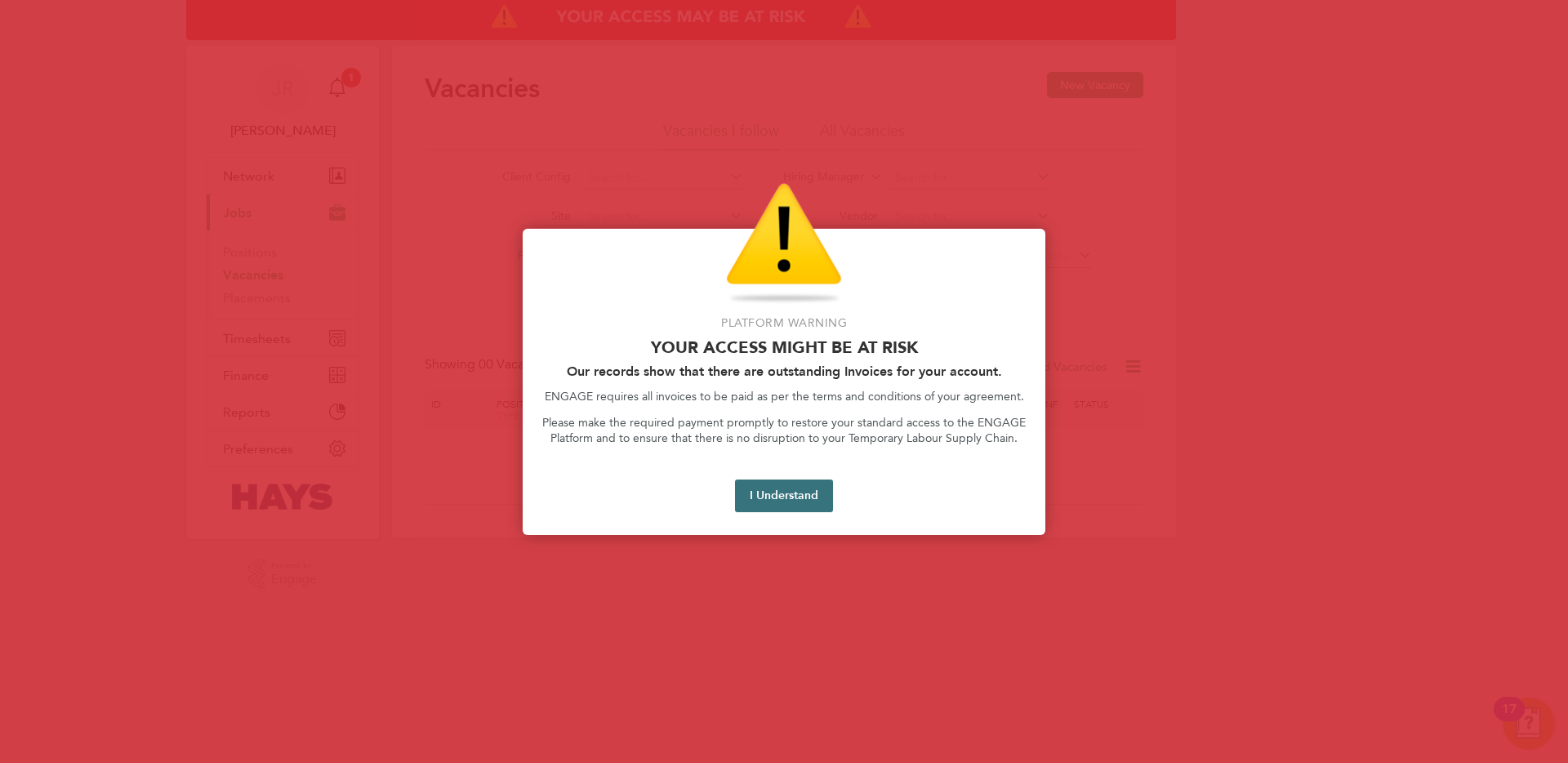
click at [775, 511] on button "I Understand" at bounding box center [784, 496] width 98 height 32
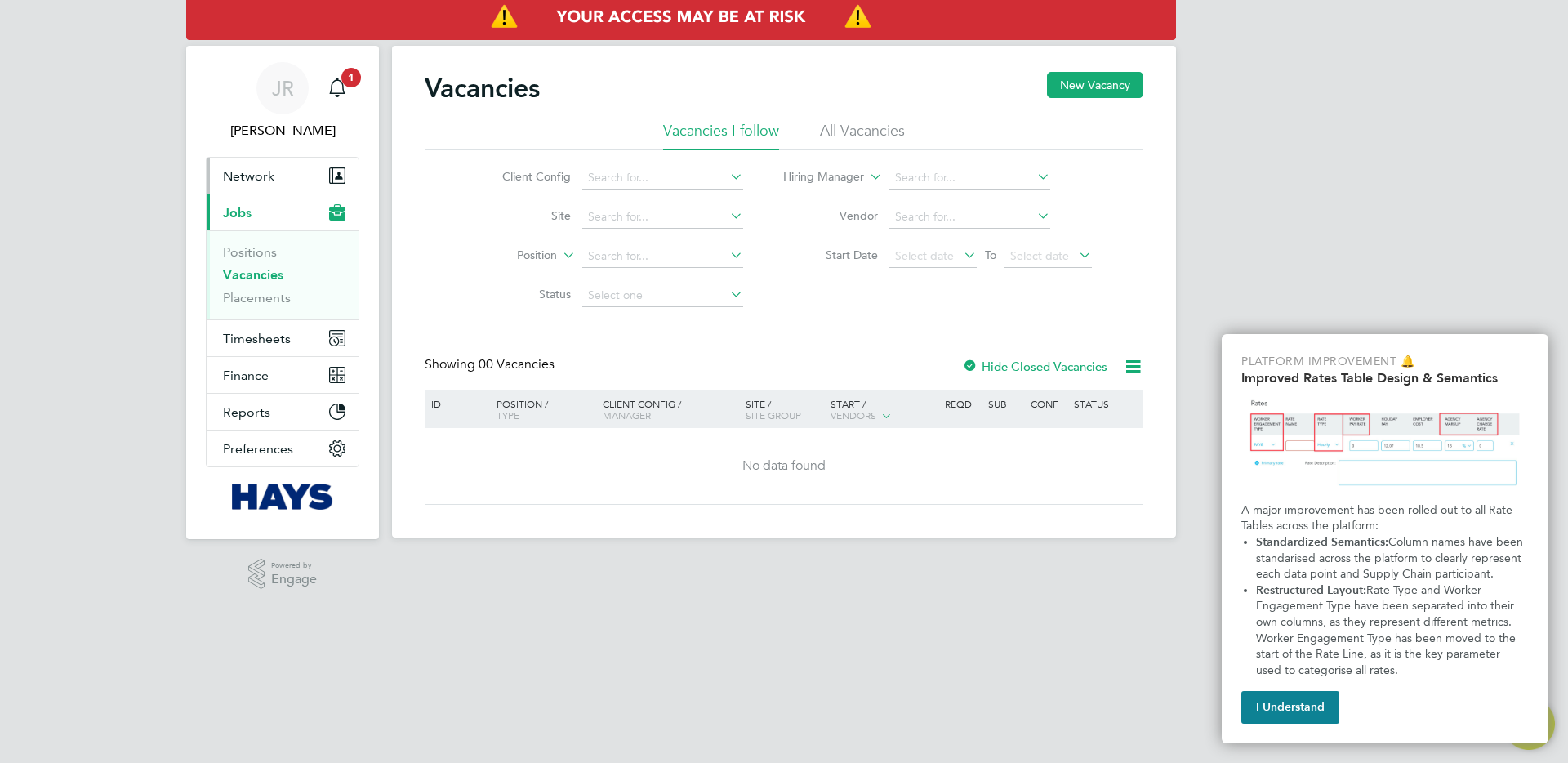
click at [249, 168] on span "Network" at bounding box center [249, 176] width 52 height 15
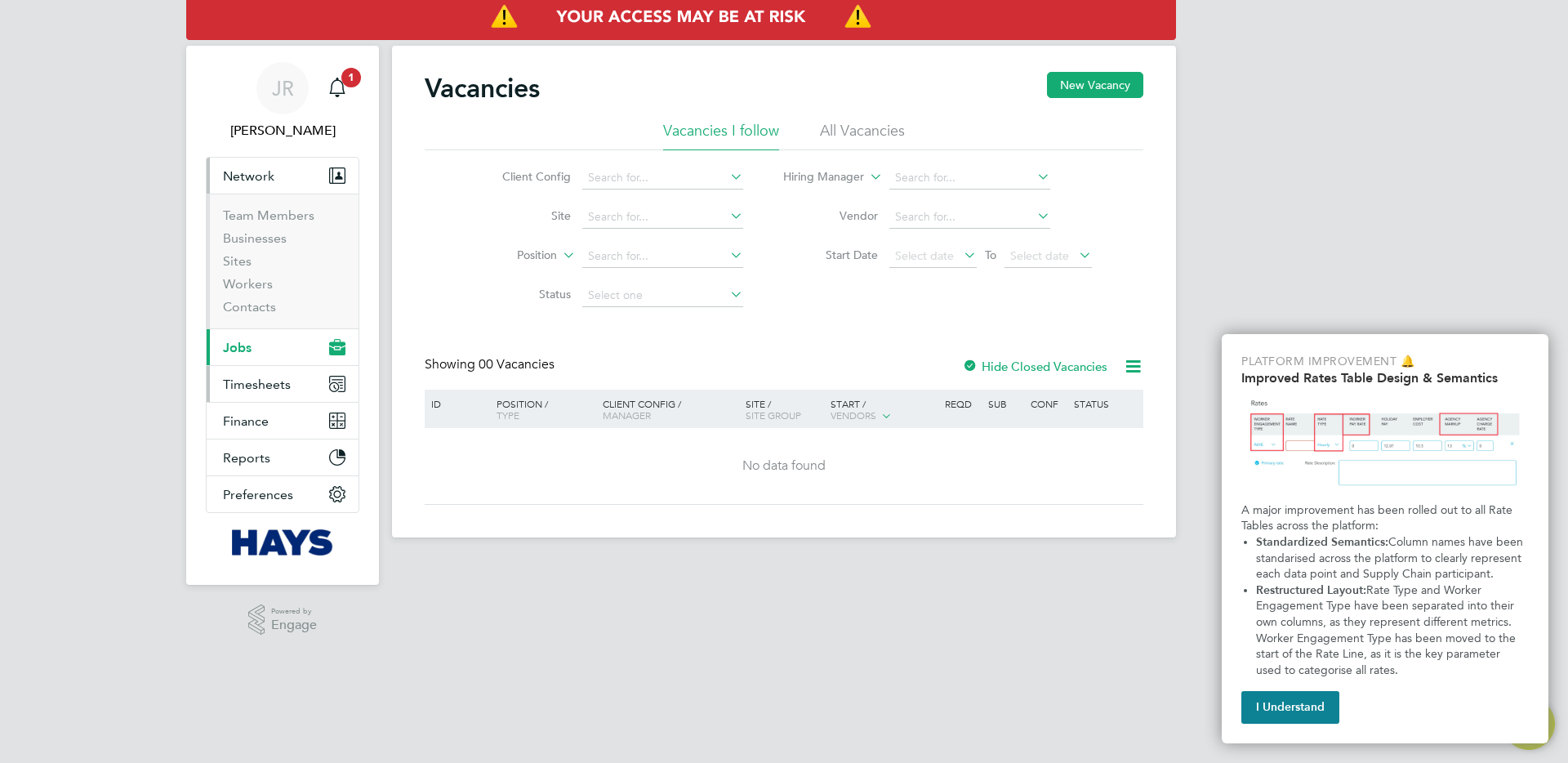
click at [247, 383] on span "Timesheets" at bounding box center [257, 384] width 68 height 15
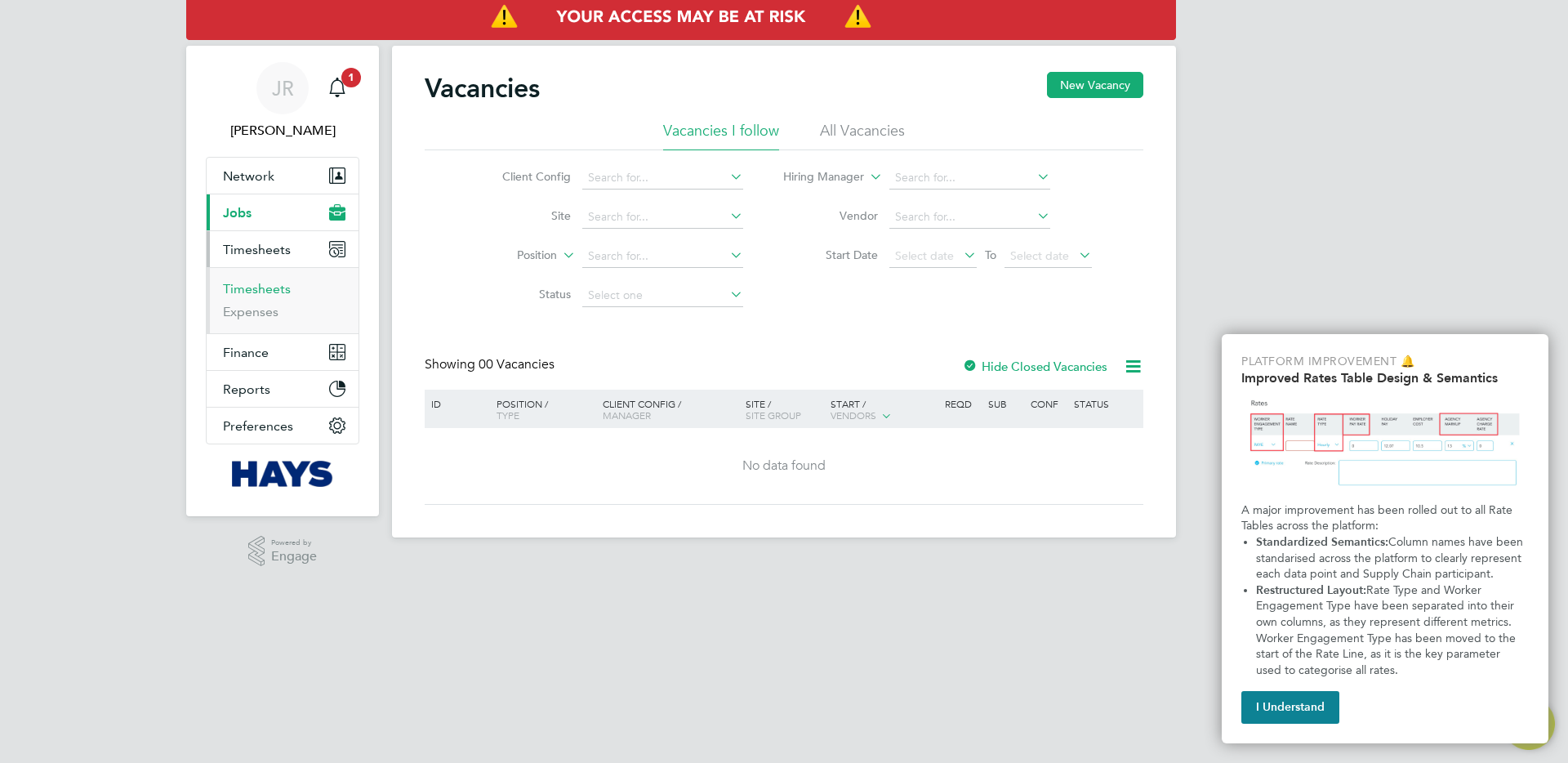
click at [262, 286] on link "Timesheets" at bounding box center [257, 289] width 68 height 15
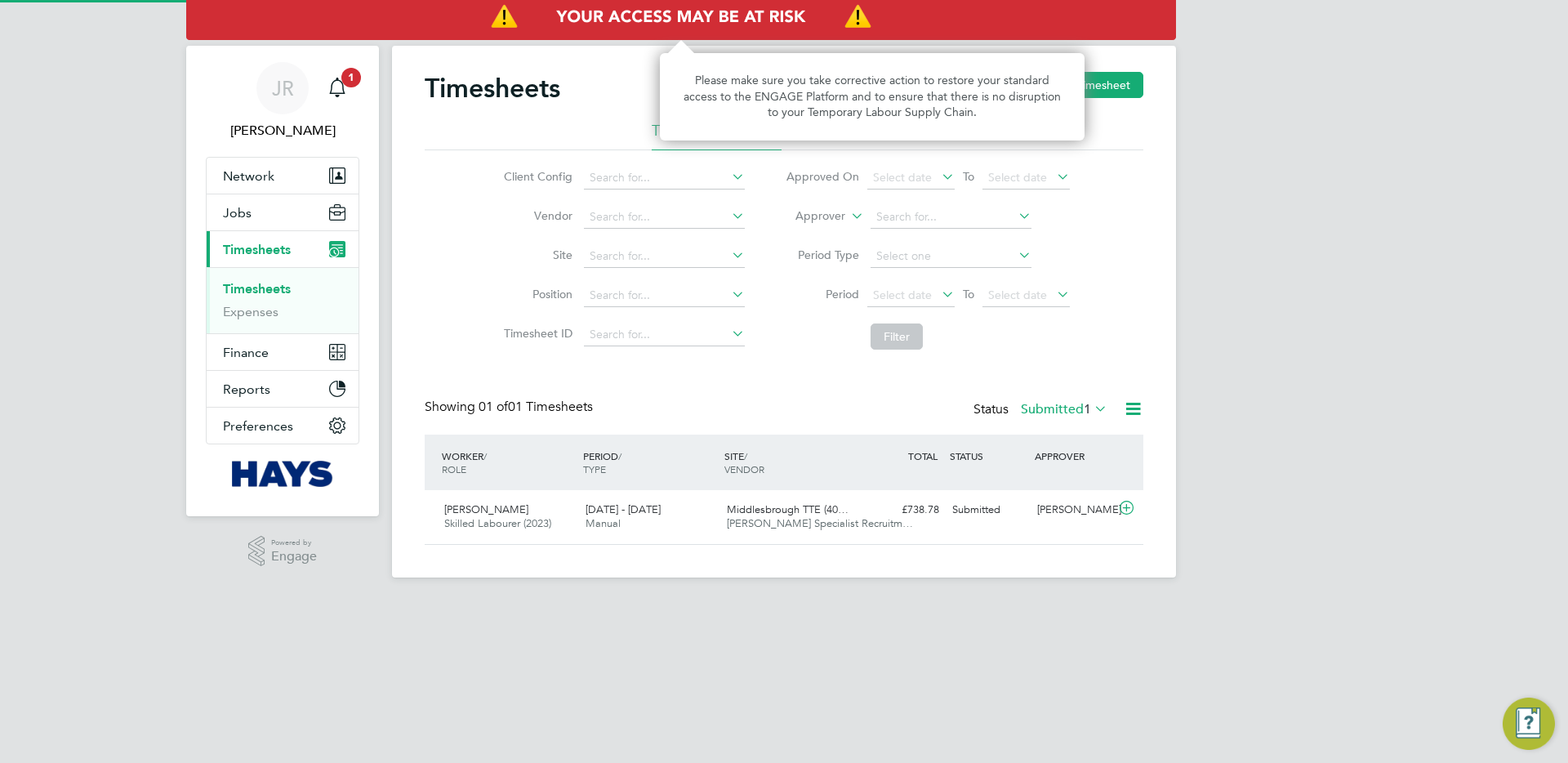
scroll to position [42, 142]
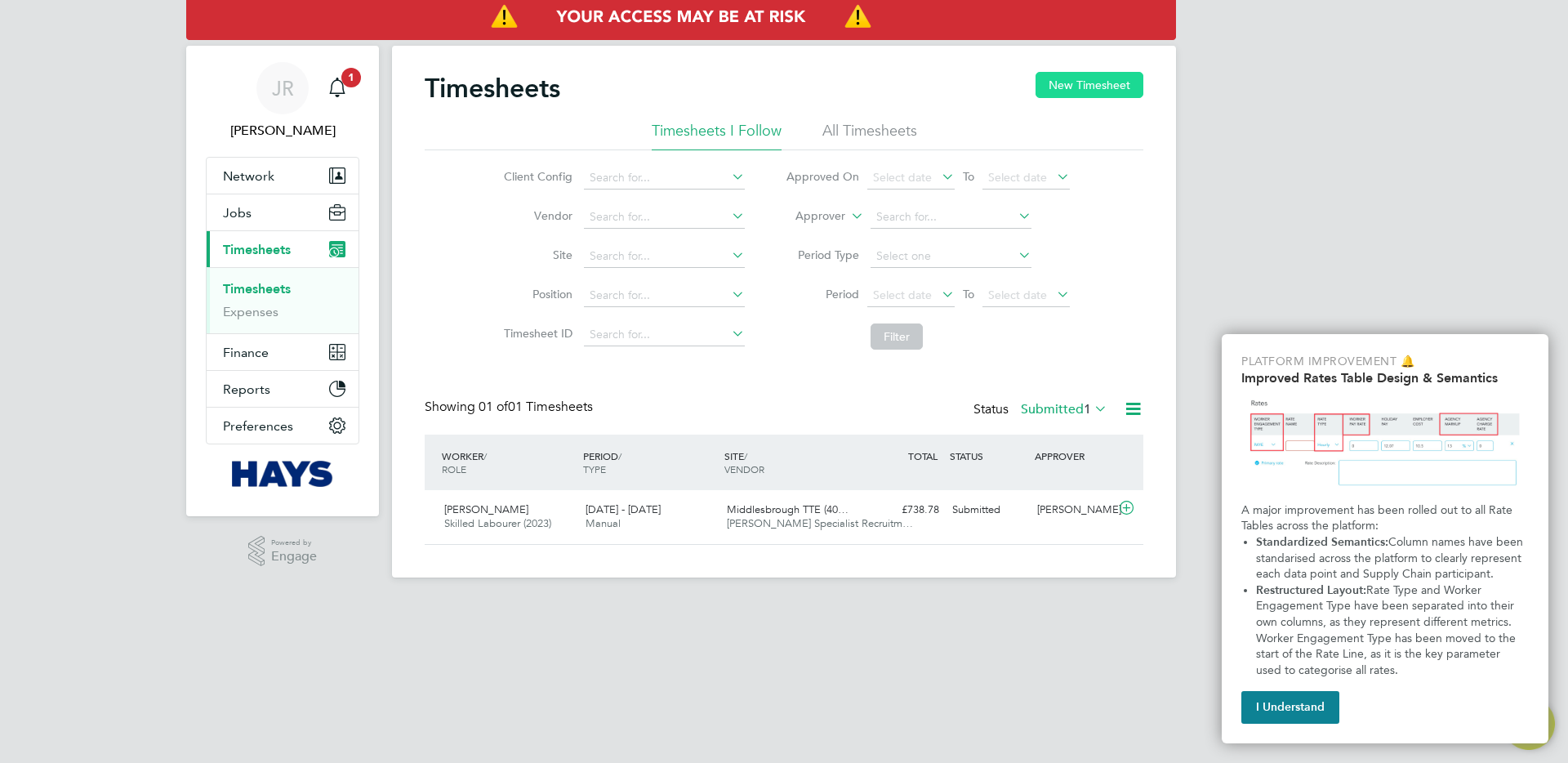
click at [1117, 82] on button "New Timesheet" at bounding box center [1089, 85] width 108 height 26
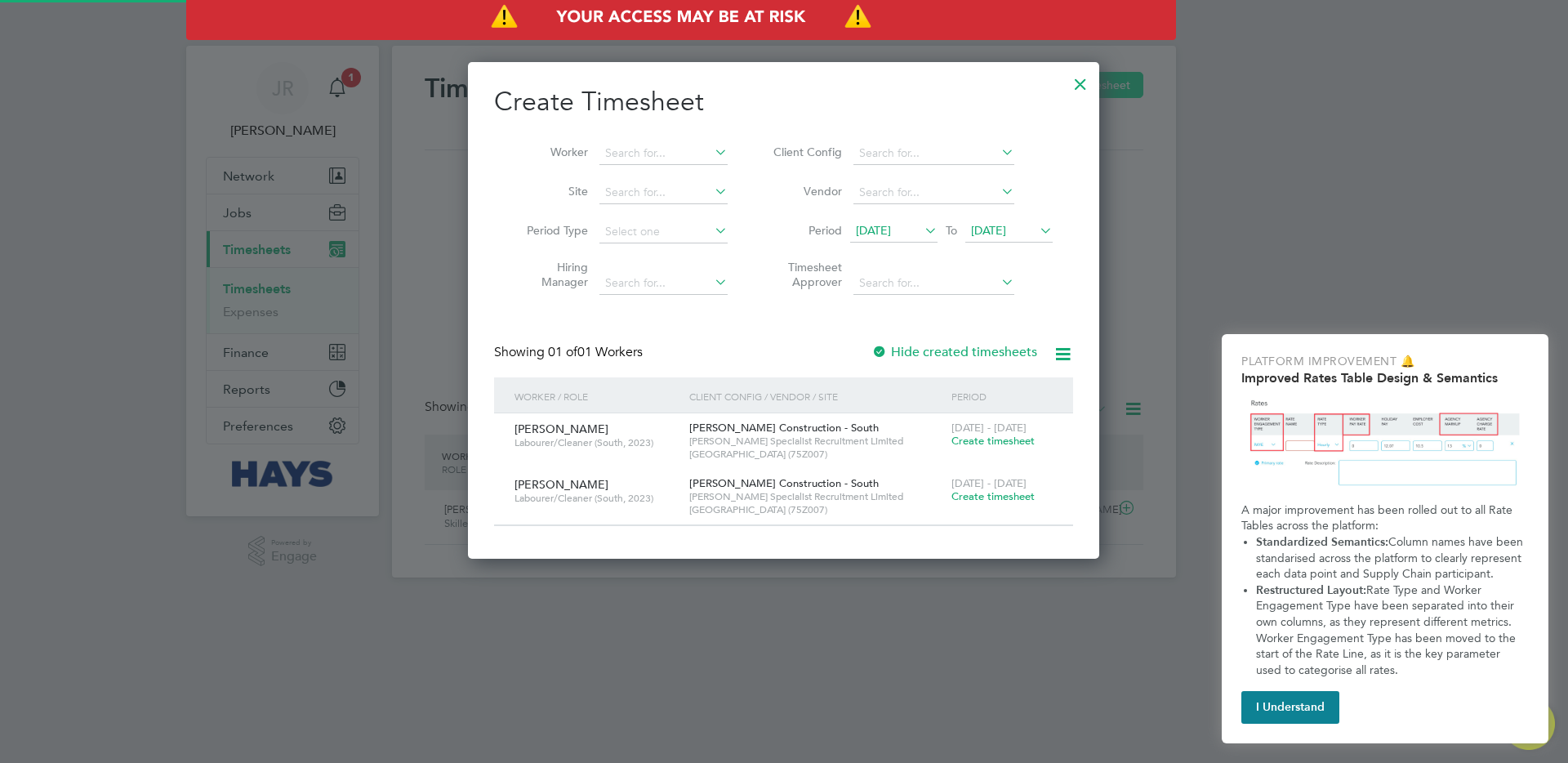
scroll to position [496, 632]
click at [996, 442] on span "Create timesheet" at bounding box center [993, 441] width 83 height 14
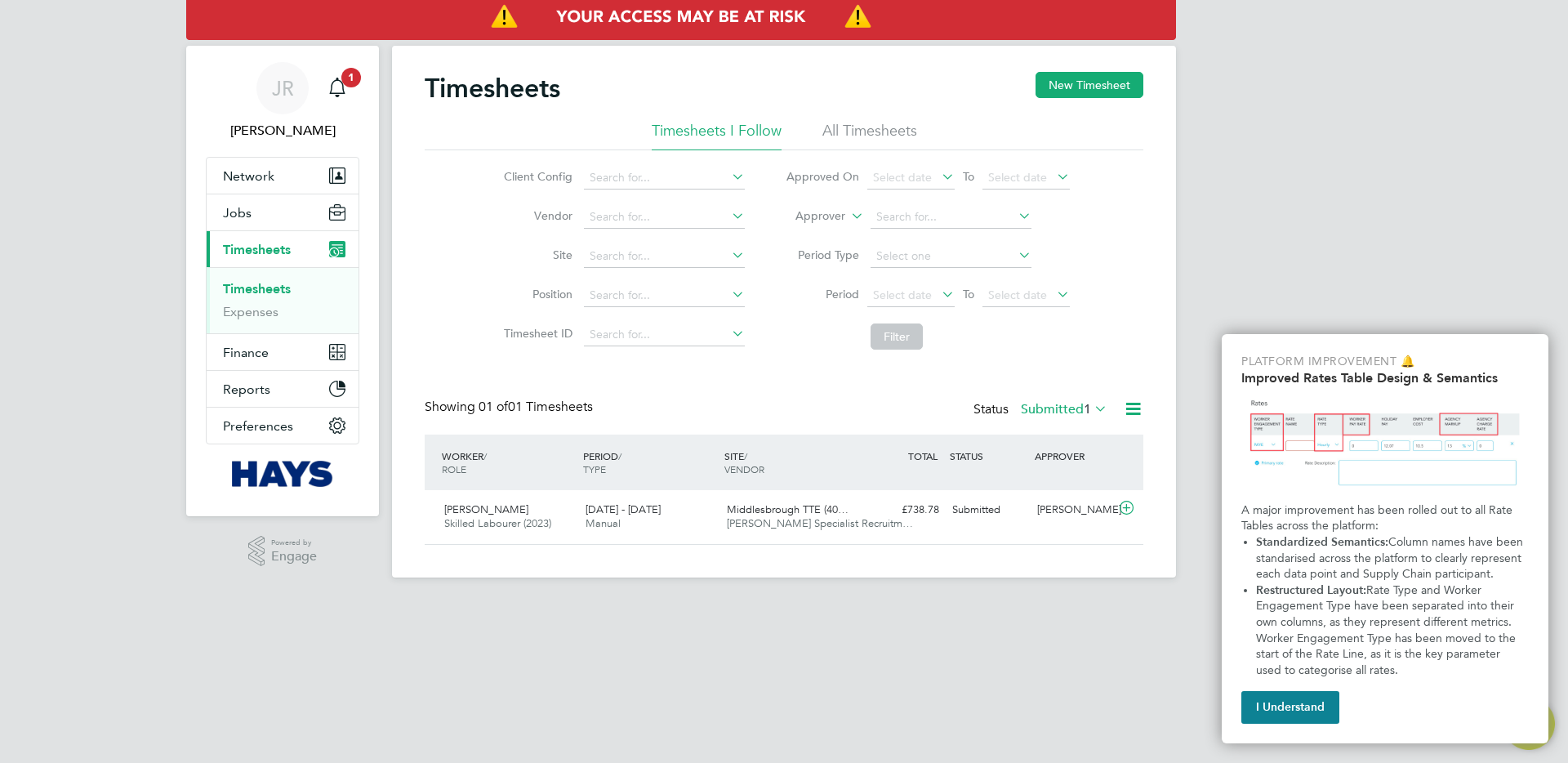
scroll to position [42, 142]
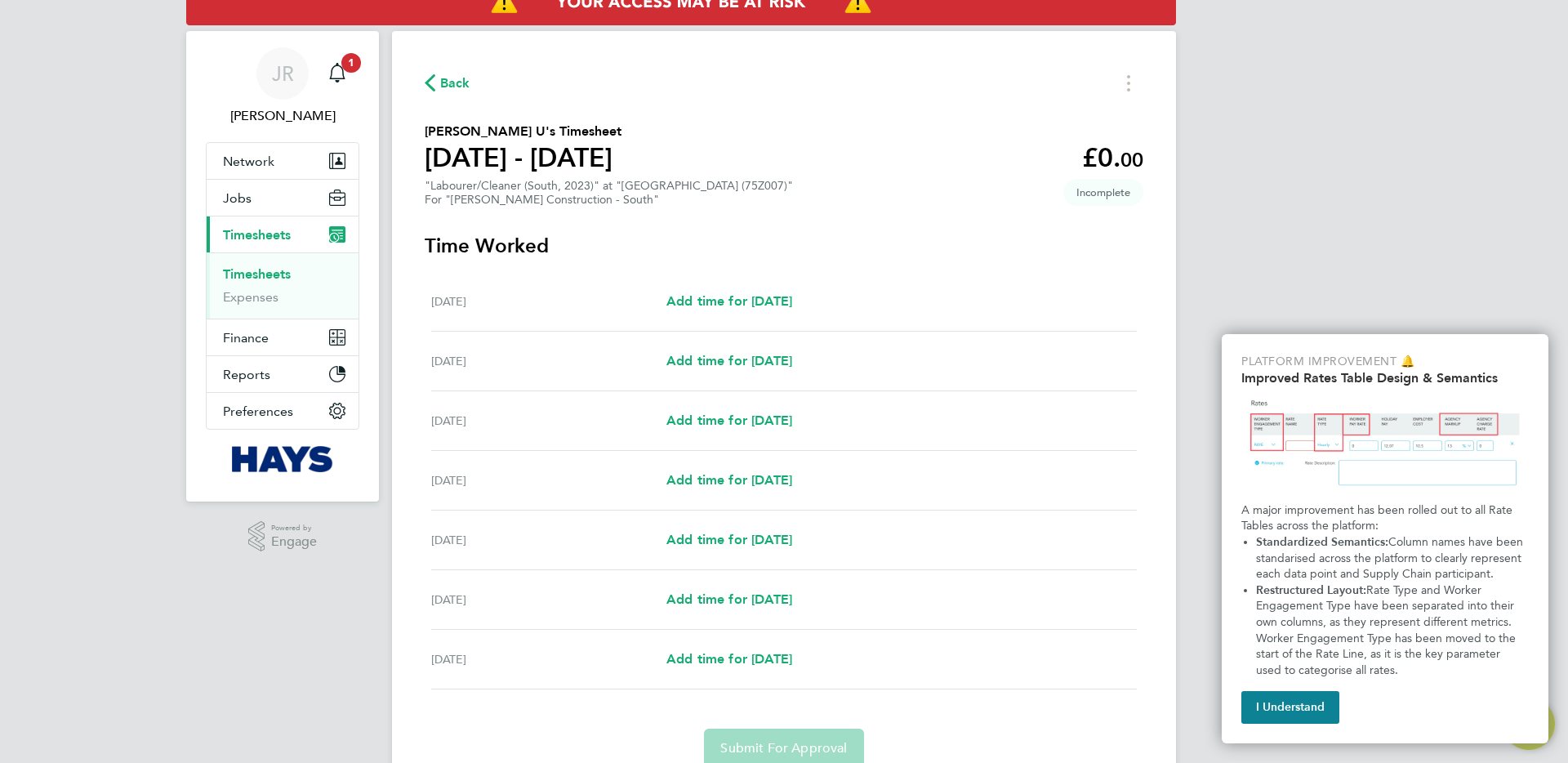
scroll to position [13, 0]
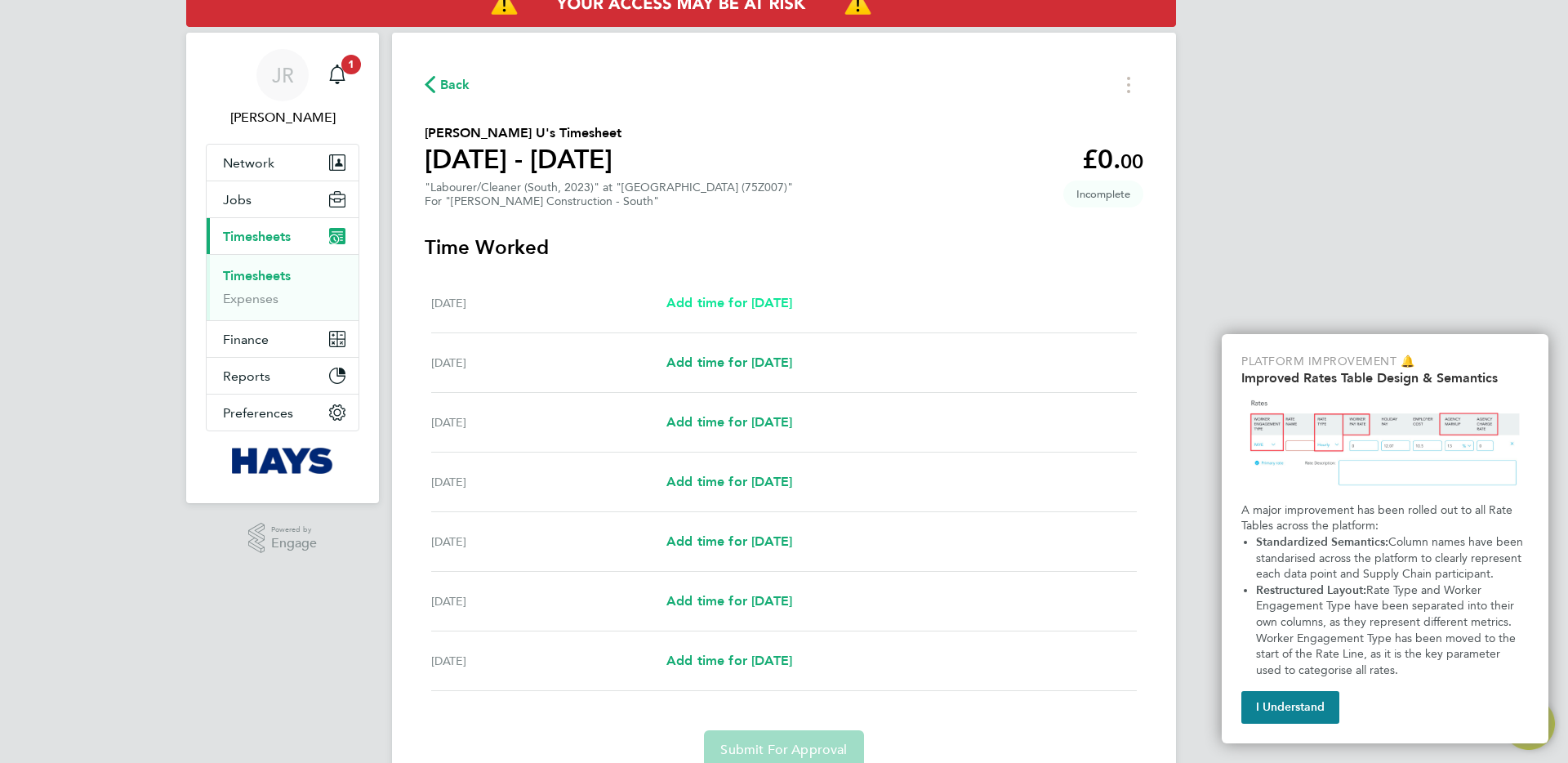
click at [761, 303] on span "Add time for [DATE]" at bounding box center [730, 302] width 126 height 15
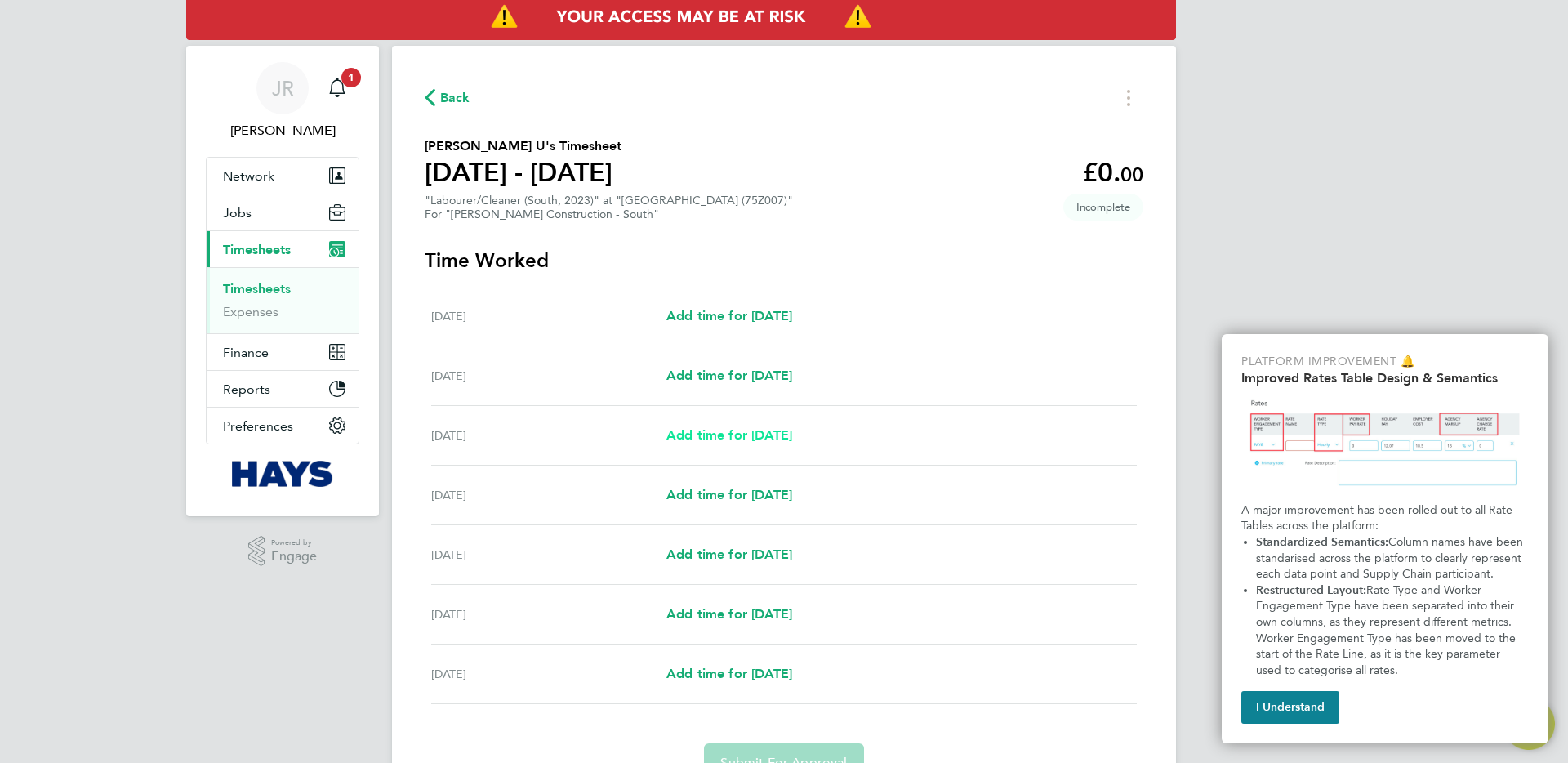
select select "30"
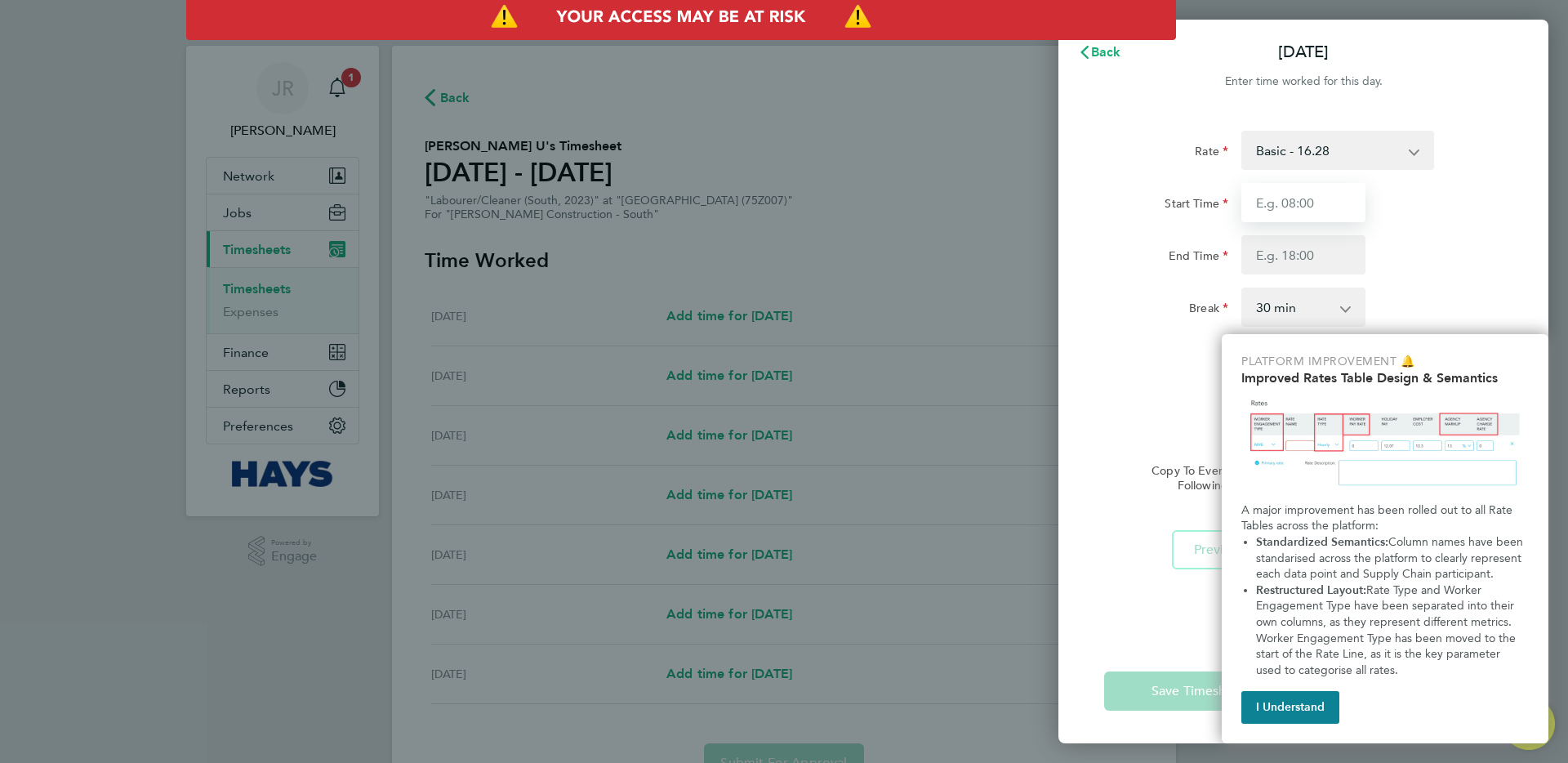
click at [1279, 190] on input "Start Time" at bounding box center [1304, 202] width 124 height 39
type input "12:00"
click at [1277, 244] on input "End Time" at bounding box center [1304, 255] width 124 height 39
type input "15:00"
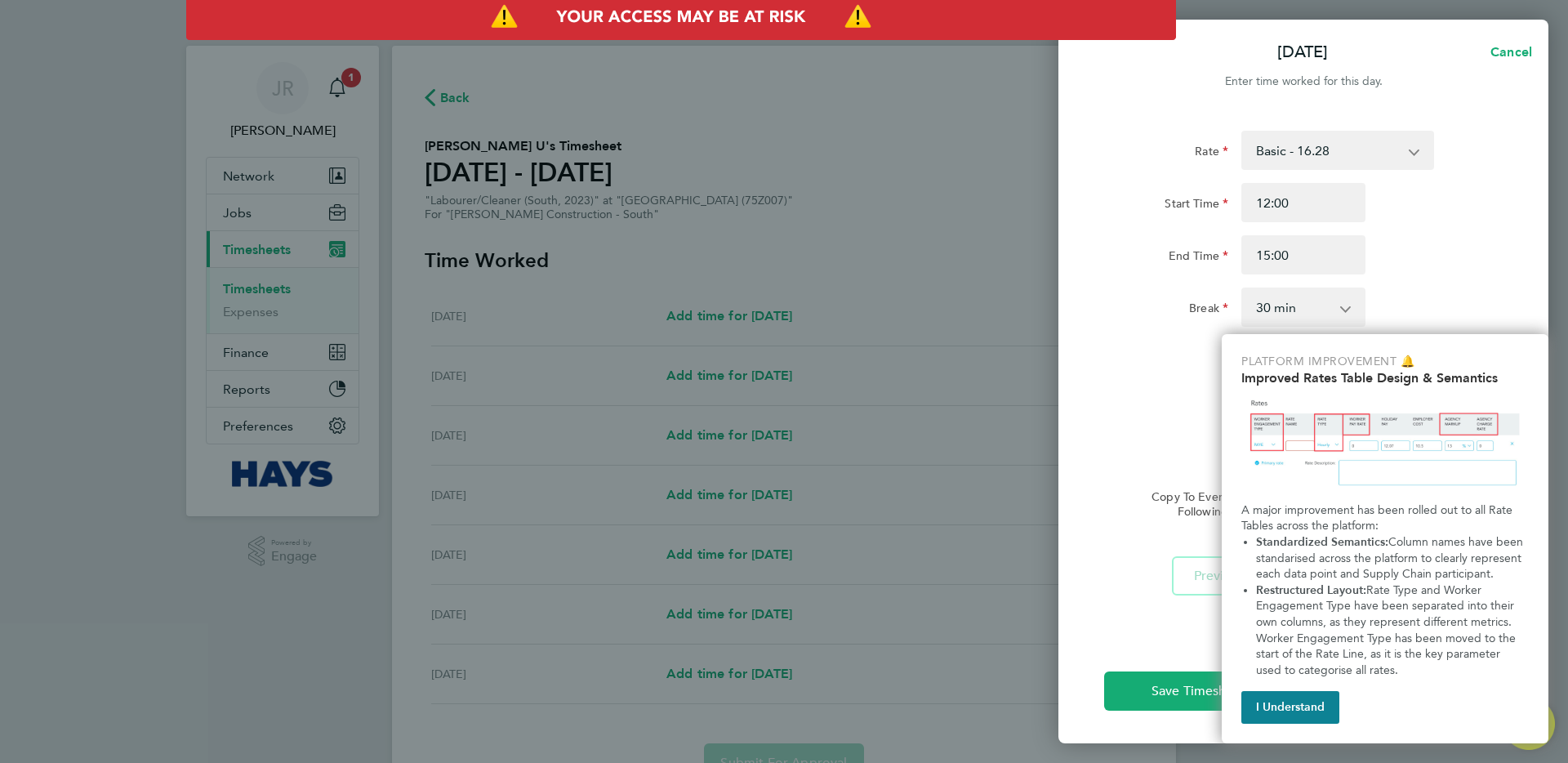
click at [1447, 240] on div "End Time 15:00" at bounding box center [1304, 255] width 412 height 39
click at [1307, 703] on button "I Understand" at bounding box center [1290, 708] width 98 height 32
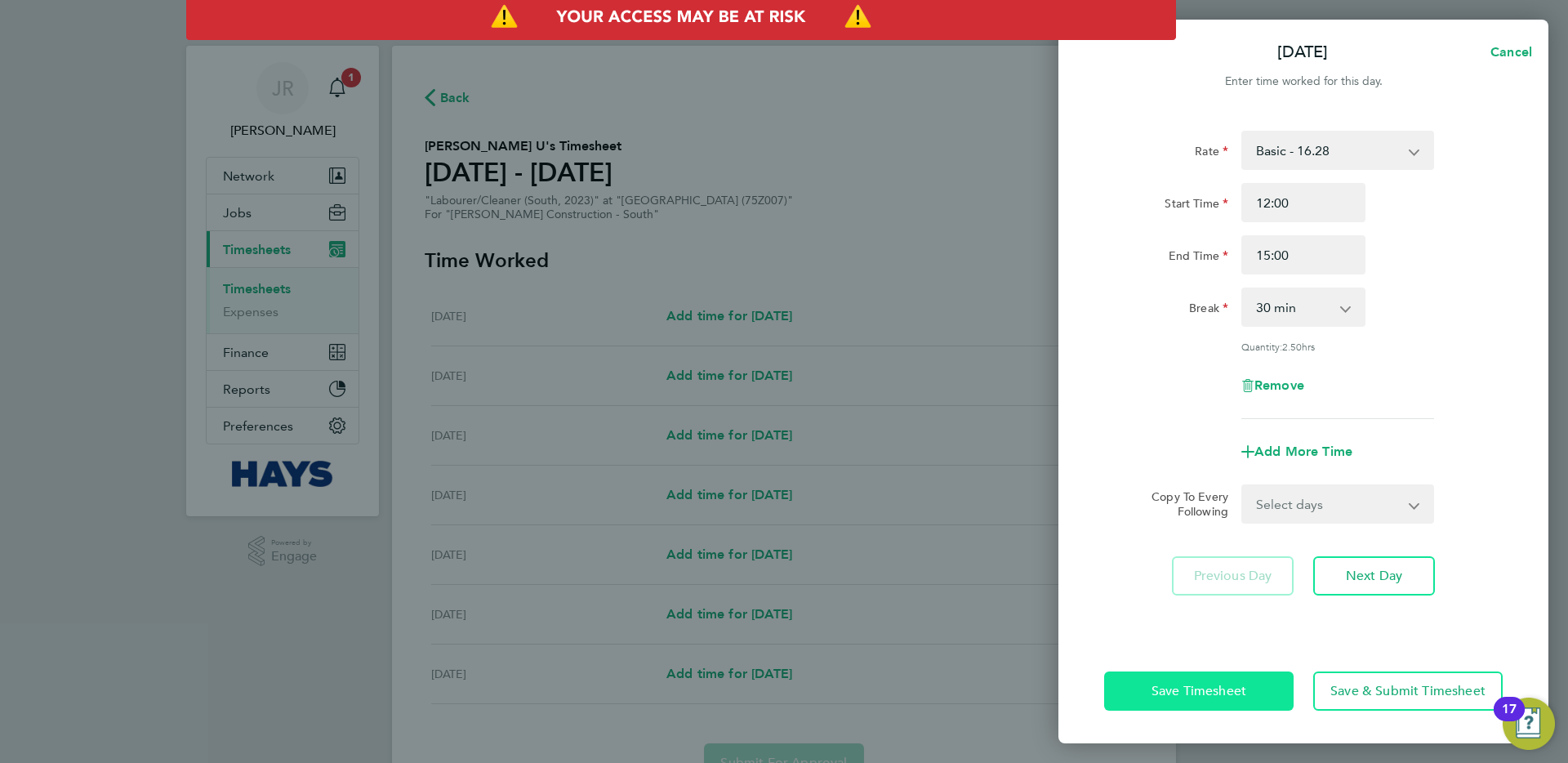
click at [1247, 693] on button "Save Timesheet" at bounding box center [1199, 692] width 189 height 39
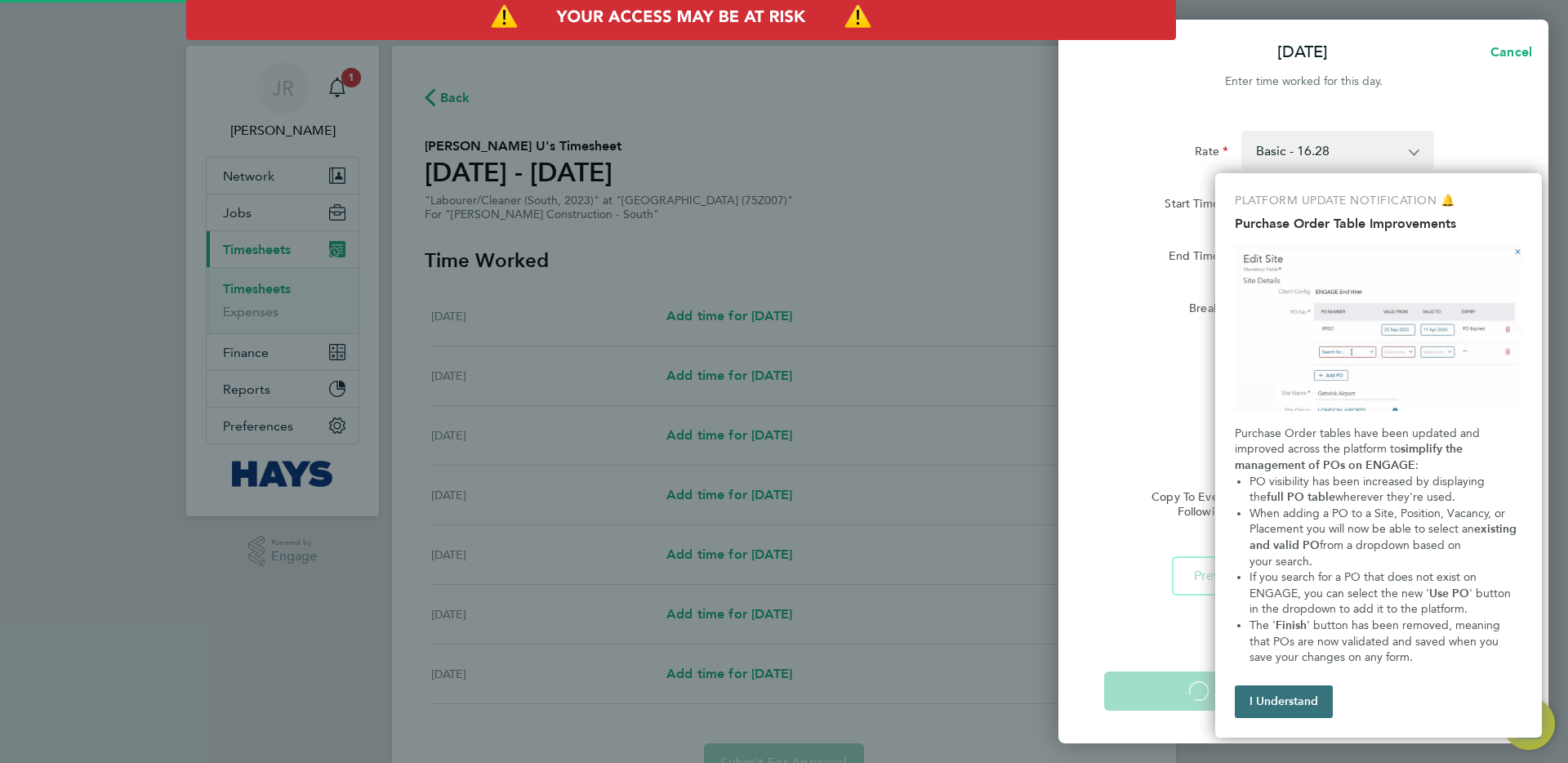
click at [1288, 693] on button "I Understand" at bounding box center [1283, 702] width 98 height 32
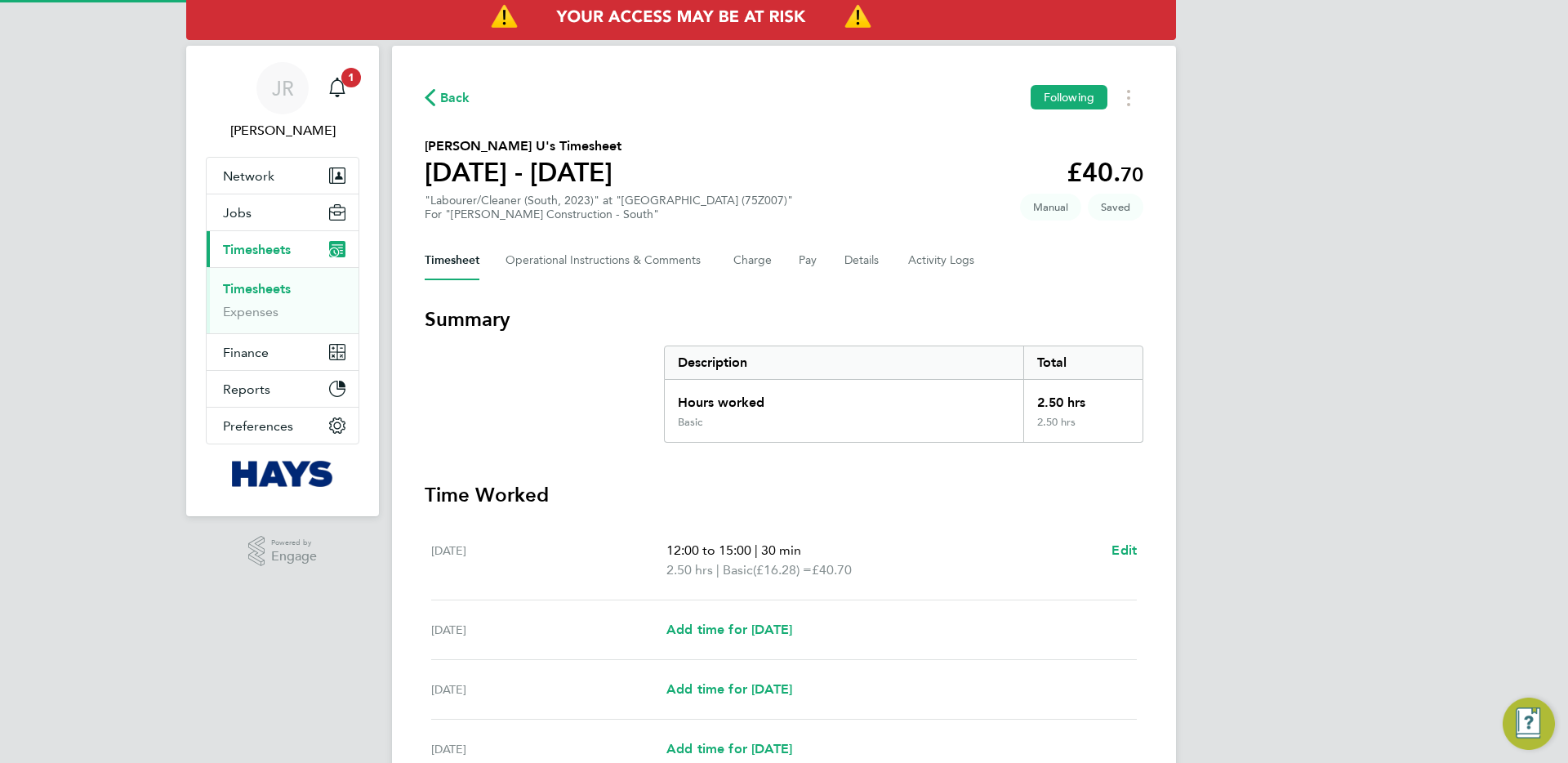
click at [876, 515] on section "Time Worked [DATE] 12:00 to 15:00 | 30 min 2.50 hrs | Basic (£16.28) = £40.70 E…" at bounding box center [784, 759] width 719 height 555
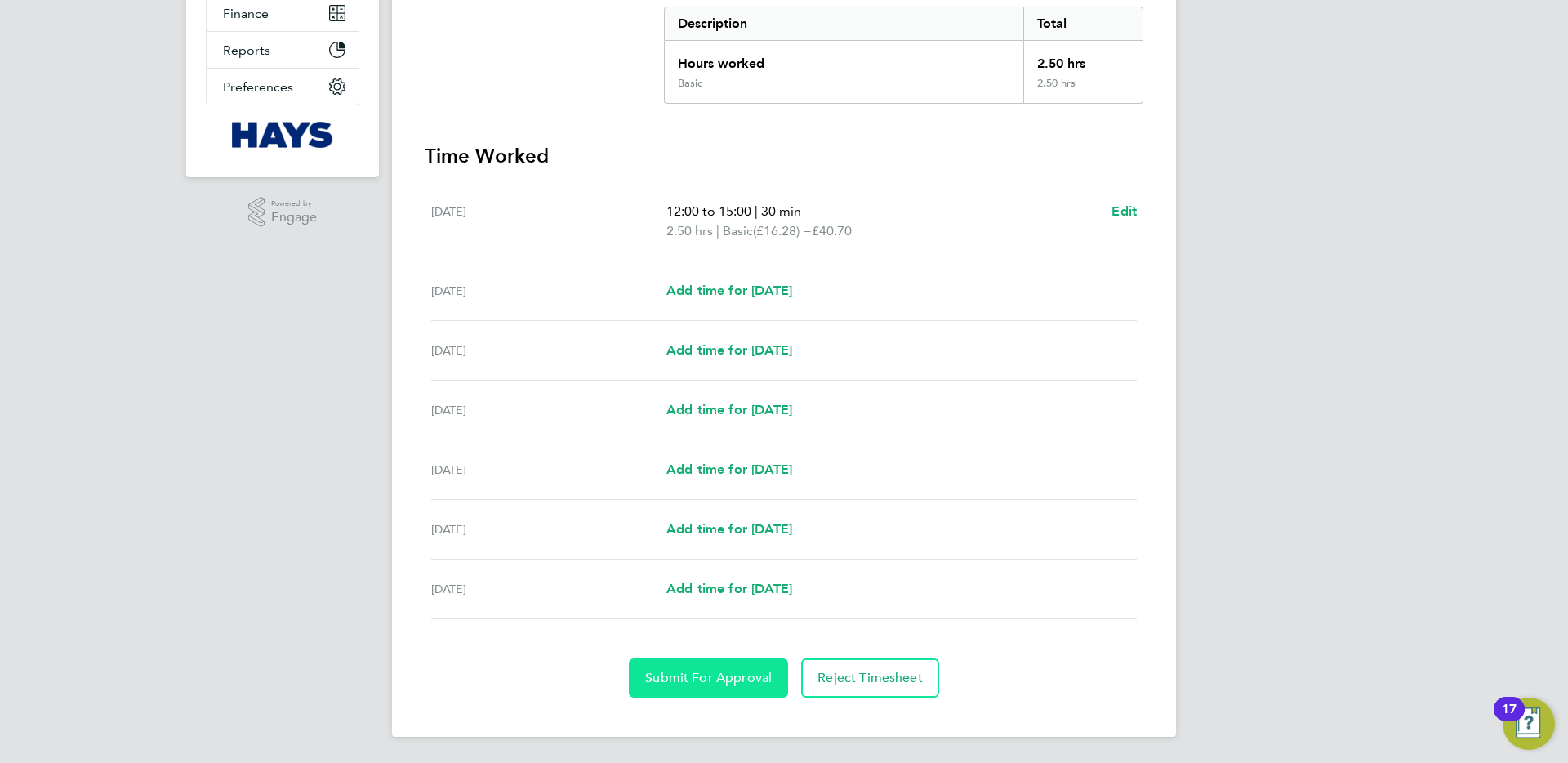
click at [729, 691] on button "Submit For Approval" at bounding box center [709, 678] width 160 height 39
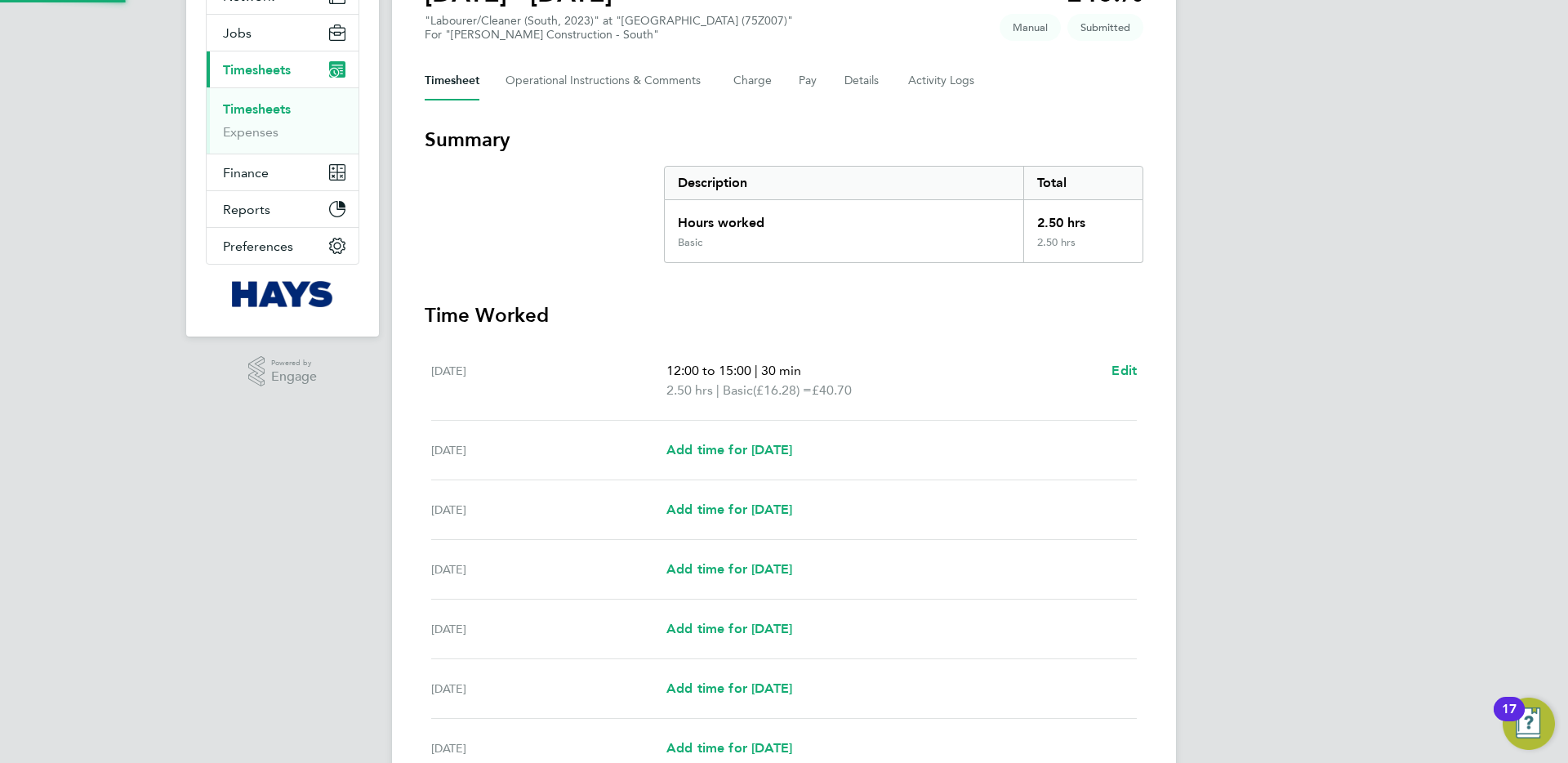
scroll to position [0, 0]
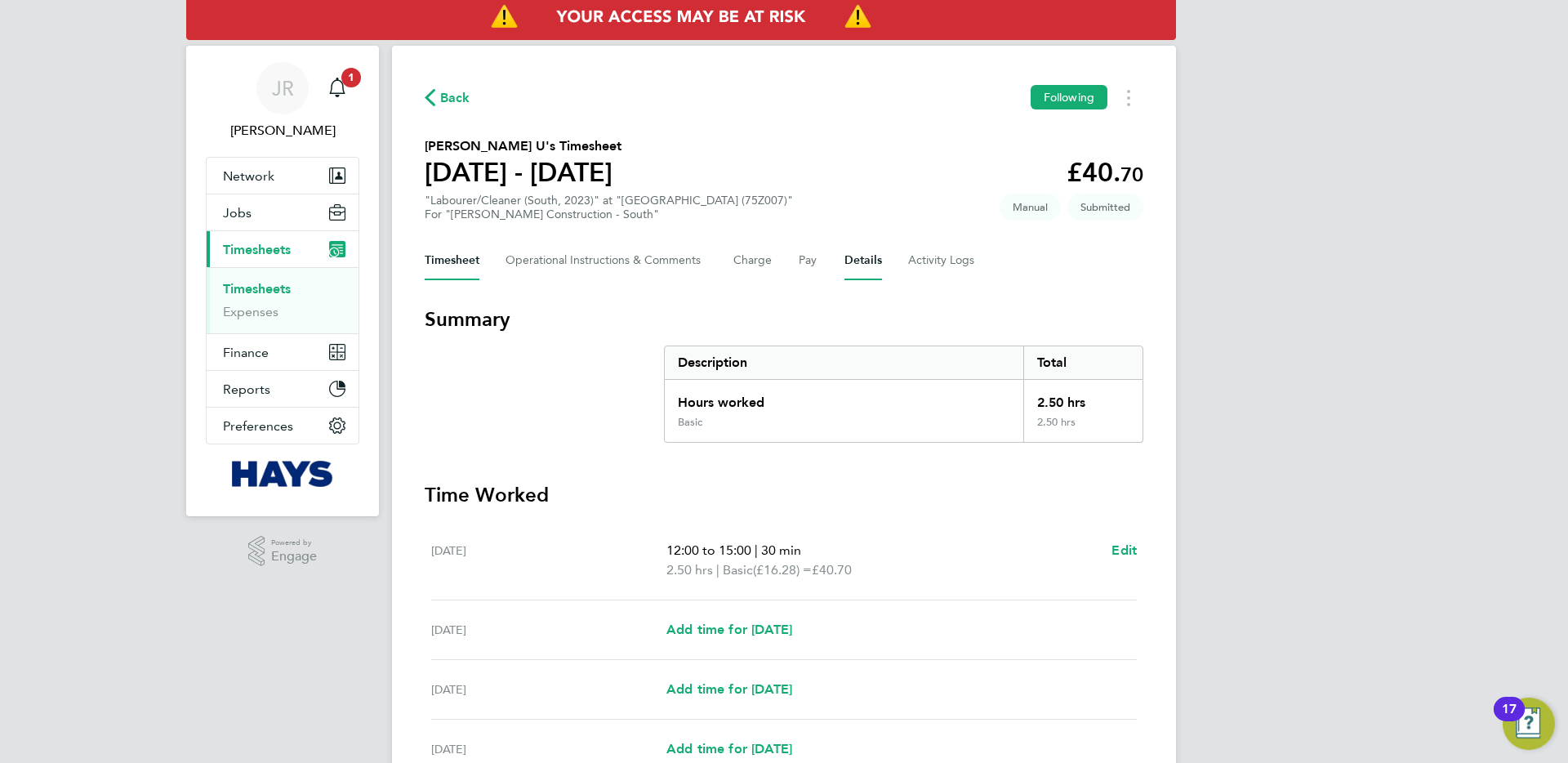
click at [866, 265] on button "Details" at bounding box center [863, 261] width 37 height 39
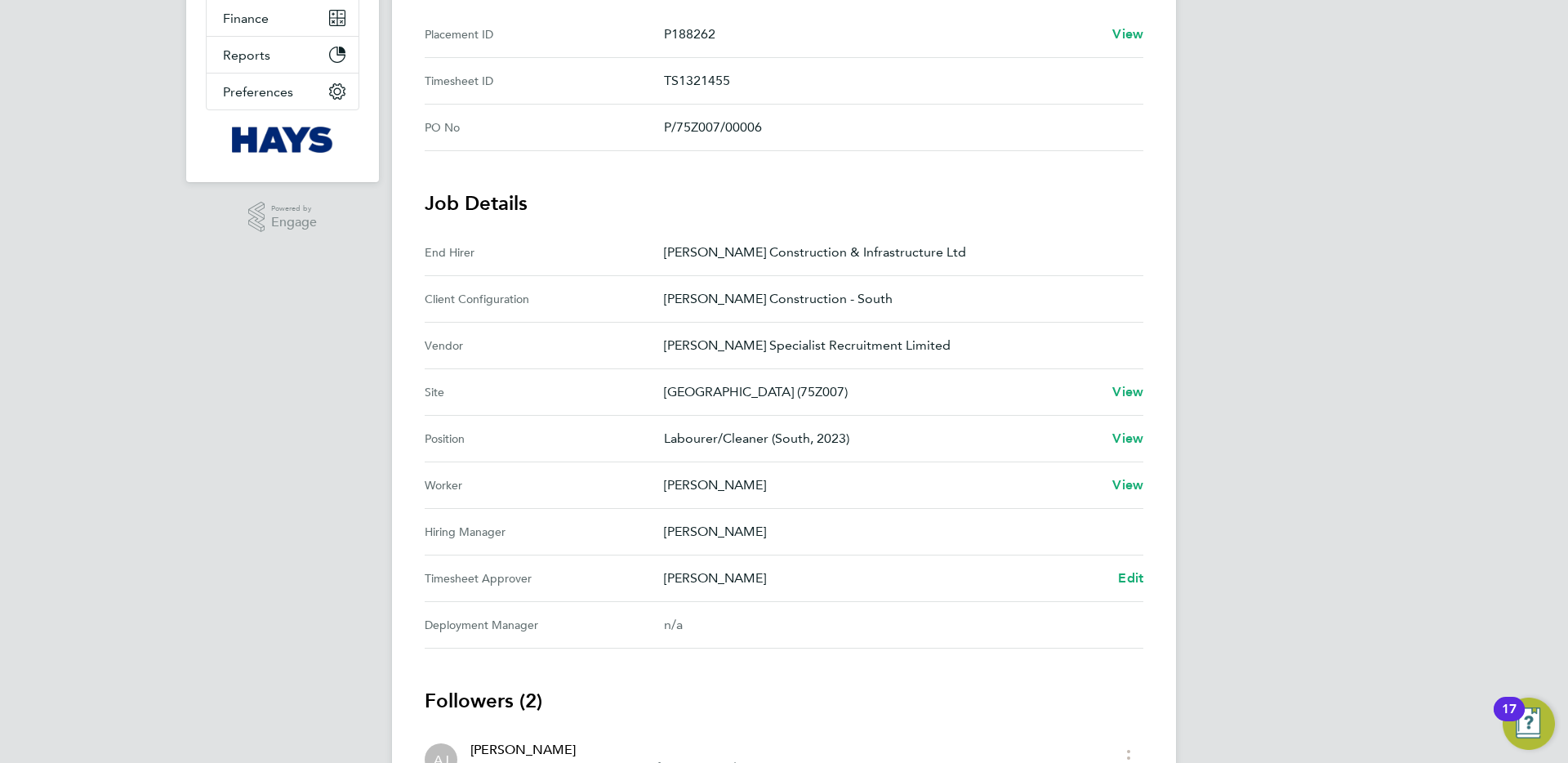
scroll to position [389, 0]
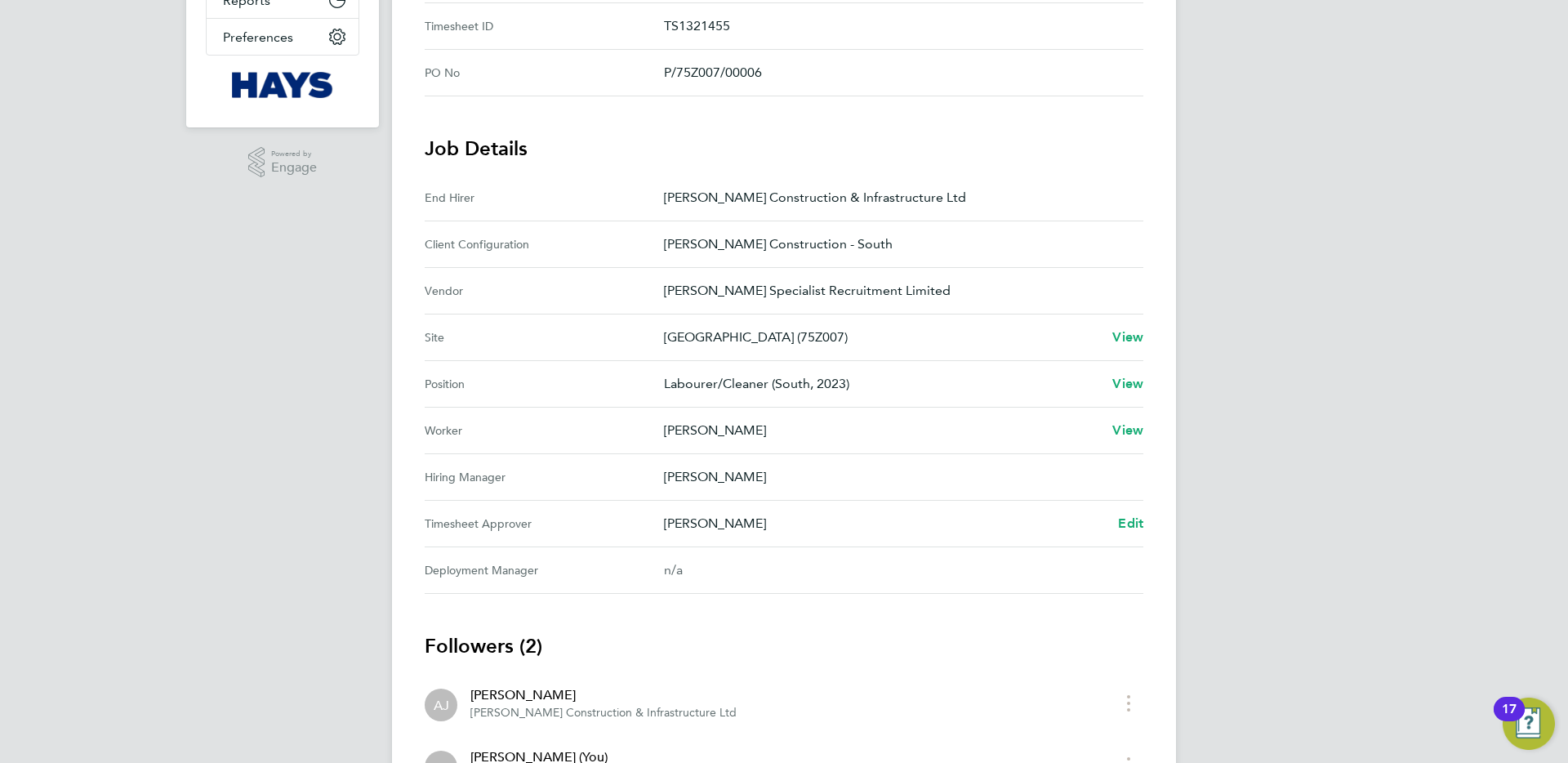
drag, startPoint x: 714, startPoint y: 523, endPoint x: 552, endPoint y: 518, distance: 162.1
click at [551, 519] on Approver "Timesheet Approver [PERSON_NAME] Edit" at bounding box center [784, 524] width 719 height 47
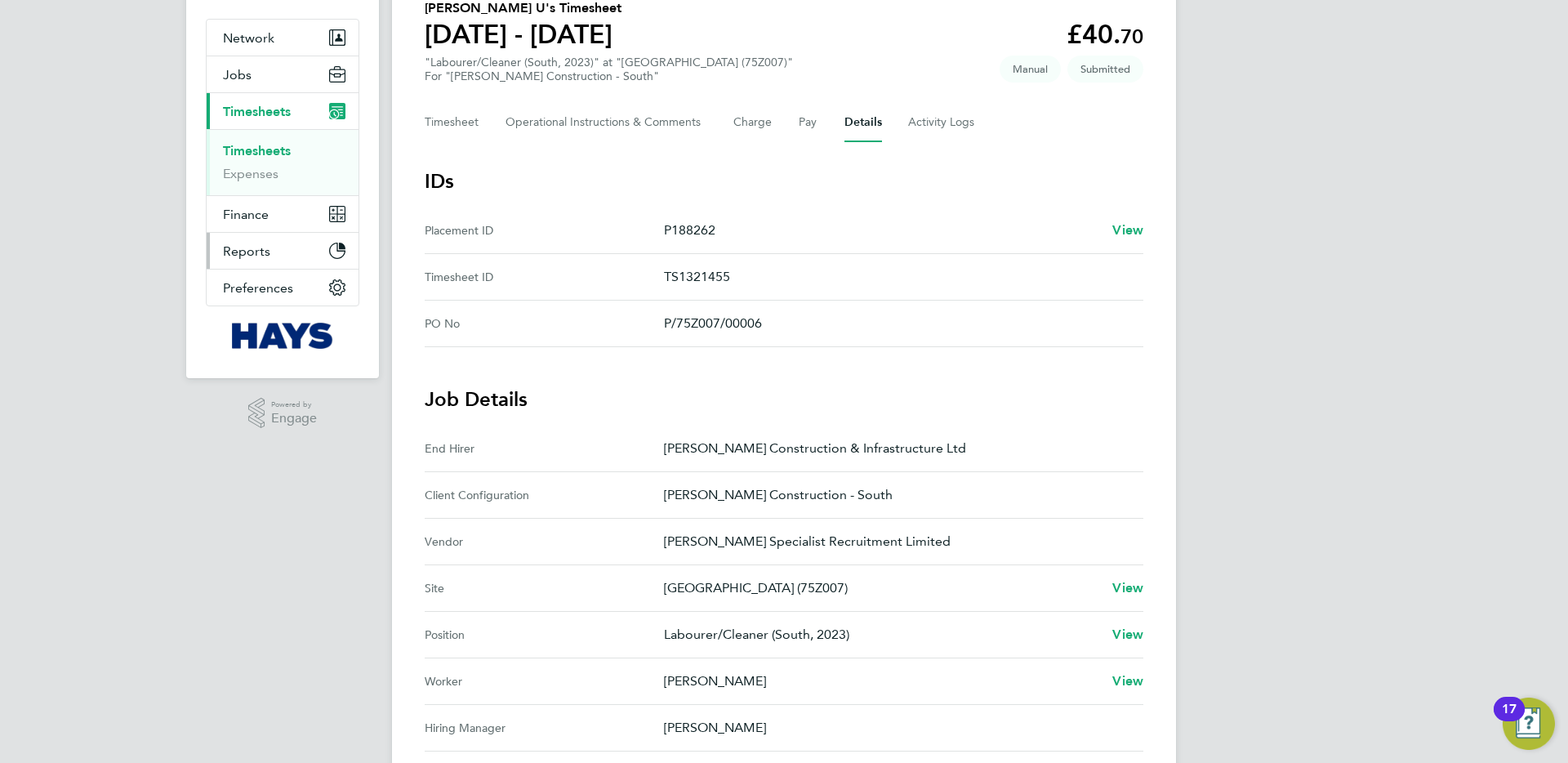
scroll to position [152, 0]
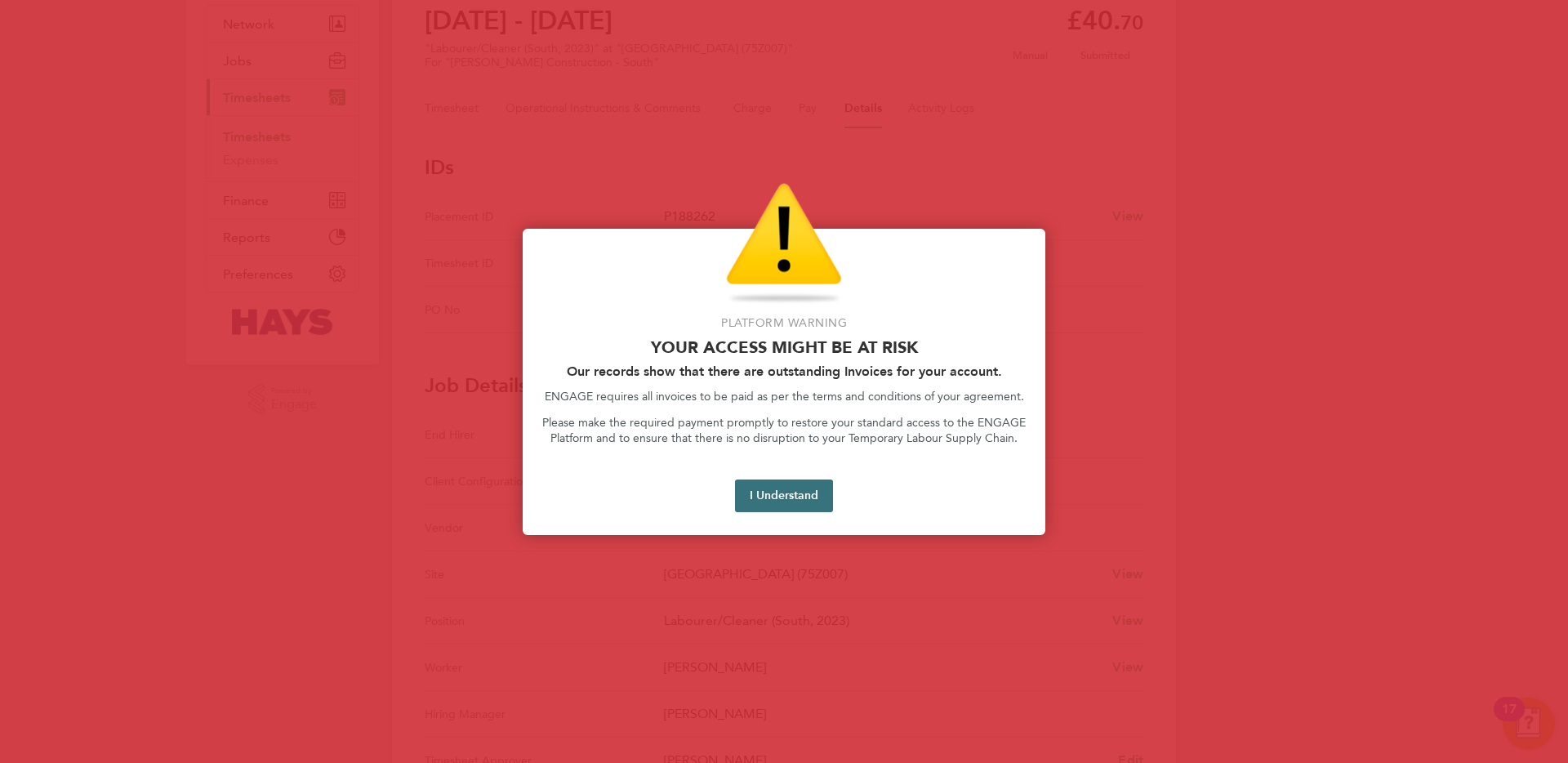
click at [823, 506] on button "I Understand" at bounding box center [784, 496] width 98 height 32
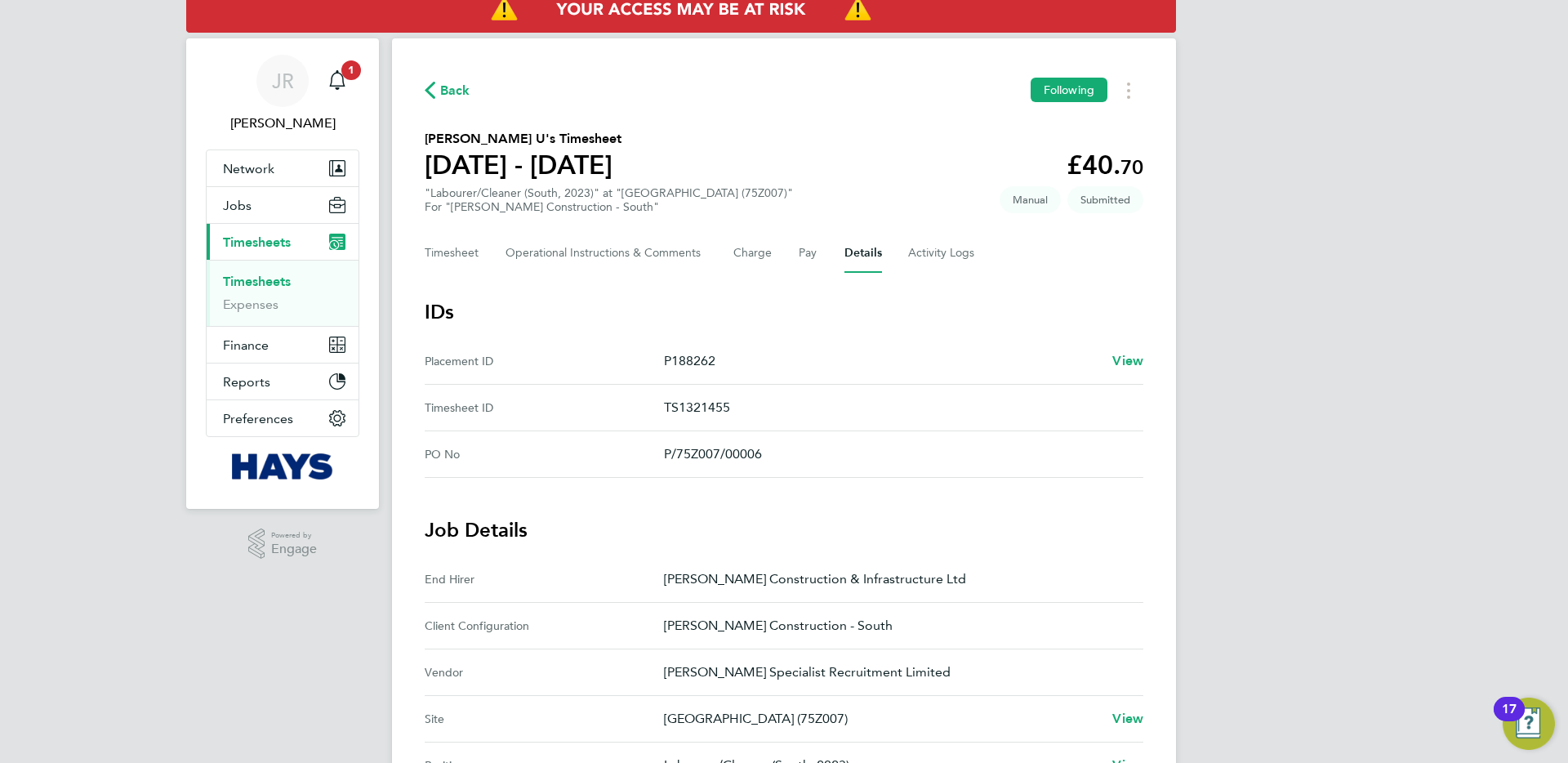
scroll to position [0, 0]
